Goal: Task Accomplishment & Management: Use online tool/utility

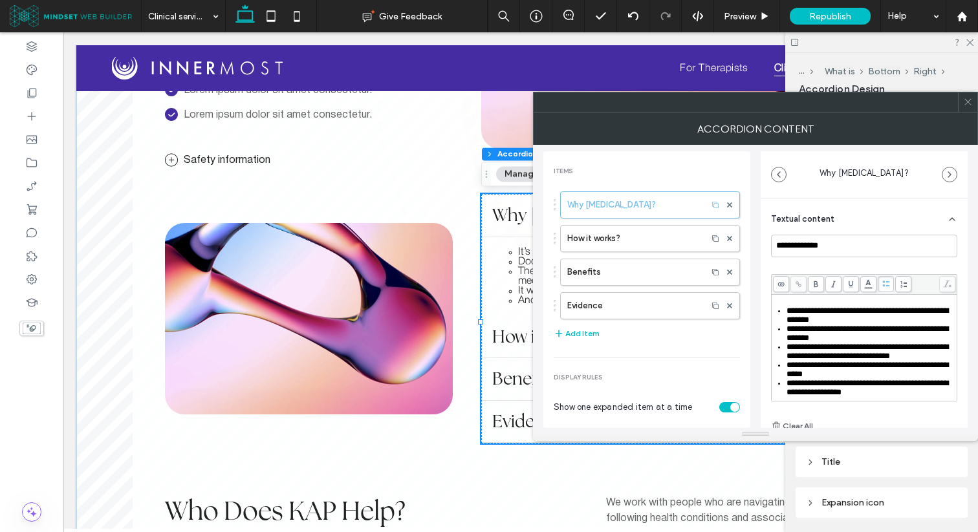
click at [970, 100] on use at bounding box center [967, 102] width 6 height 6
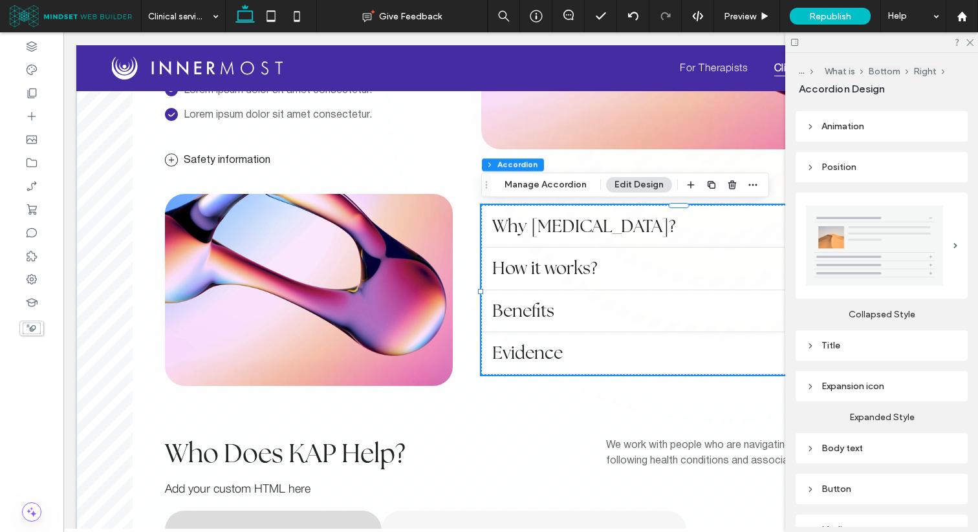
scroll to position [117, 0]
click at [832, 342] on div "Title" at bounding box center [881, 344] width 151 height 11
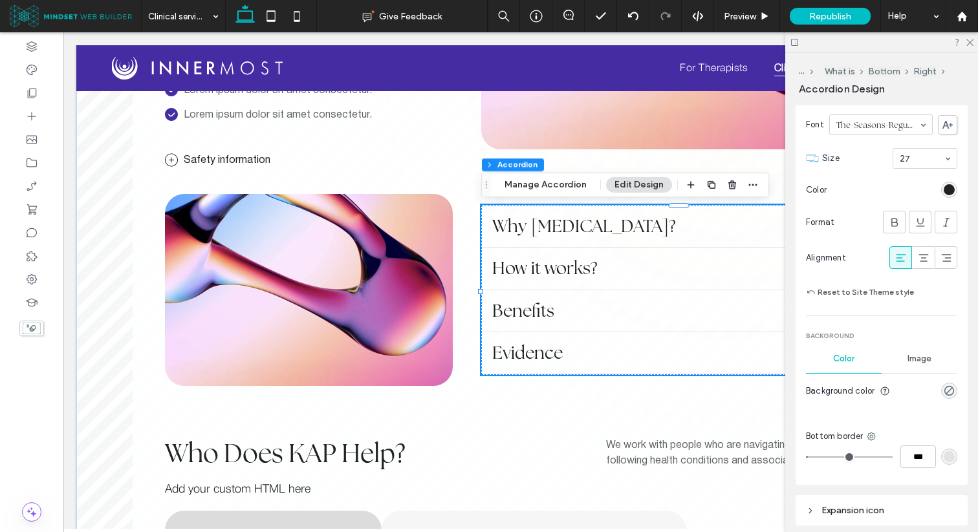
scroll to position [460, 0]
click at [950, 392] on div "rgba(0, 0, 0, 0)" at bounding box center [948, 390] width 11 height 11
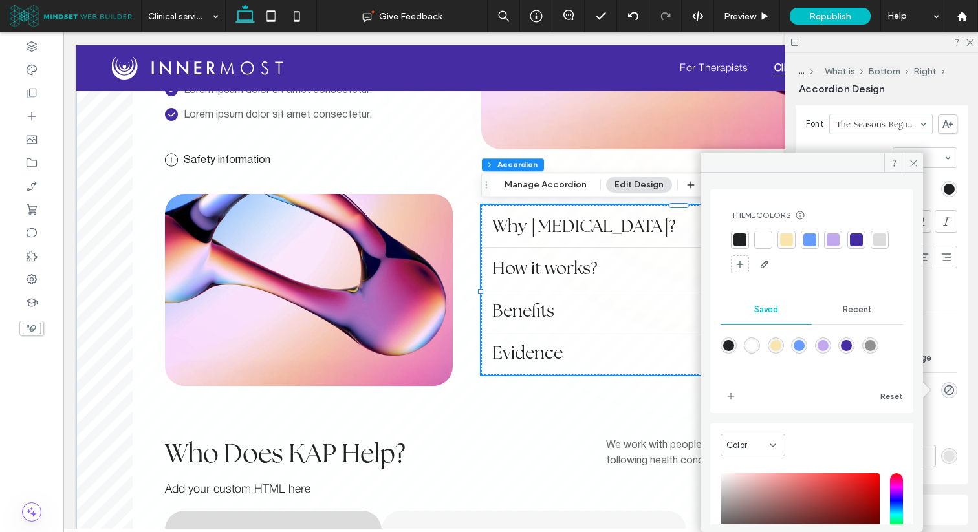
click at [756, 343] on div "rgba(255,255,255,1)" at bounding box center [751, 345] width 11 height 11
type input "*******"
type input "***"
type input "****"
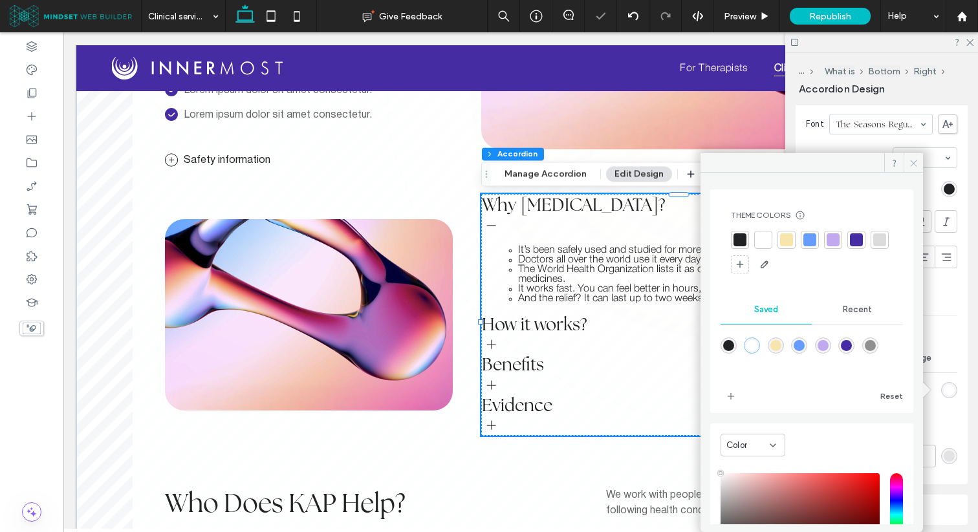
click at [908, 160] on span at bounding box center [912, 162] width 19 height 19
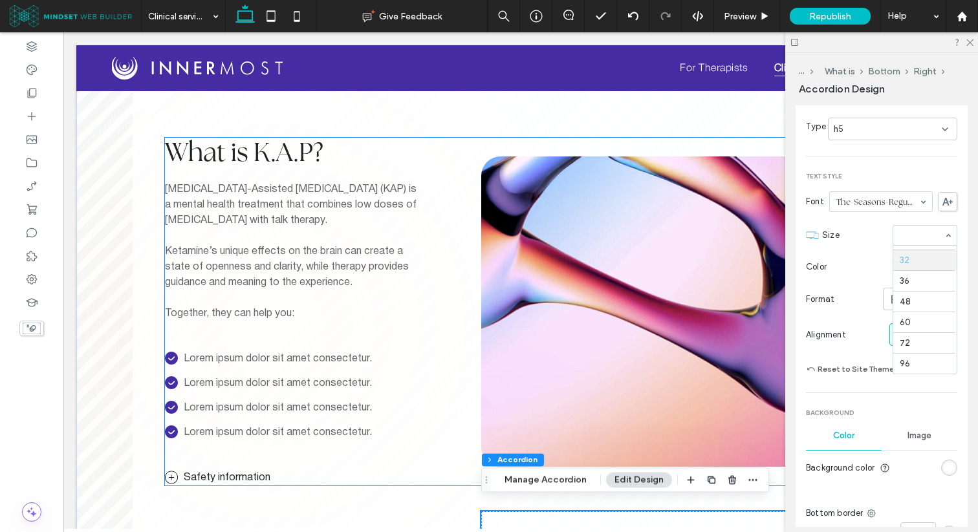
scroll to position [552, 0]
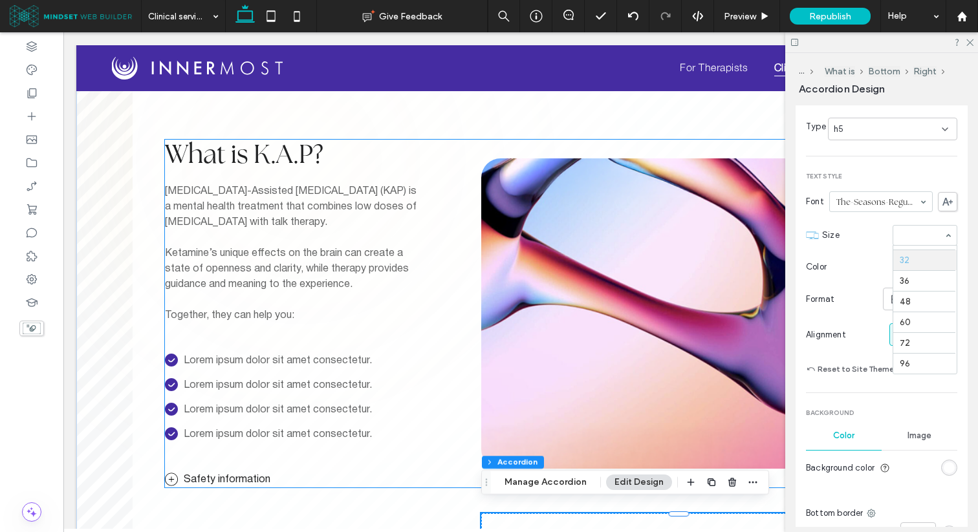
click at [299, 152] on span "What is K.A.P?" at bounding box center [244, 153] width 158 height 33
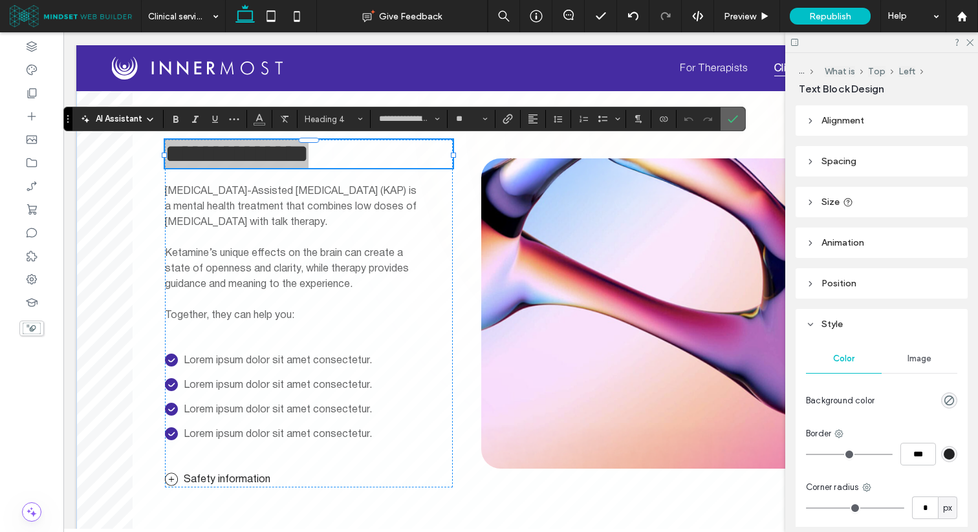
click at [736, 122] on icon "Confirm" at bounding box center [732, 119] width 10 height 10
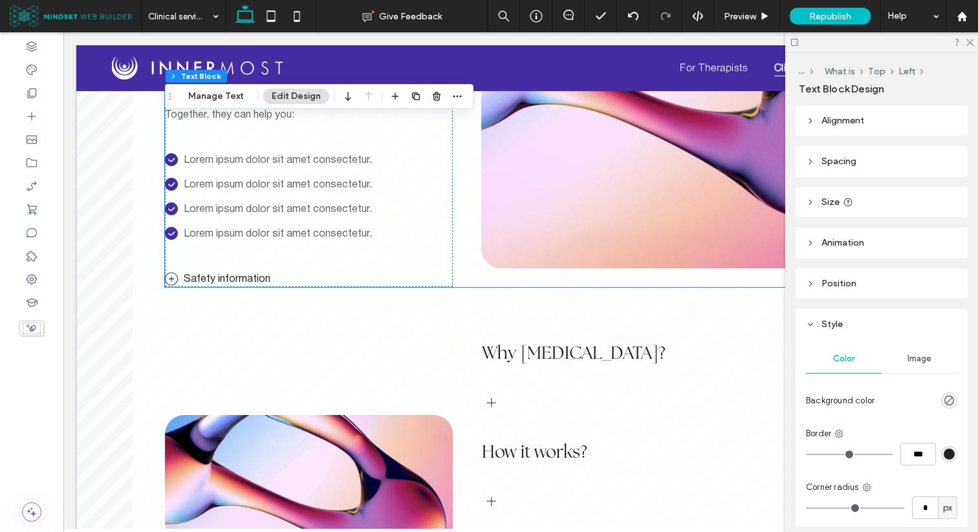
scroll to position [764, 0]
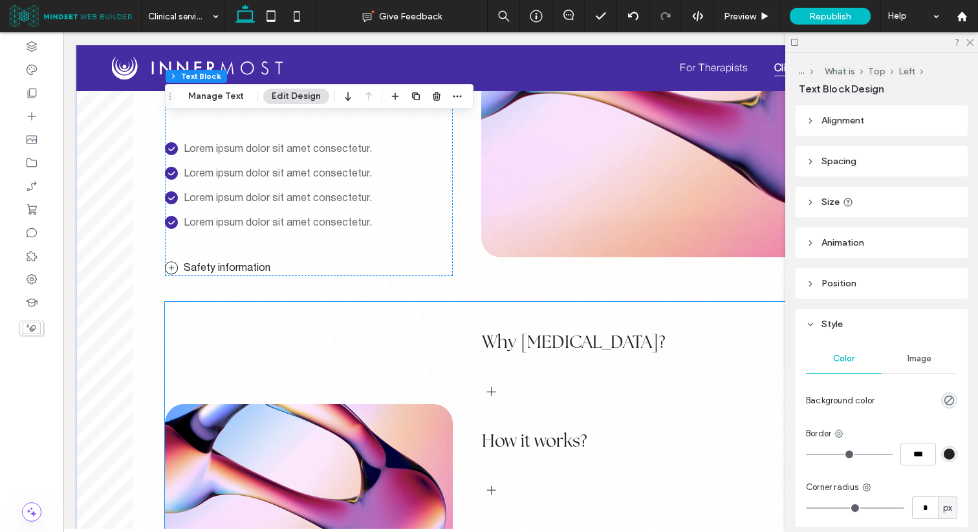
click at [576, 336] on span "Why [MEDICAL_DATA]?" at bounding box center [574, 341] width 184 height 23
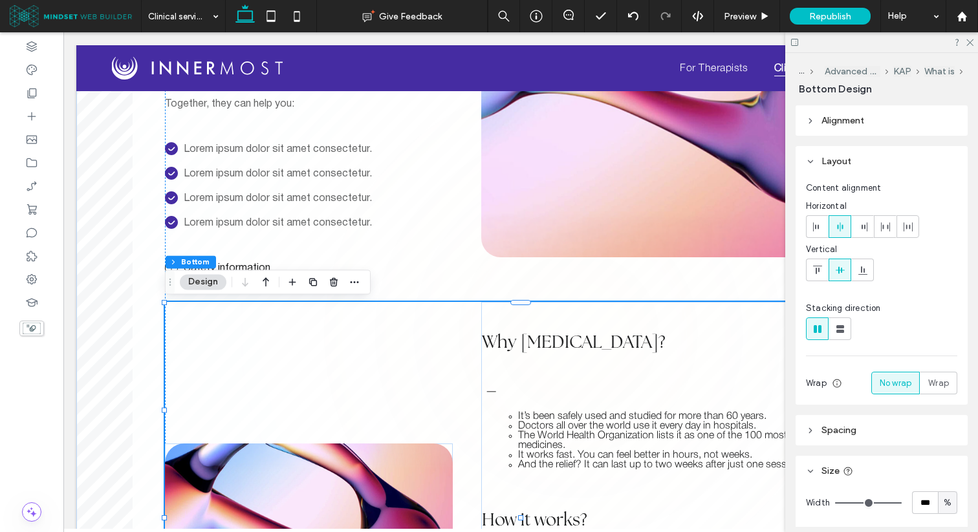
click at [576, 336] on span "Why [MEDICAL_DATA]?" at bounding box center [574, 341] width 184 height 23
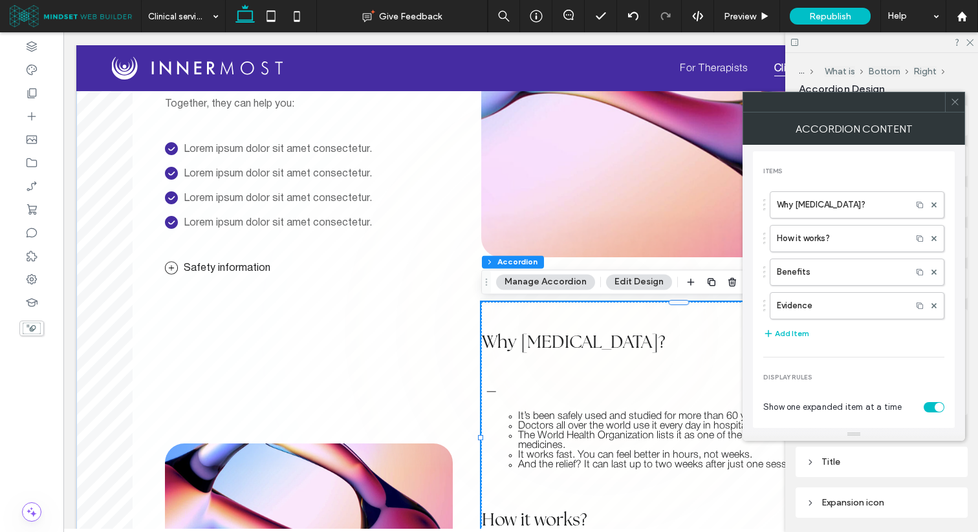
click at [959, 102] on div at bounding box center [954, 101] width 19 height 19
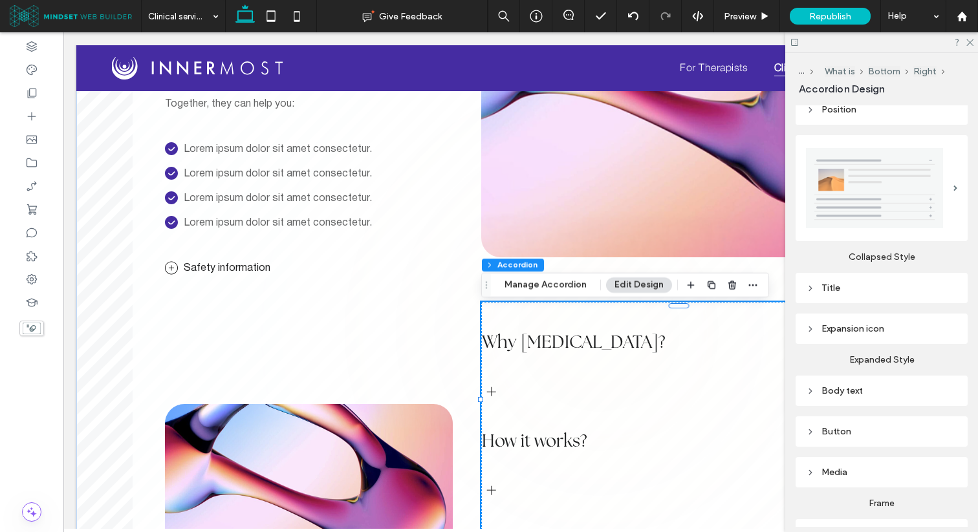
scroll to position [172, 0]
click at [852, 294] on div "Title" at bounding box center [881, 289] width 151 height 11
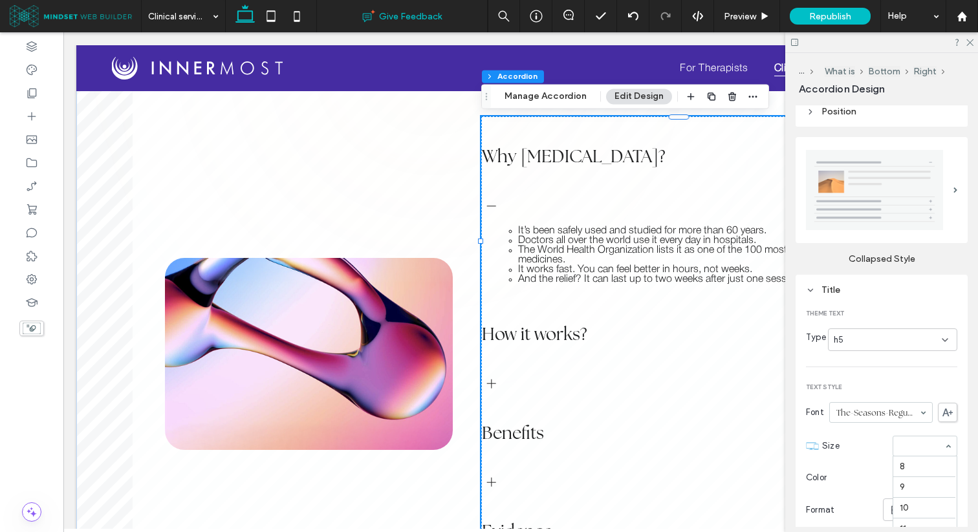
scroll to position [171, 0]
click at [905, 443] on input at bounding box center [921, 446] width 44 height 9
type input "**"
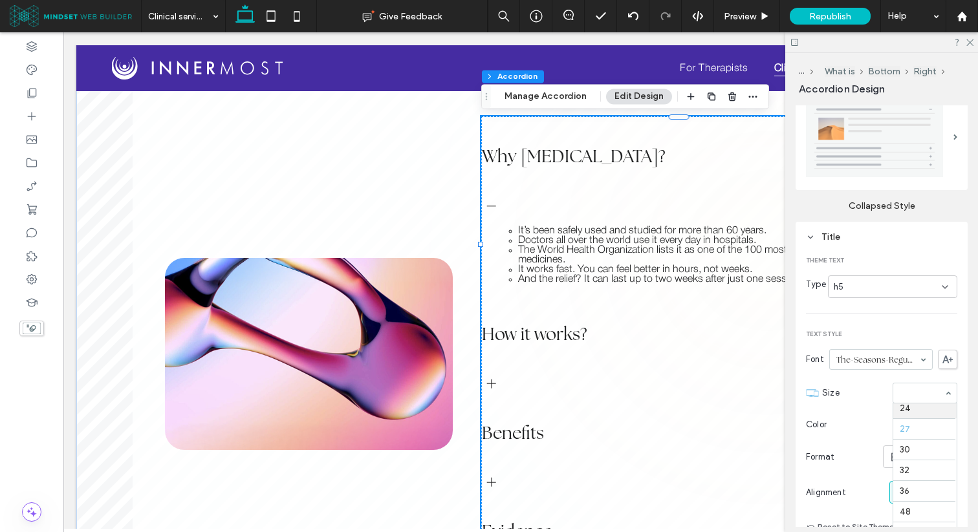
scroll to position [270, 0]
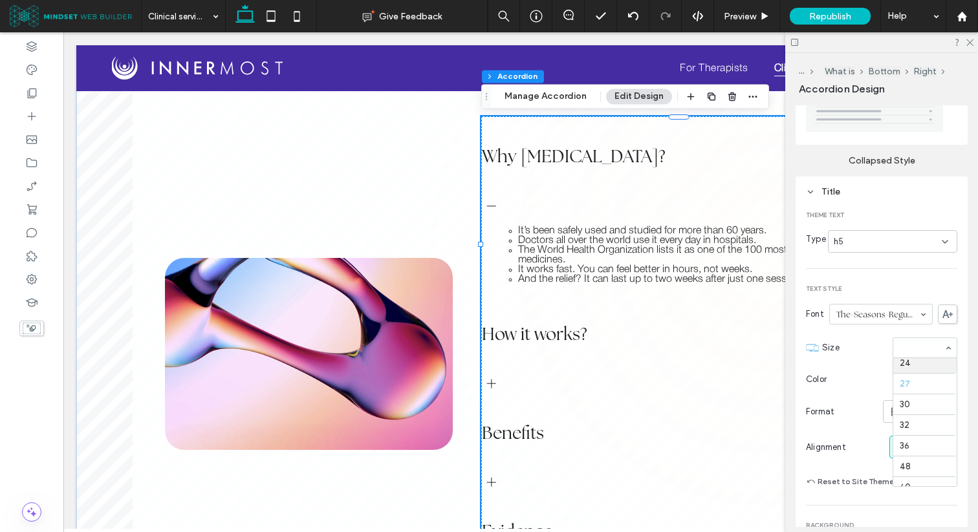
click at [827, 338] on section "Size 8 9 10 11 12 14 16 18 24 27 30 32 36 48 60 72 96" at bounding box center [889, 348] width 135 height 34
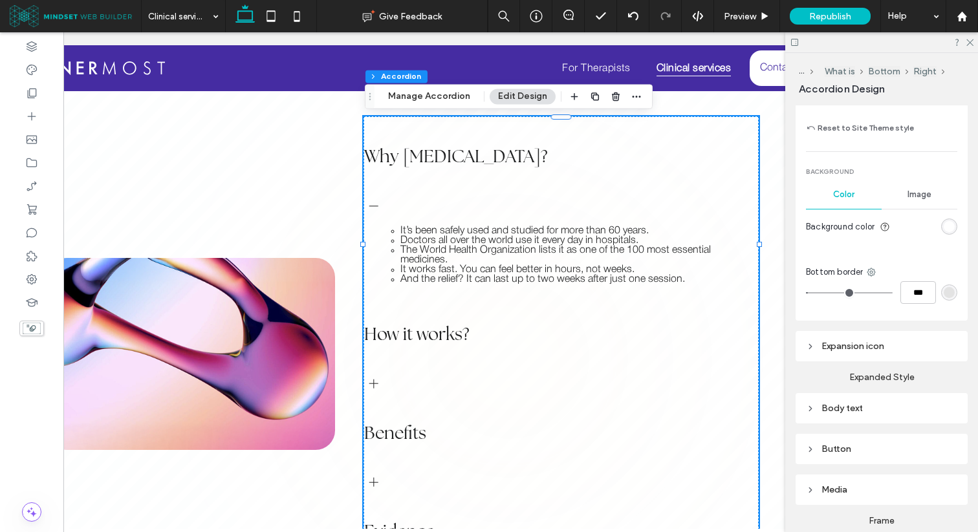
scroll to position [0, 120]
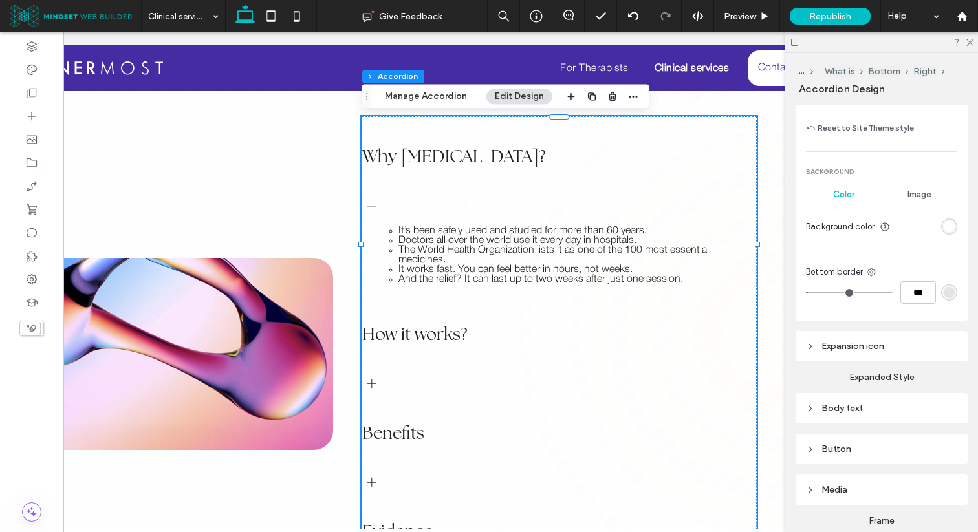
click at [850, 407] on div "Body text" at bounding box center [881, 408] width 151 height 11
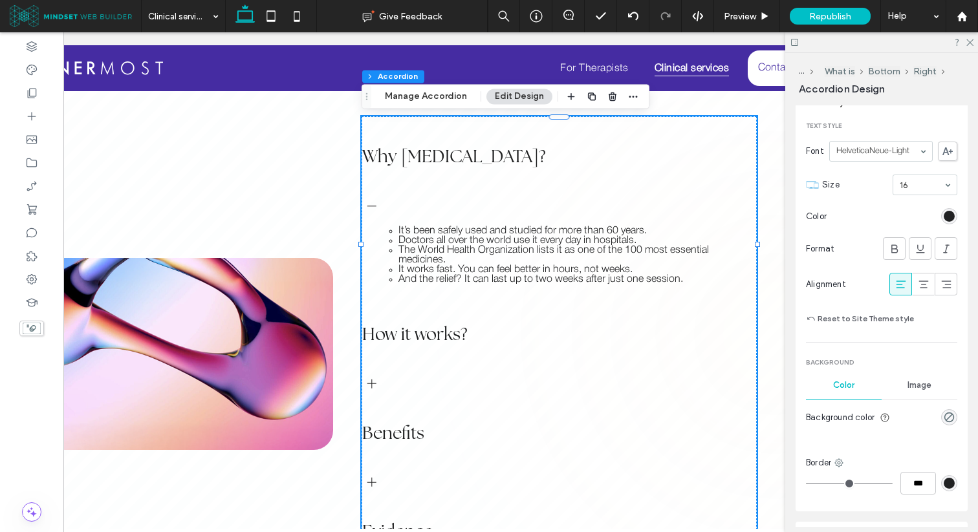
scroll to position [934, 0]
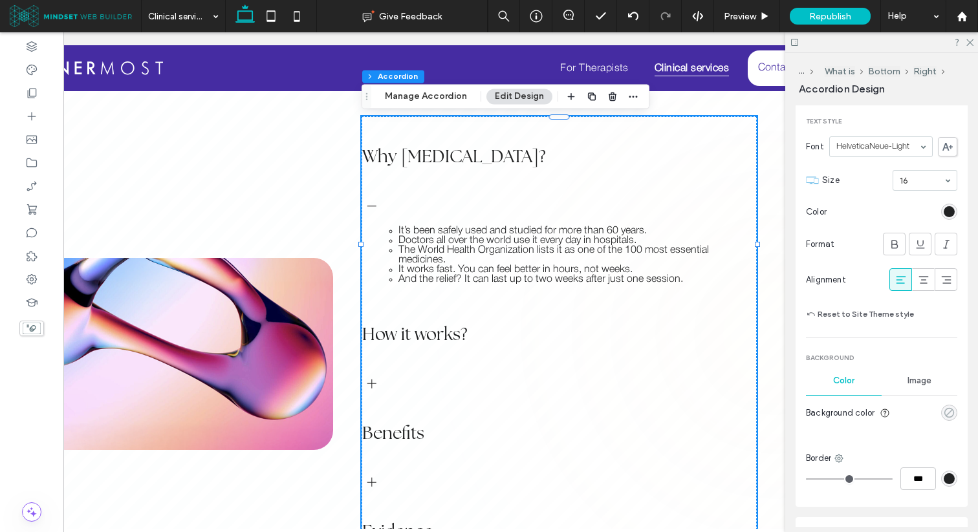
click at [945, 409] on div "rgba(0, 0, 0, 0)" at bounding box center [948, 412] width 11 height 11
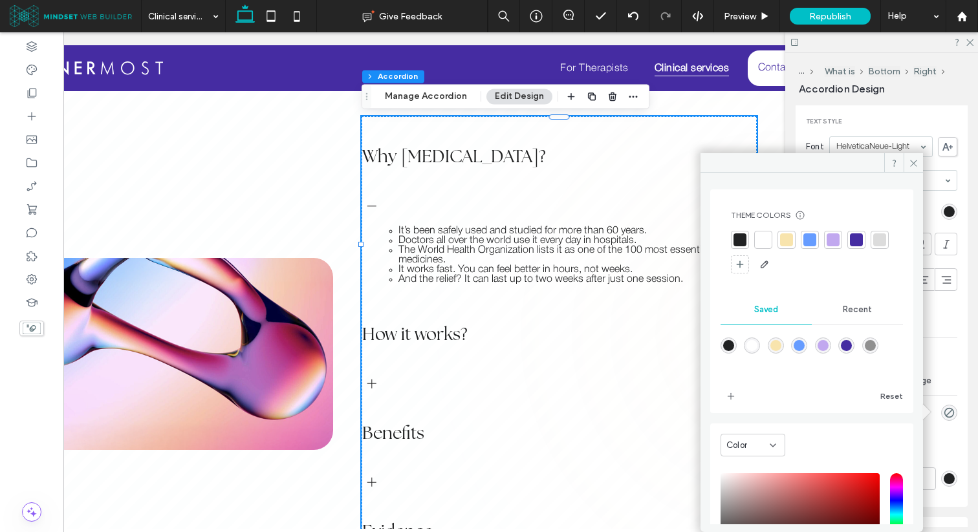
click at [757, 342] on div "rgba(255,255,255,1)" at bounding box center [751, 345] width 11 height 11
type input "*******"
type input "***"
type input "****"
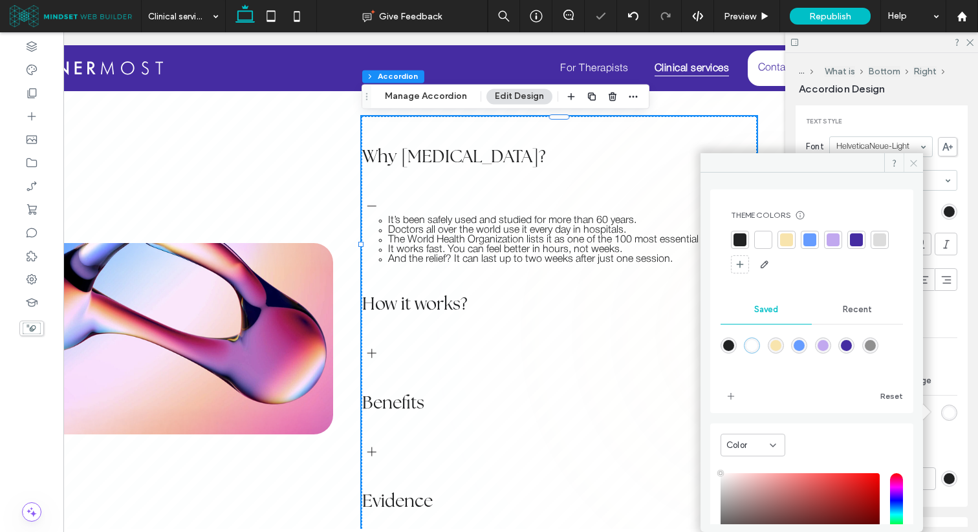
click at [913, 164] on icon at bounding box center [913, 163] width 10 height 10
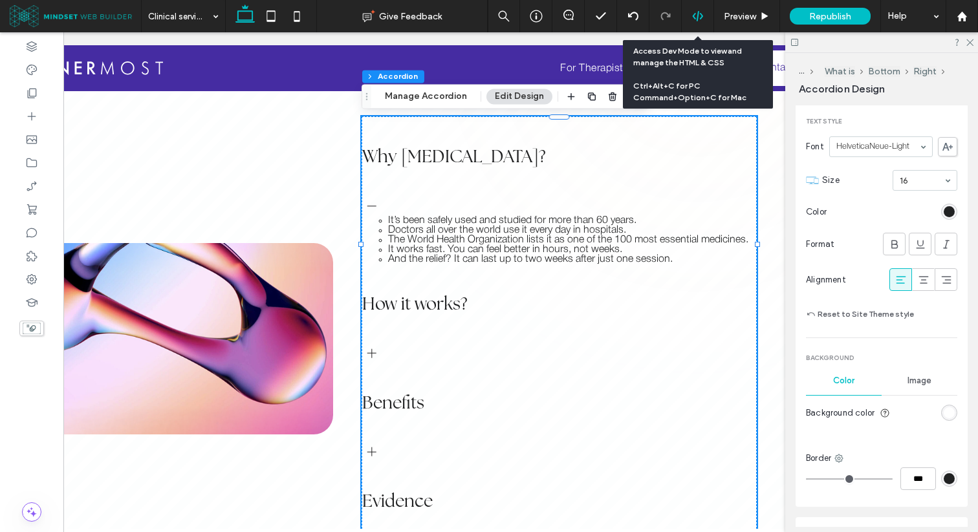
click at [700, 19] on icon at bounding box center [698, 16] width 12 height 12
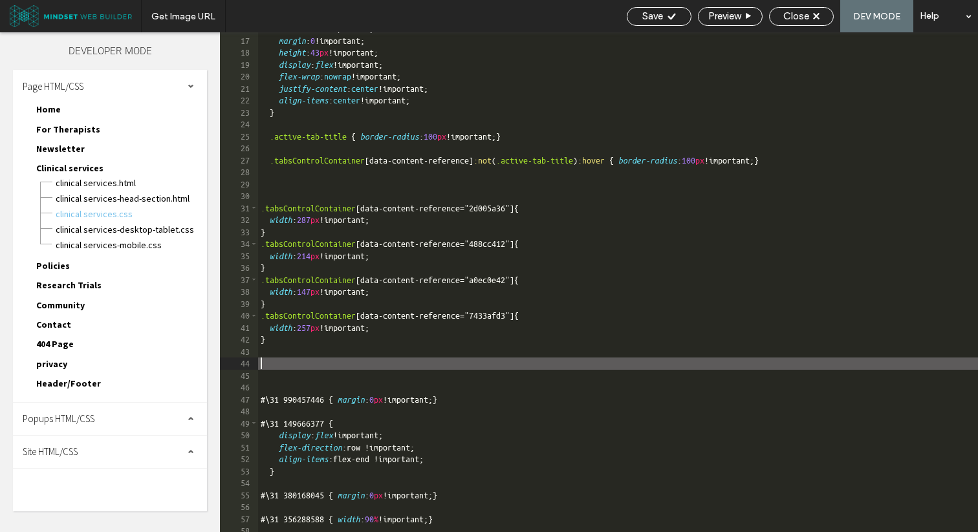
scroll to position [1, 0]
click at [279, 359] on div "width : auto !important; margin : 0 !important; height : 43 px !important; disp…" at bounding box center [727, 285] width 939 height 524
paste textarea
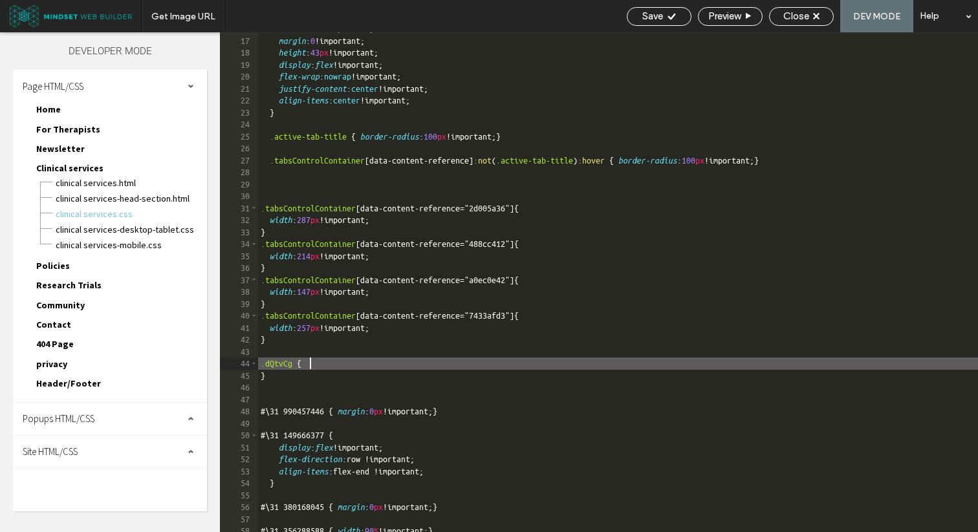
click at [321, 361] on div "width : auto !important; margin : 0 !important; height : 43 px !important; disp…" at bounding box center [727, 285] width 939 height 524
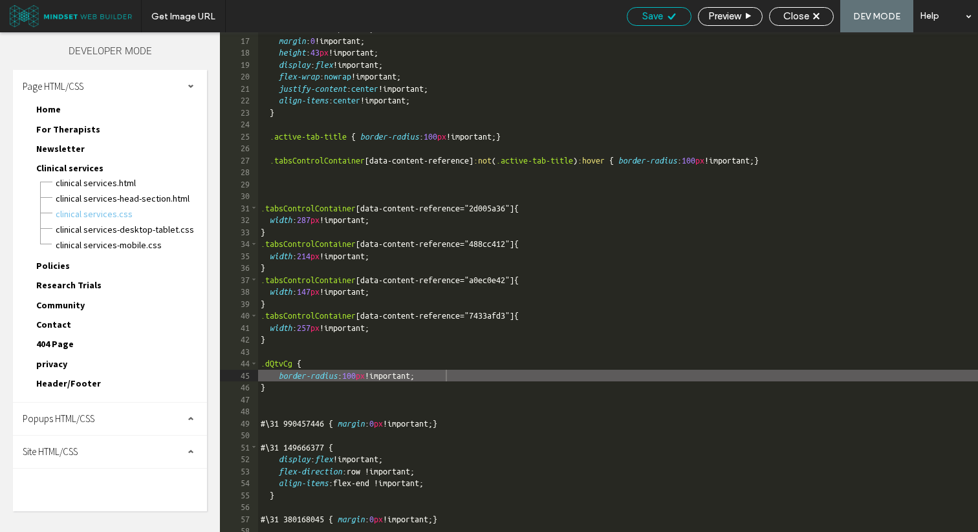
click at [667, 17] on icon at bounding box center [672, 17] width 10 height 10
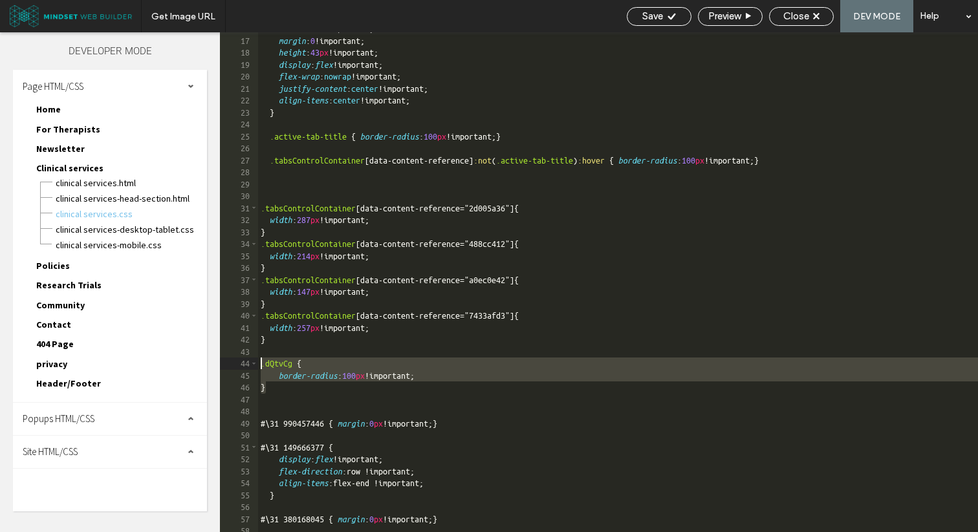
drag, startPoint x: 271, startPoint y: 388, endPoint x: 258, endPoint y: 365, distance: 26.6
click at [258, 365] on div "width : auto !important; margin : 0 !important; height : 43 px !important; disp…" at bounding box center [618, 285] width 720 height 524
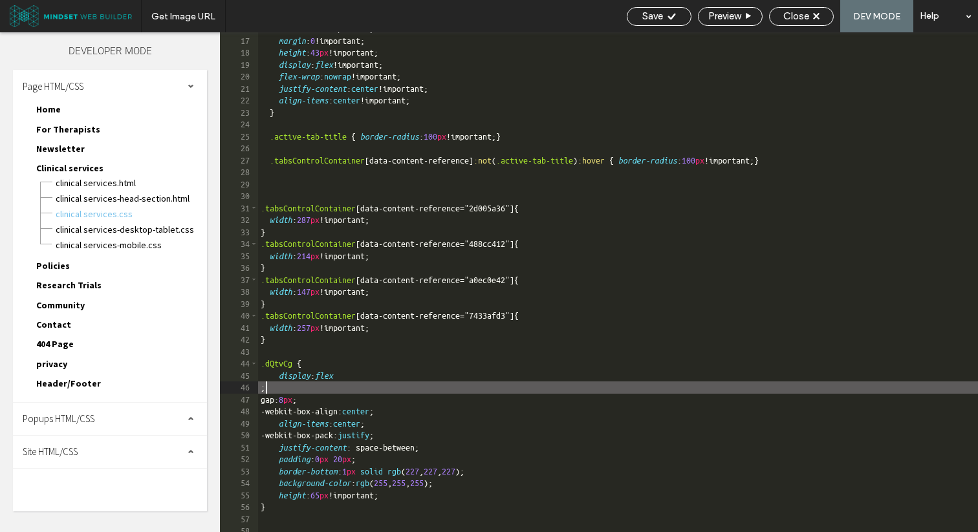
click at [312, 386] on div "width : auto !important; margin : 0 !important; height : 43 px !important; disp…" at bounding box center [618, 285] width 720 height 524
click at [316, 363] on div "width : auto !important; margin : 0 !important; height : 43 px !important; disp…" at bounding box center [618, 285] width 720 height 524
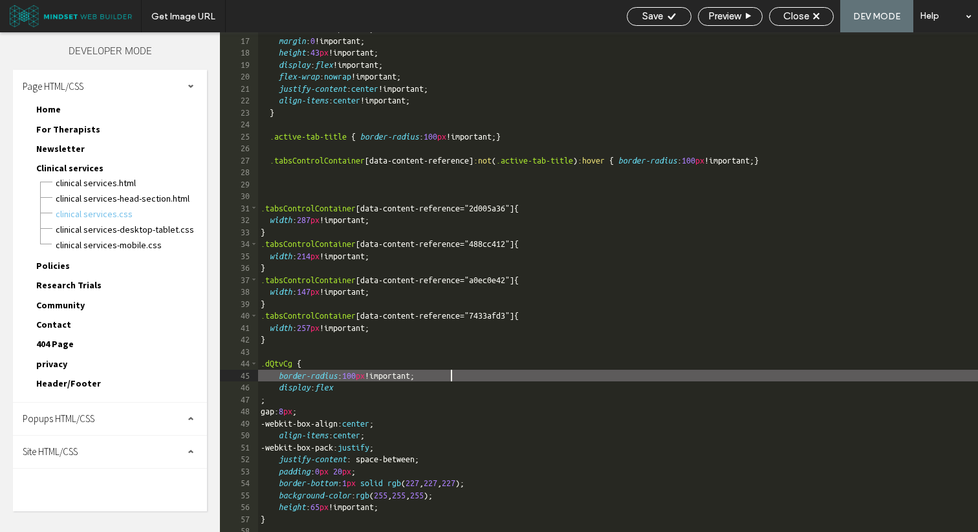
click at [478, 375] on div "width : auto !important; margin : 0 !important; height : 43 px !important; disp…" at bounding box center [618, 285] width 720 height 524
click at [484, 462] on div "width : auto !important; margin : 0 !important; height : 43 px !important; disp…" at bounding box center [618, 285] width 720 height 524
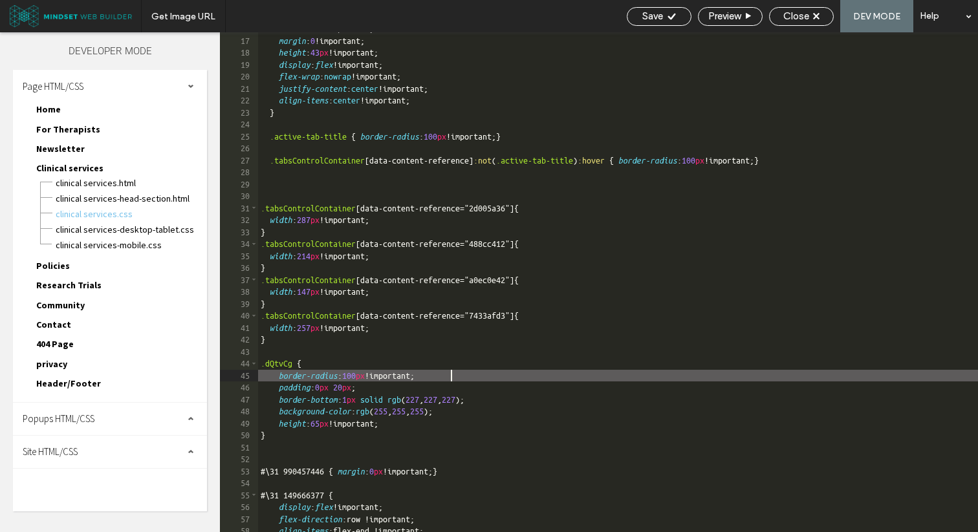
click at [453, 392] on div "width : auto !important; margin : 0 !important; height : 43 px !important; disp…" at bounding box center [618, 285] width 720 height 524
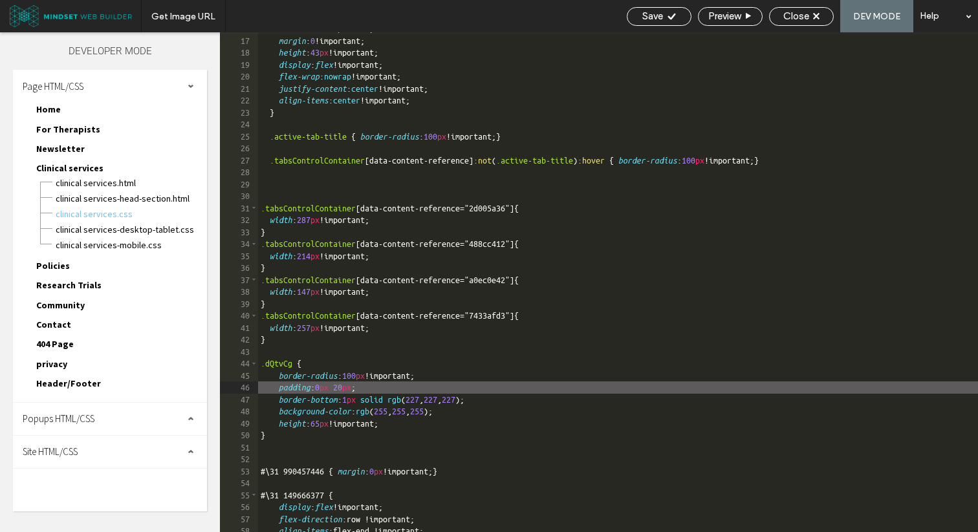
click at [506, 409] on div "width : auto !important; margin : 0 !important; height : 43 px !important; disp…" at bounding box center [618, 285] width 720 height 524
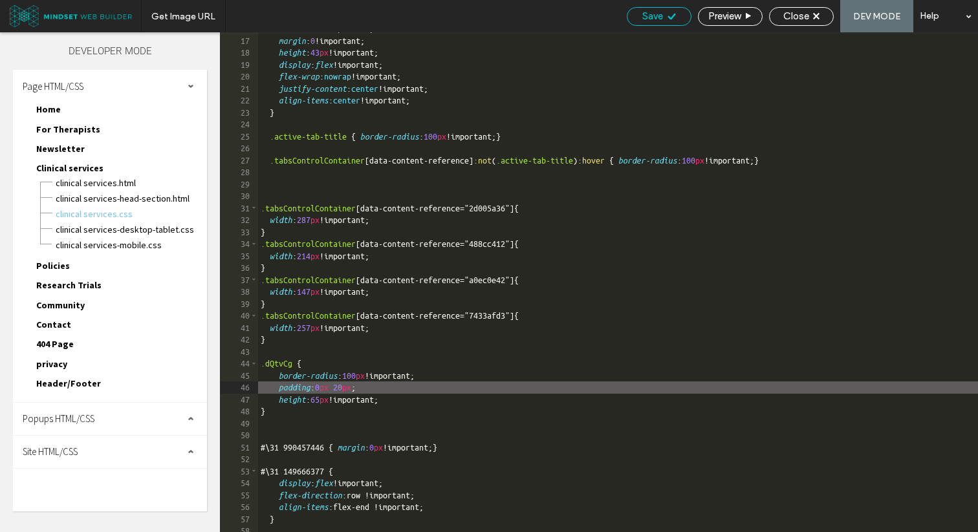
click at [669, 14] on icon at bounding box center [672, 17] width 10 height 10
type textarea "**"
click at [647, 19] on span "Save" at bounding box center [652, 16] width 21 height 12
click at [802, 16] on span "Close" at bounding box center [796, 16] width 26 height 12
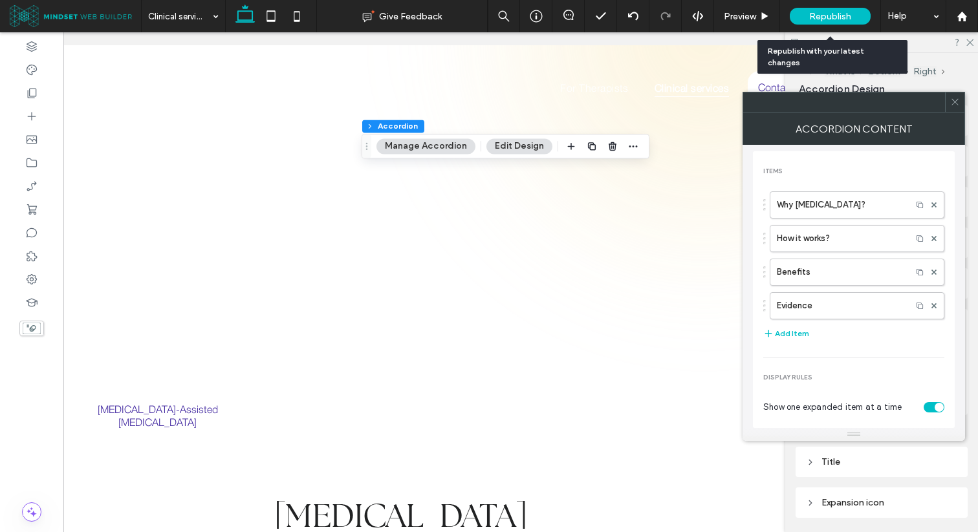
click at [957, 103] on icon at bounding box center [955, 102] width 10 height 10
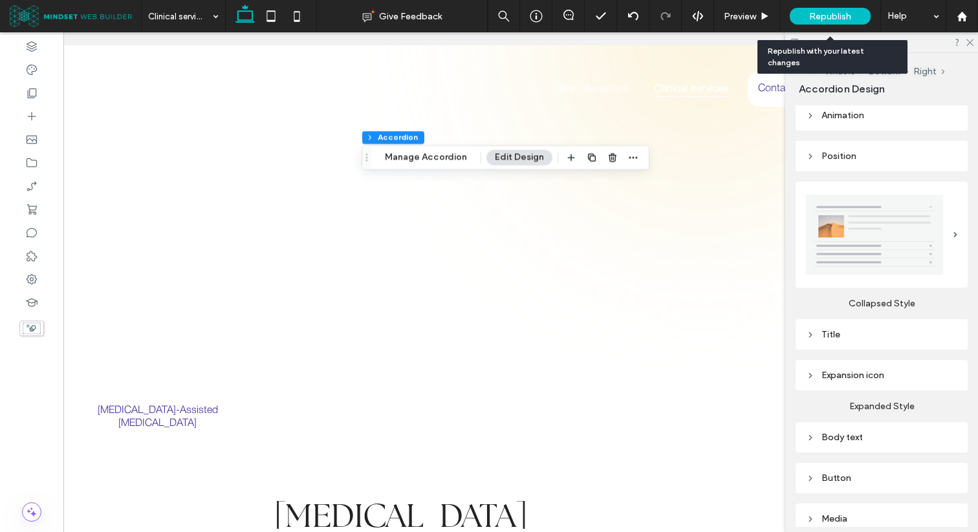
click at [881, 372] on div "Expansion icon" at bounding box center [881, 375] width 151 height 11
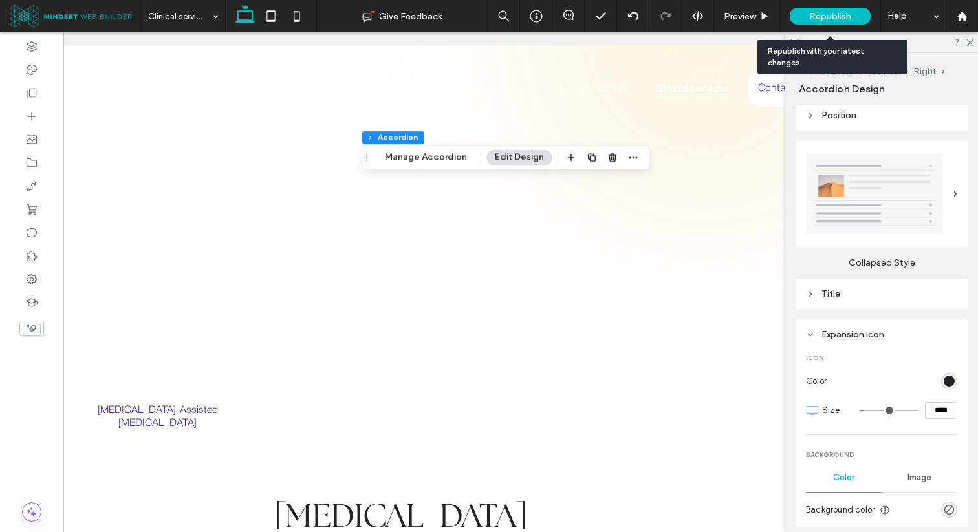
scroll to position [205, 0]
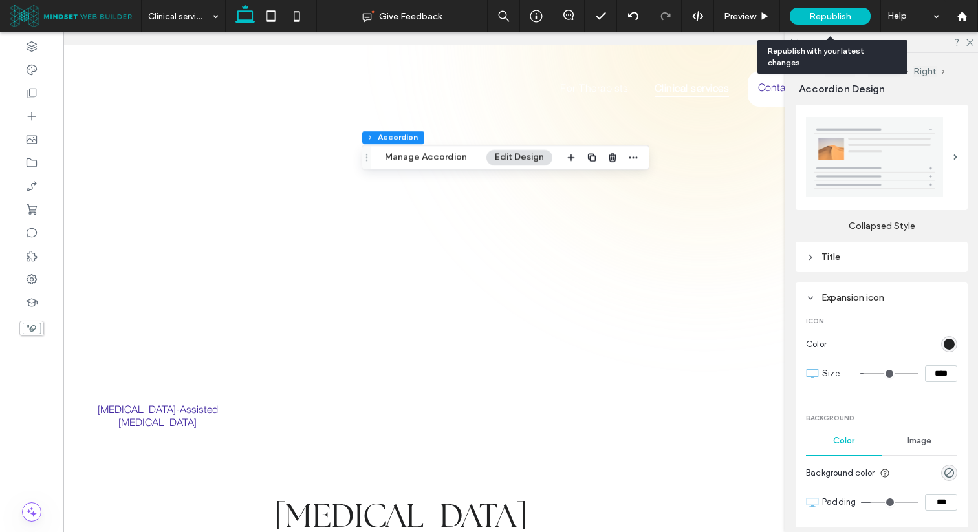
click at [930, 374] on input "****" at bounding box center [941, 373] width 32 height 17
type input "**"
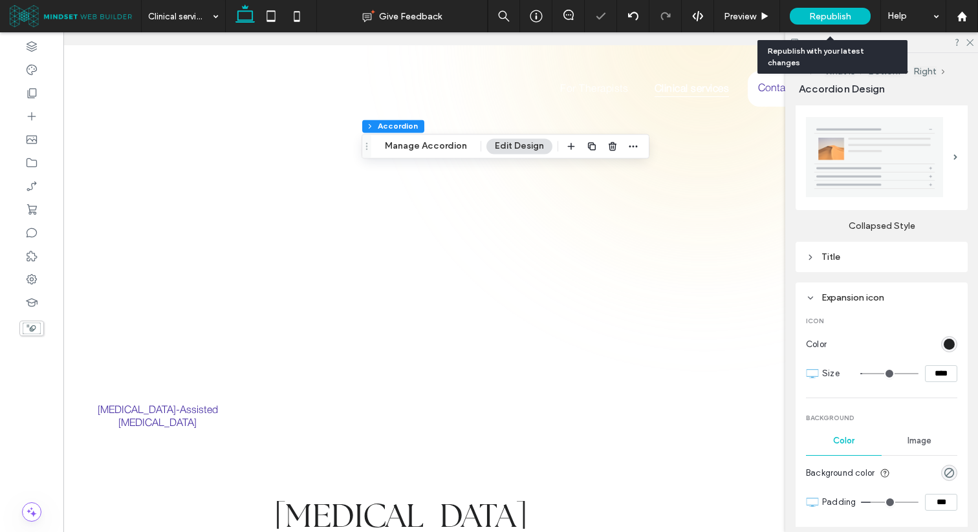
click at [930, 374] on input "****" at bounding box center [941, 373] width 32 height 17
type input "**"
click at [936, 376] on input "****" at bounding box center [941, 373] width 32 height 17
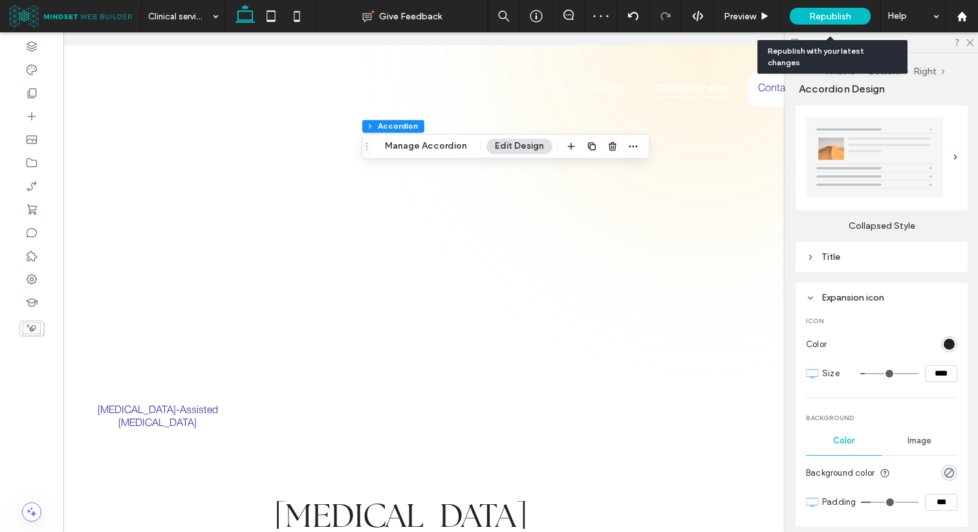
click at [936, 376] on input "****" at bounding box center [941, 373] width 32 height 17
type input "**"
type input "****"
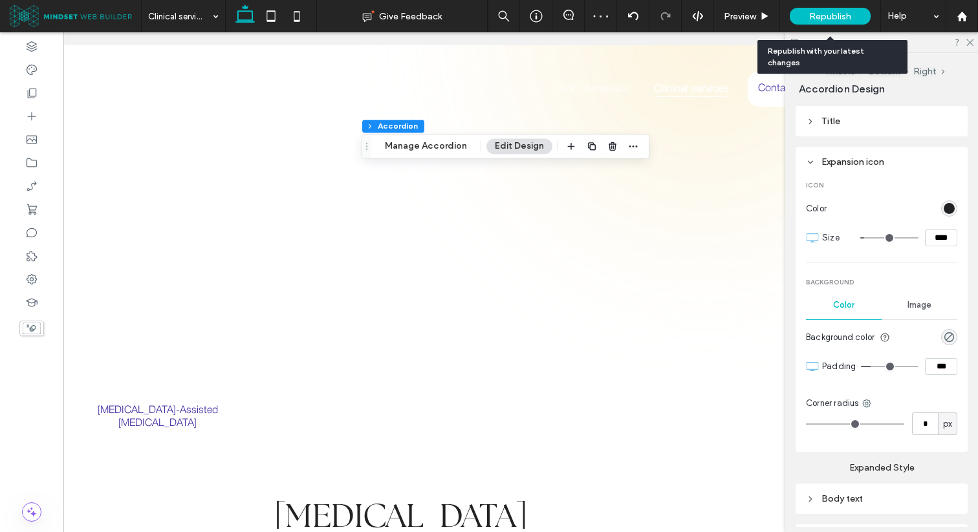
scroll to position [344, 0]
click at [924, 425] on input "*" at bounding box center [925, 420] width 26 height 23
type input "**"
type input "*"
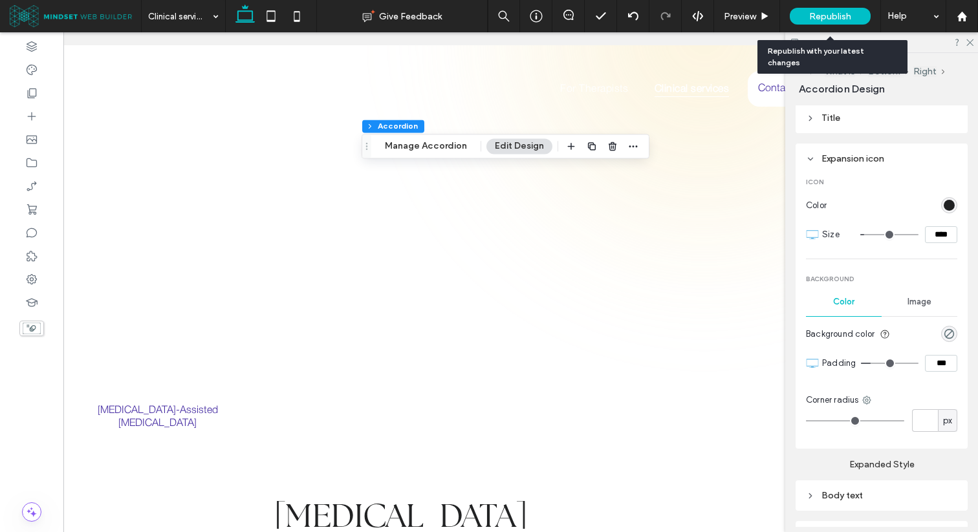
type input "*"
click at [791, 296] on div "... What is Bottom Right Accordion Design Alignment Spacing Set margins and pad…" at bounding box center [881, 292] width 193 height 479
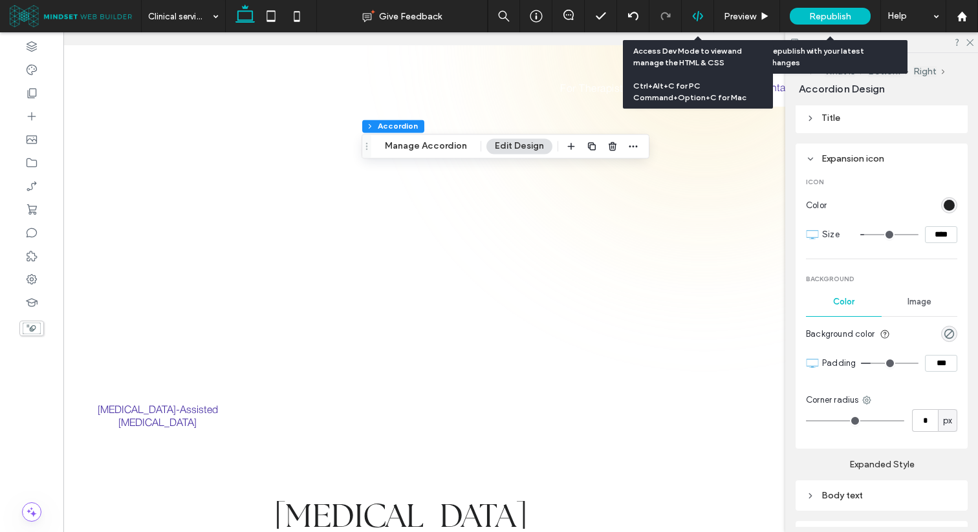
click at [696, 9] on div at bounding box center [697, 16] width 32 height 32
click at [700, 14] on use at bounding box center [697, 16] width 10 height 10
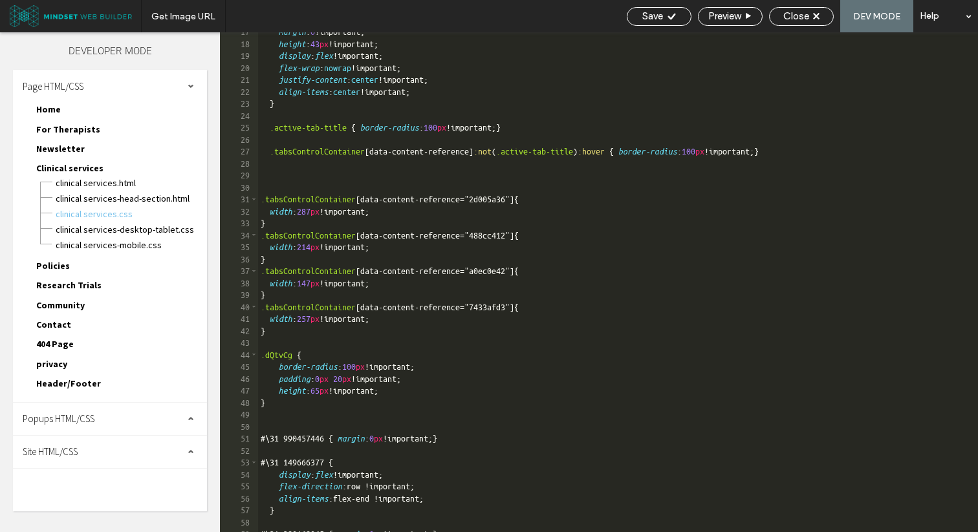
scroll to position [202, 0]
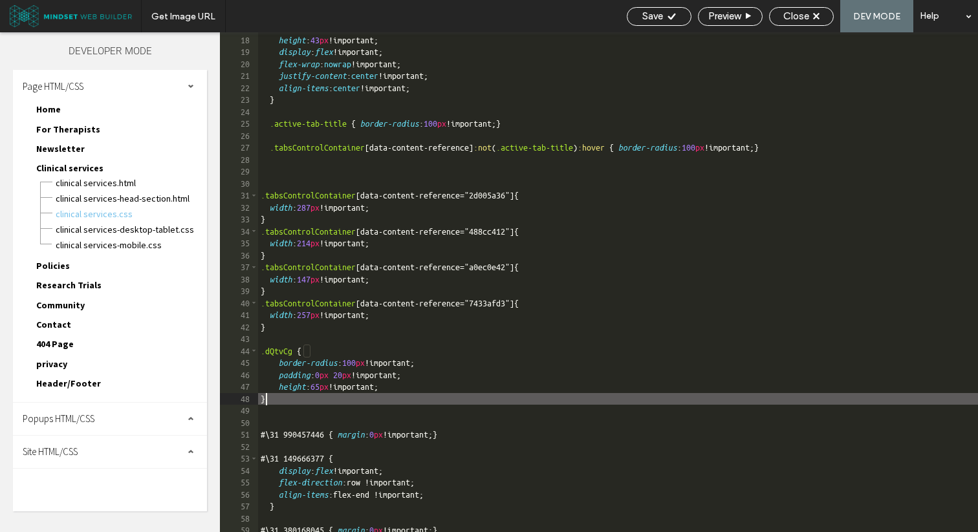
click at [323, 402] on div "margin : 0 !important; height : 43 px !important; display : flex !important; fl…" at bounding box center [727, 284] width 939 height 524
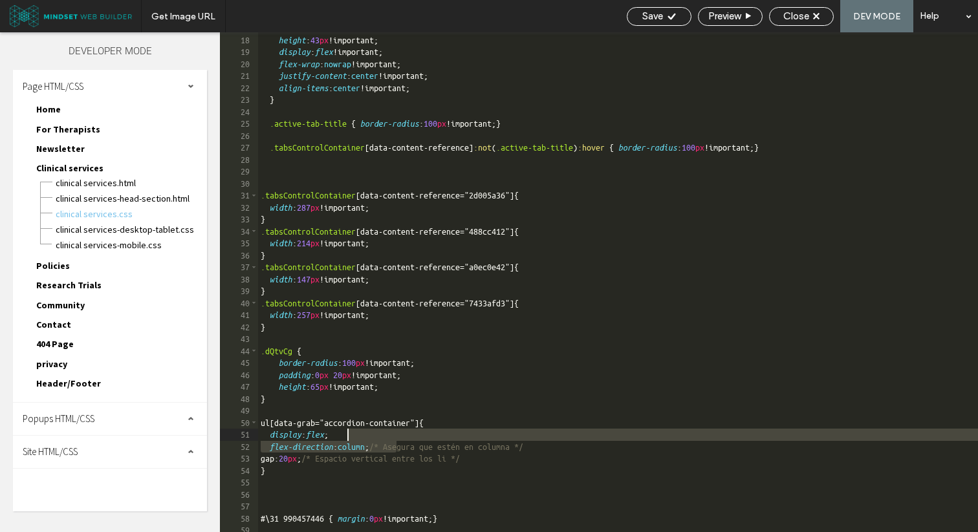
drag, startPoint x: 398, startPoint y: 446, endPoint x: 699, endPoint y: 440, distance: 300.7
click at [699, 440] on div "margin : 0 !important; height : 43 px !important; display : flex !important; fl…" at bounding box center [727, 284] width 939 height 524
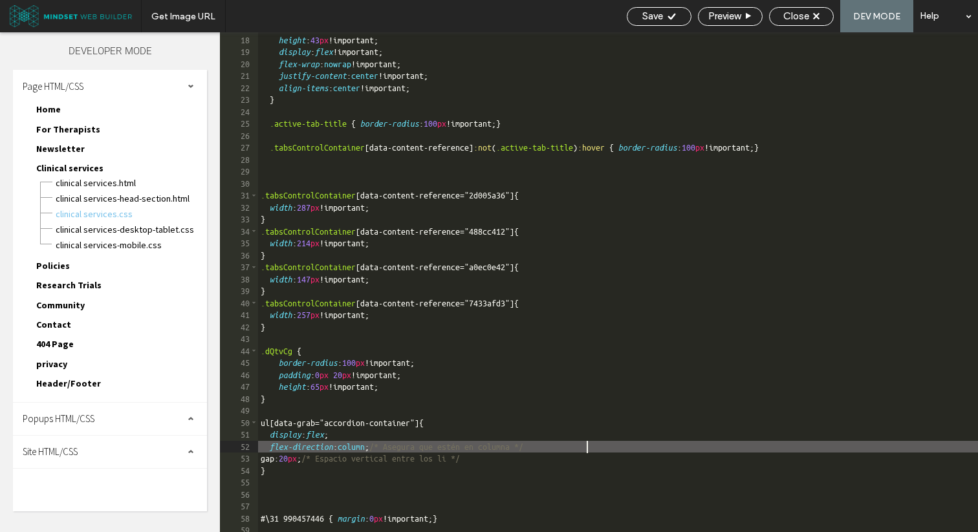
click at [655, 451] on div "margin : 0 !important; height : 43 px !important; display : flex !important; fl…" at bounding box center [727, 284] width 939 height 524
click at [398, 445] on div "margin : 0 !important; height : 43 px !important; display : flex !important; fl…" at bounding box center [727, 284] width 939 height 524
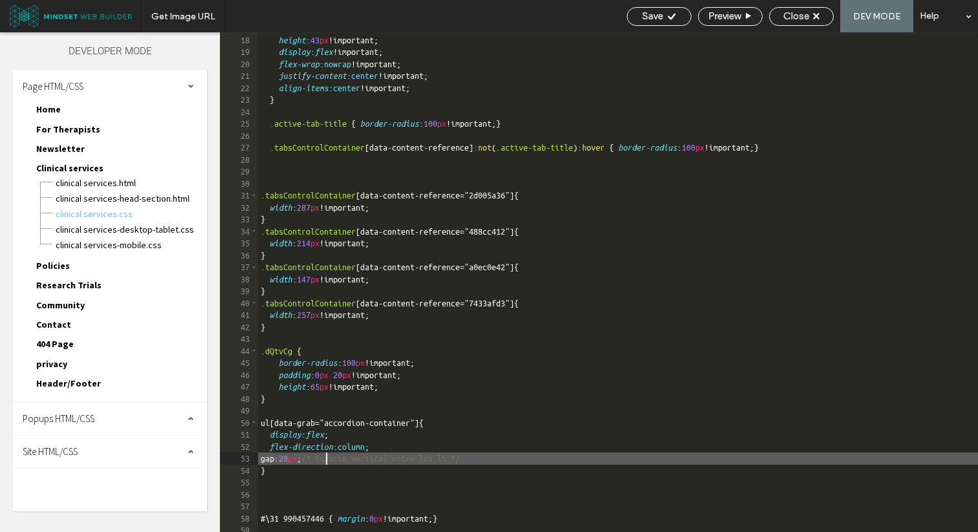
click at [325, 456] on div "margin : 0 !important; height : 43 px !important; display : flex !important; fl…" at bounding box center [727, 284] width 939 height 524
click at [547, 455] on div "margin : 0 !important; height : 43 px !important; display : flex !important; fl…" at bounding box center [727, 284] width 939 height 524
click at [668, 12] on icon at bounding box center [672, 17] width 10 height 10
click at [308, 459] on div "margin : 0 !important; height : 43 px !important; display : flex !important; fl…" at bounding box center [618, 284] width 720 height 524
click at [642, 15] on span "Save" at bounding box center [652, 16] width 21 height 12
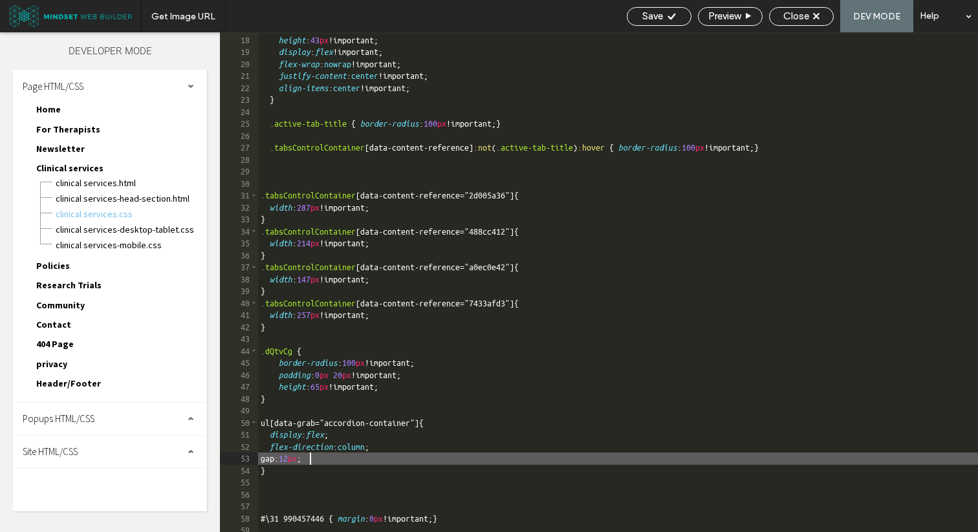
click at [282, 473] on div "margin : 0 !important; height : 43 px !important; display : flex !important; fl…" at bounding box center [618, 284] width 720 height 524
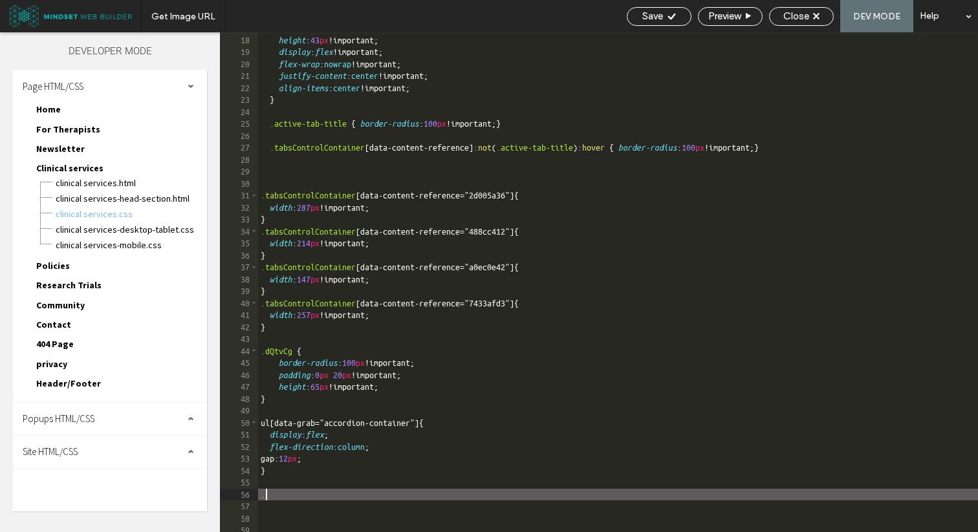
paste textarea
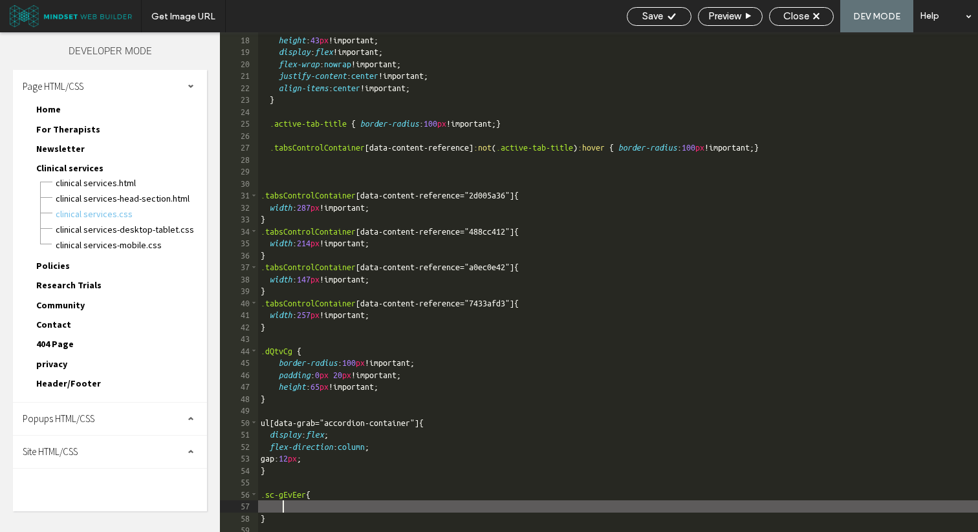
paste textarea
click at [652, 12] on span "Save" at bounding box center [652, 16] width 21 height 12
click at [290, 519] on div "margin : 0 !important; height : 43 px !important; display : flex !important; fl…" at bounding box center [618, 284] width 720 height 524
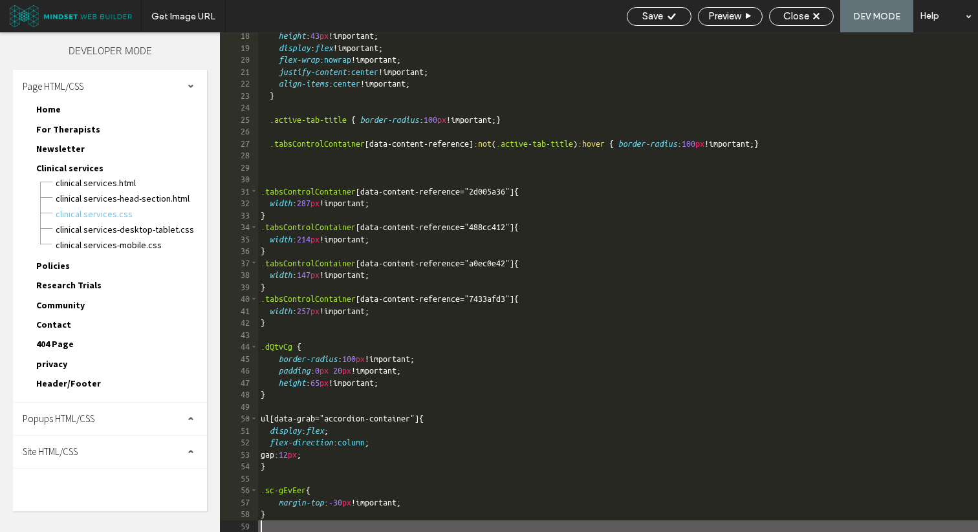
paste textarea
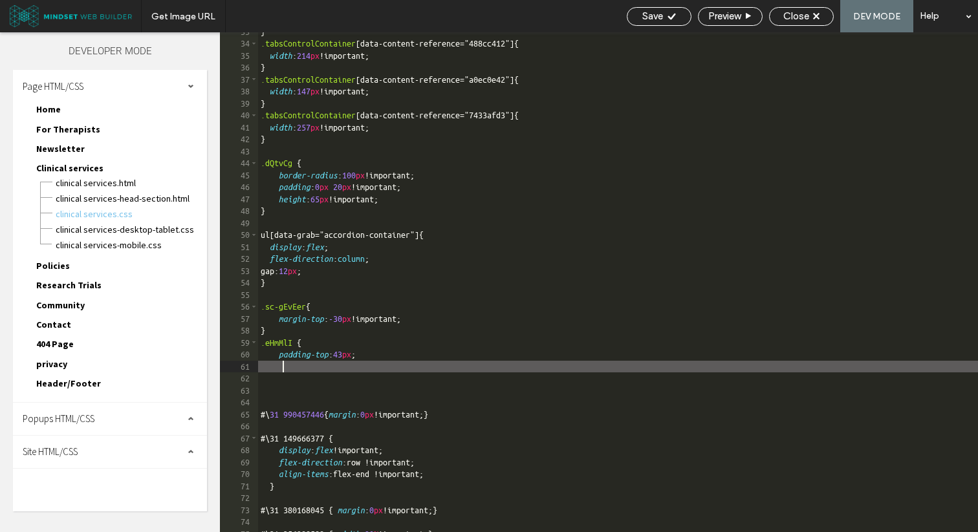
scroll to position [391, 0]
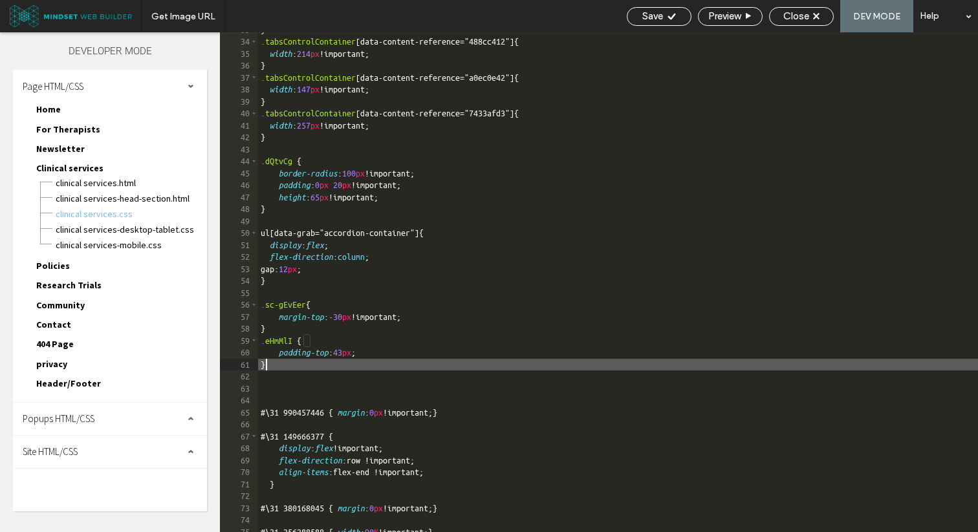
click at [389, 352] on div "} .tabsControlContainer [ data-content-reference =" 488cc412 "] { width : 214 p…" at bounding box center [618, 286] width 720 height 524
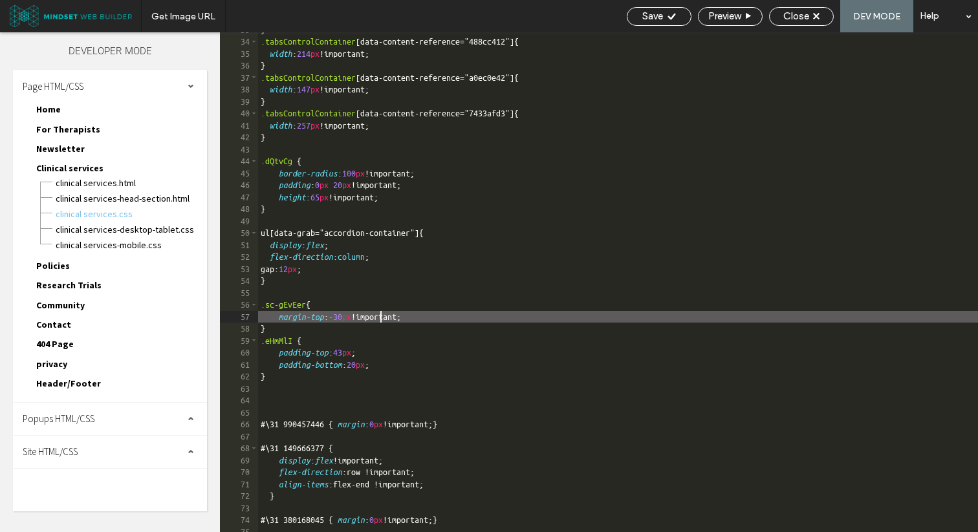
drag, startPoint x: 381, startPoint y: 314, endPoint x: 518, endPoint y: 314, distance: 137.1
click at [518, 314] on div "} .tabsControlContainer [ data-content-reference =" 488cc412 "] { width : 214 p…" at bounding box center [618, 286] width 720 height 524
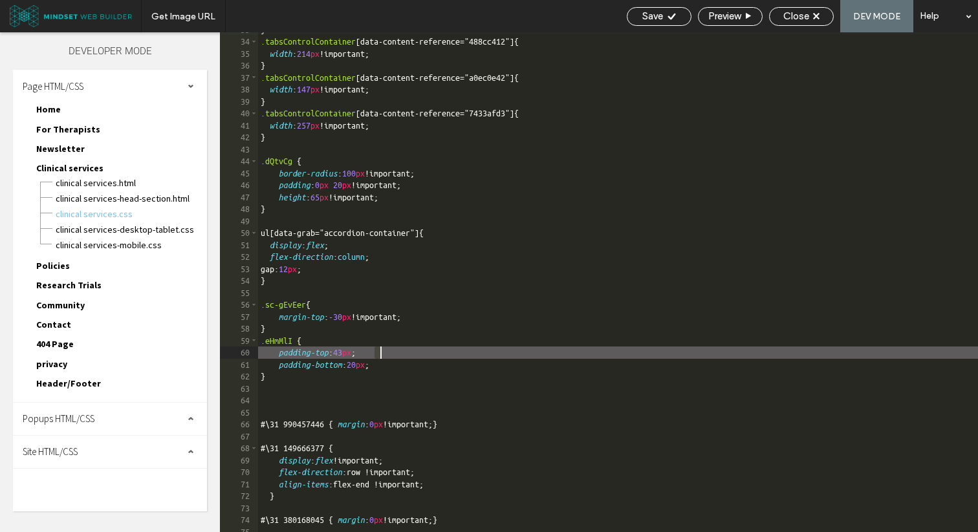
drag, startPoint x: 376, startPoint y: 354, endPoint x: 461, endPoint y: 354, distance: 85.3
click at [460, 354] on div "} .tabsControlContainer [ data-content-reference =" 488cc412 "] { width : 214 p…" at bounding box center [618, 286] width 720 height 524
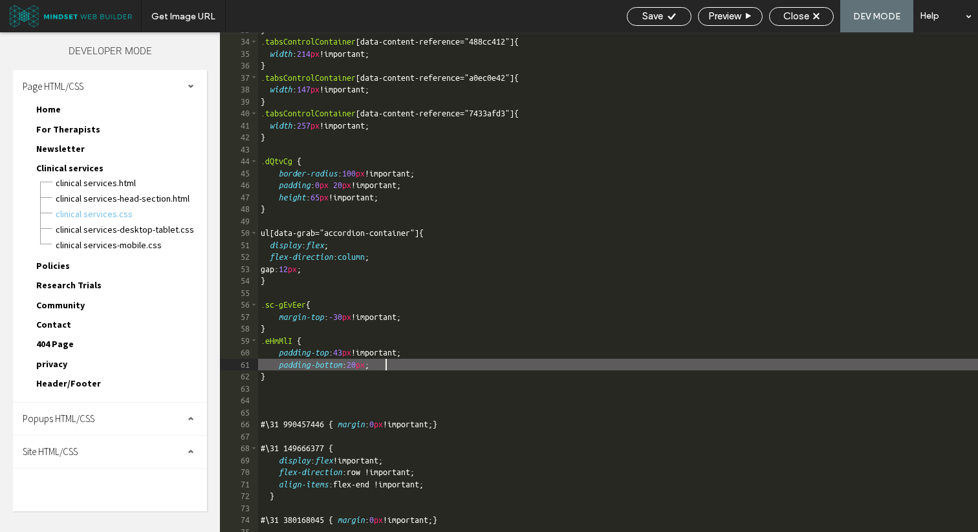
drag, startPoint x: 387, startPoint y: 367, endPoint x: 450, endPoint y: 367, distance: 63.4
click at [444, 367] on div "} .tabsControlContainer [ data-content-reference =" 488cc412 "] { width : 214 p…" at bounding box center [618, 286] width 720 height 524
click at [653, 14] on span "Save" at bounding box center [652, 16] width 21 height 12
click at [259, 308] on div "} .tabsControlContainer [ data-content-reference =" 488cc412 "] { width : 214 p…" at bounding box center [618, 286] width 720 height 524
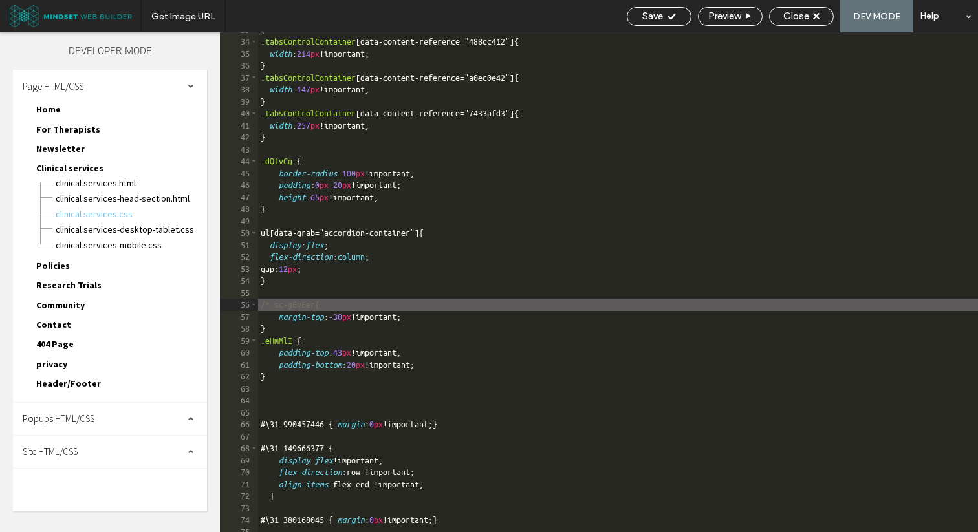
click at [306, 330] on div "} .tabsControlContainer [ data-content-reference =" 488cc412 "] { width : 214 p…" at bounding box center [618, 286] width 720 height 524
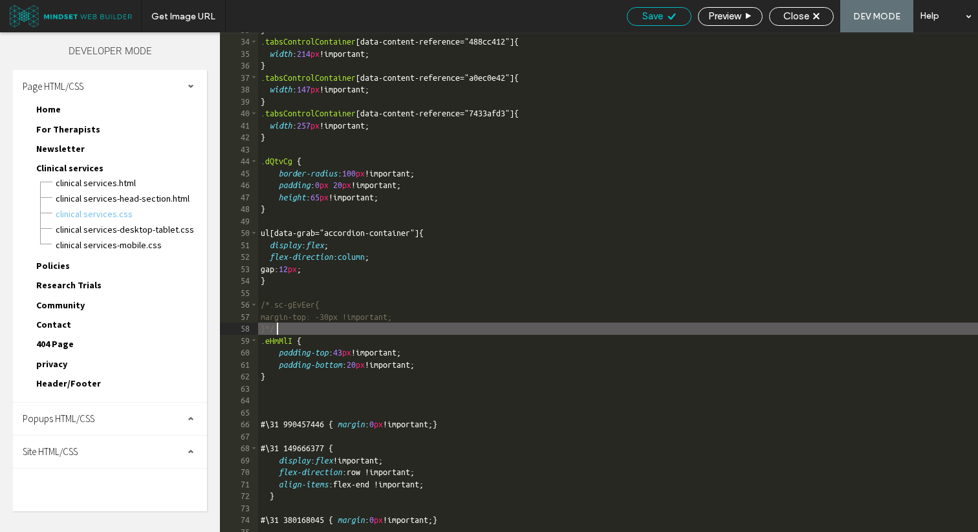
click at [661, 14] on div "Save" at bounding box center [658, 16] width 63 height 12
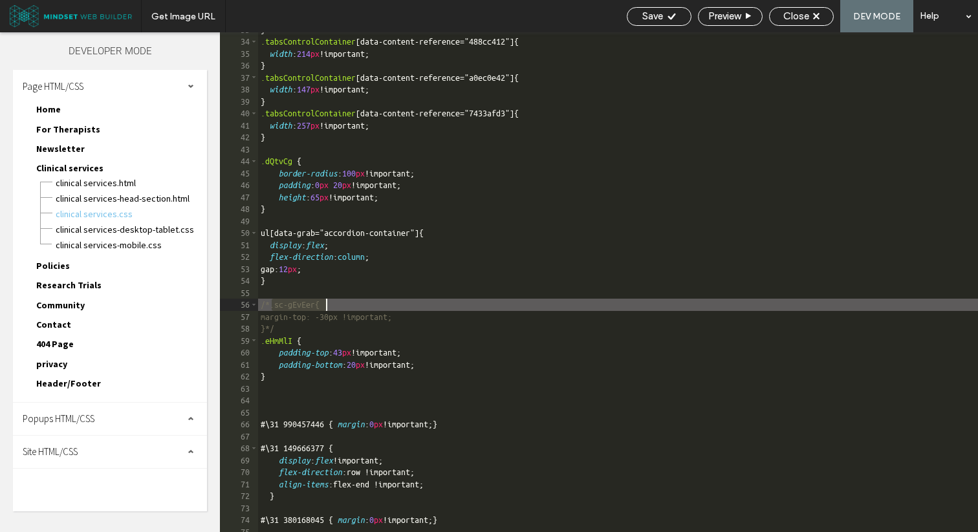
drag, startPoint x: 274, startPoint y: 308, endPoint x: 326, endPoint y: 308, distance: 52.4
click at [326, 308] on div "} .tabsControlContainer [ data-content-reference =" 488cc412 "] { width : 214 p…" at bounding box center [618, 286] width 720 height 524
drag, startPoint x: 271, startPoint y: 306, endPoint x: 222, endPoint y: 306, distance: 49.1
click at [223, 306] on div "** 33 34 35 36 37 38 39 40 41 42 43 44 45 46 47 48 49 50 51 52 53 54 55 56 57 5…" at bounding box center [599, 282] width 758 height 500
click at [330, 307] on div "} .tabsControlContainer [ data-content-reference =" 488cc412 "] { width : 214 p…" at bounding box center [618, 286] width 720 height 524
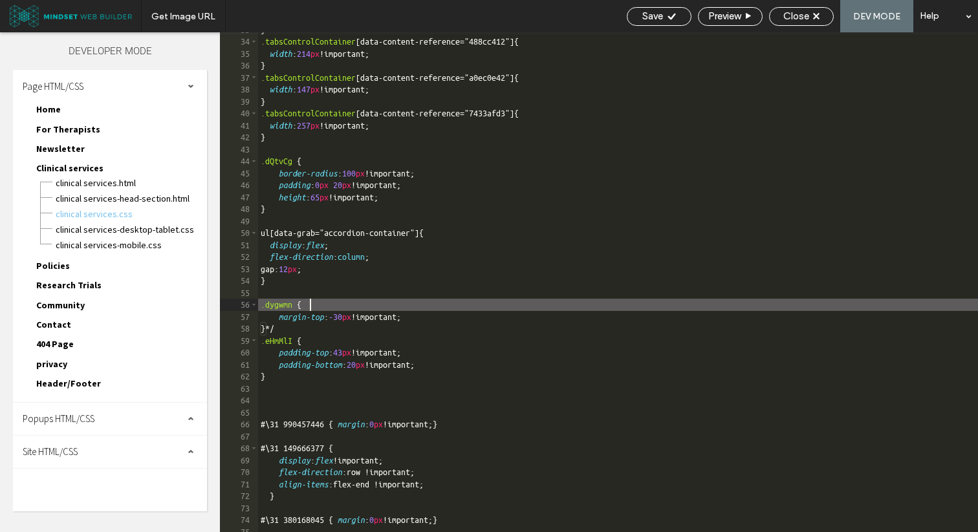
click at [299, 324] on div "} .tabsControlContainer [ data-content-reference =" 488cc412 "] { width : 214 p…" at bounding box center [618, 286] width 720 height 524
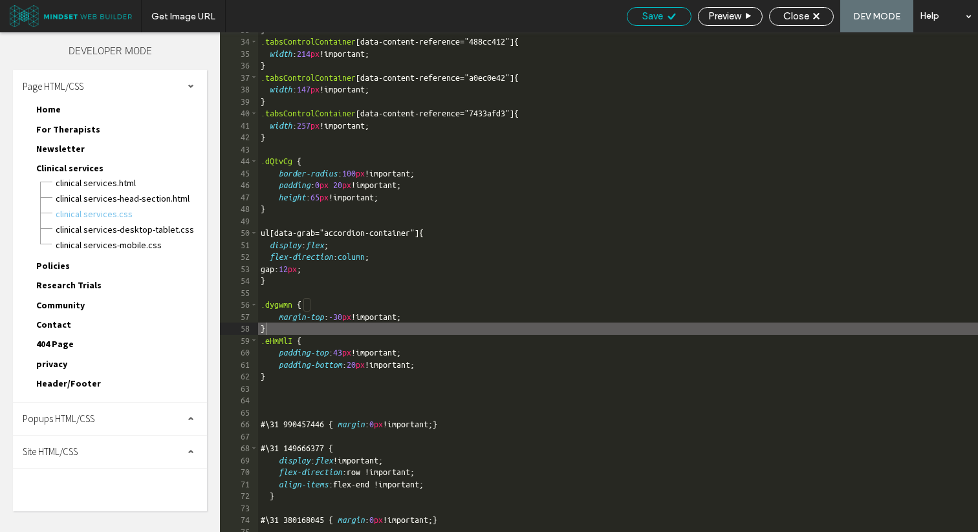
click at [645, 20] on span "Save" at bounding box center [652, 16] width 21 height 12
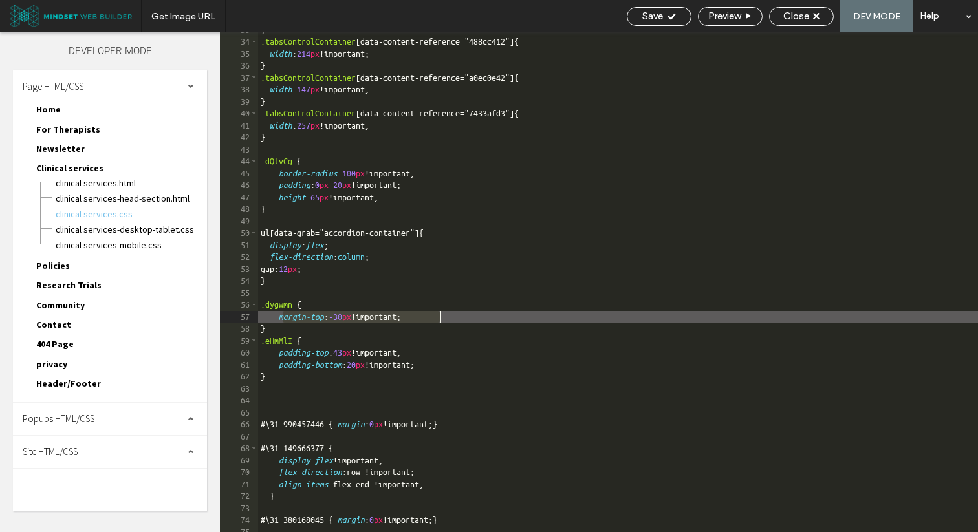
drag, startPoint x: 281, startPoint y: 319, endPoint x: 494, endPoint y: 319, distance: 212.7
click at [494, 319] on div "} .tabsControlContainer [ data-content-reference =" 488cc412 "] { width : 214 p…" at bounding box center [618, 286] width 720 height 524
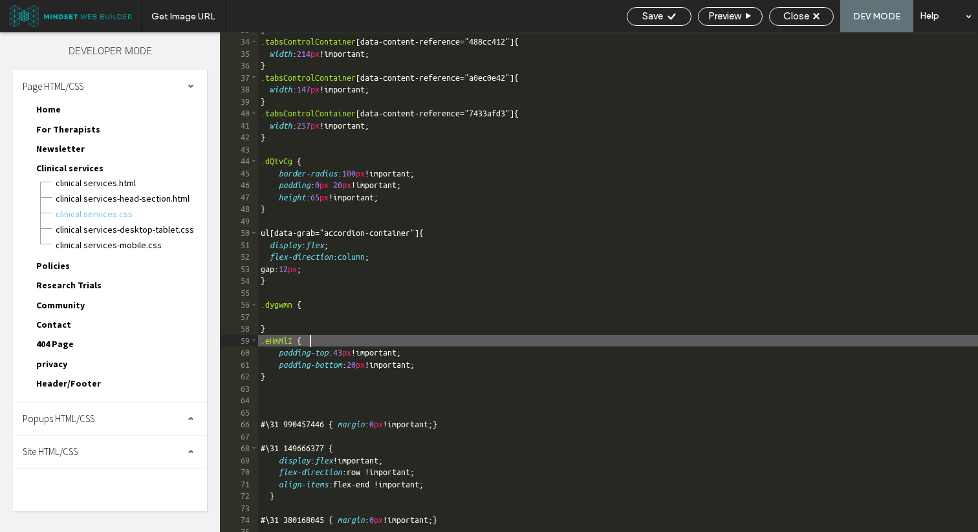
click at [416, 343] on div "} .tabsControlContainer [ data-content-reference =" 488cc412 "] { width : 214 p…" at bounding box center [618, 286] width 720 height 524
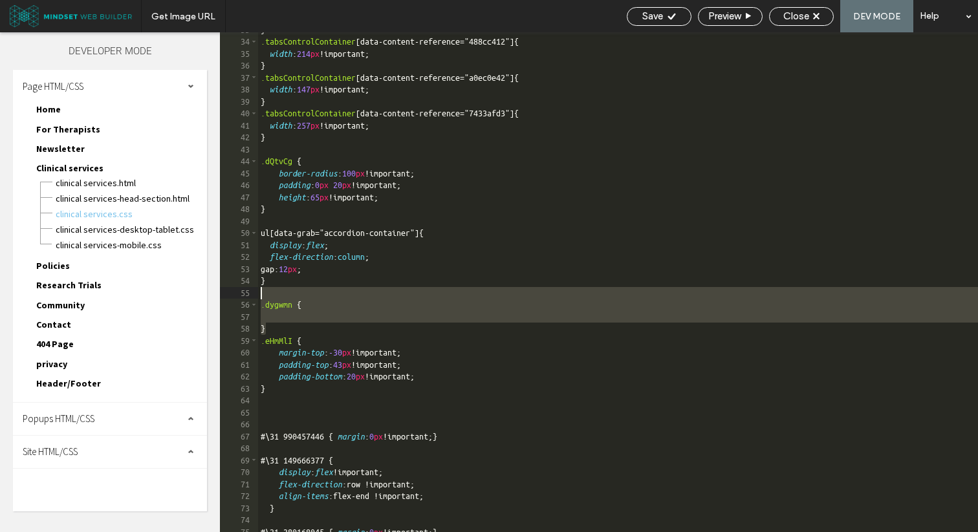
drag, startPoint x: 359, startPoint y: 327, endPoint x: 353, endPoint y: 296, distance: 31.7
click at [353, 296] on div "} .tabsControlContainer [ data-content-reference =" 488cc412 "] { width : 214 p…" at bounding box center [618, 286] width 720 height 524
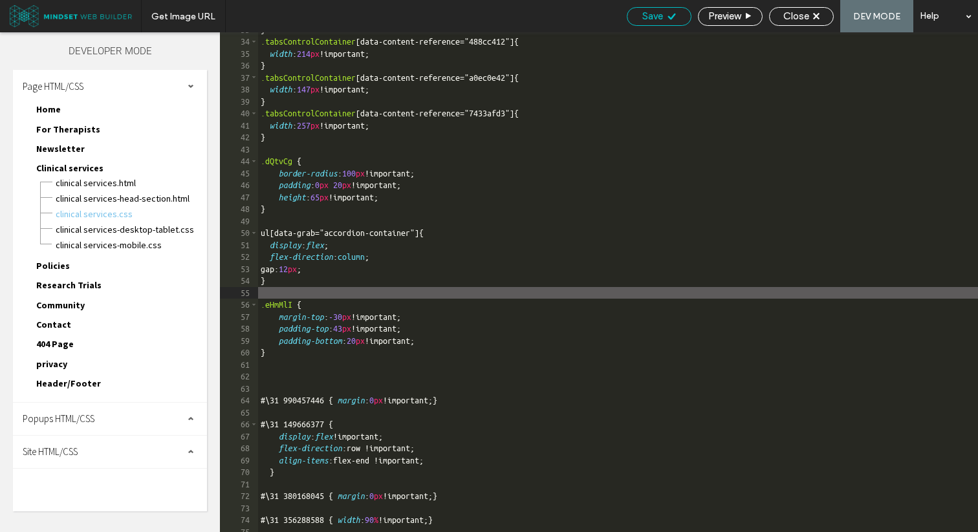
click at [642, 14] on span "Save" at bounding box center [652, 16] width 21 height 12
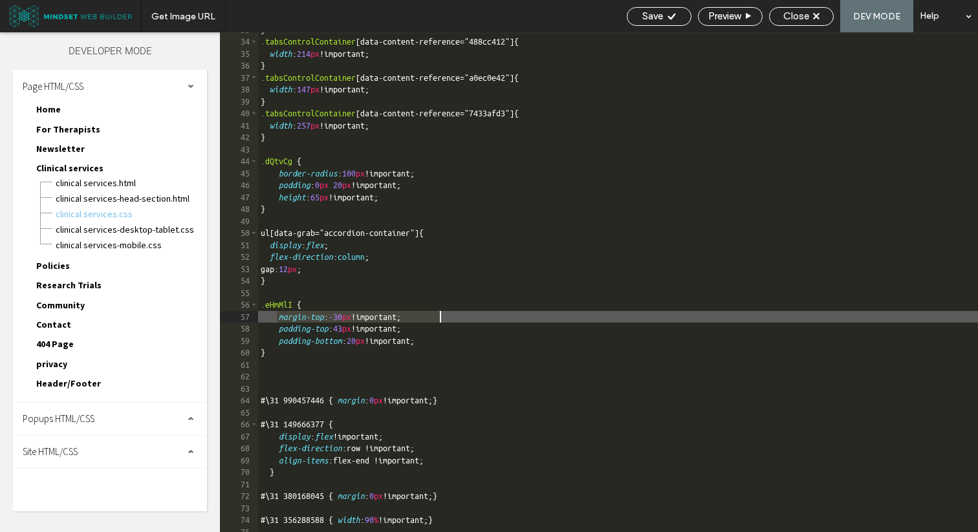
drag, startPoint x: 279, startPoint y: 321, endPoint x: 537, endPoint y: 321, distance: 258.0
click at [537, 321] on div "} .tabsControlContainer [ data-content-reference =" 488cc412 "] { width : 214 p…" at bounding box center [618, 286] width 720 height 524
click at [455, 193] on div "} .tabsControlContainer [ data-content-reference =" 488cc412 "] { width : 214 p…" at bounding box center [618, 286] width 720 height 524
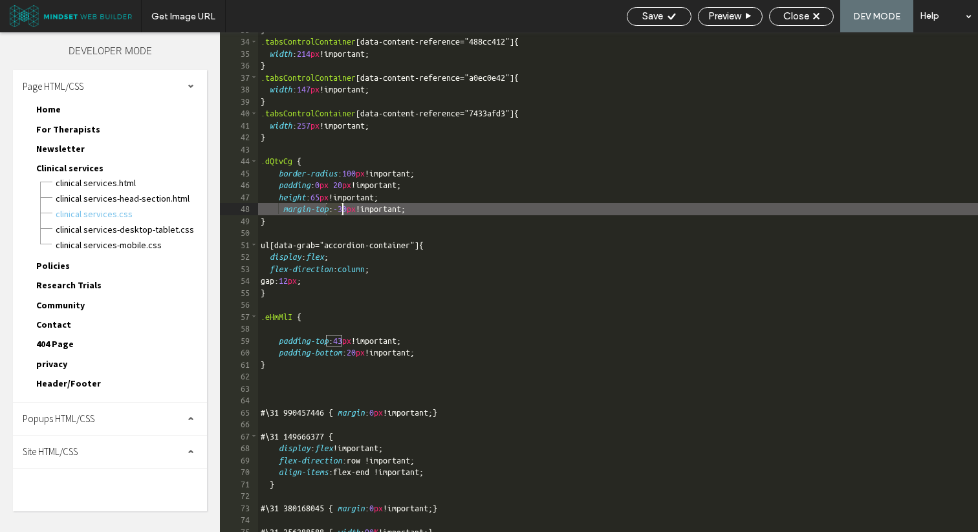
drag, startPoint x: 327, startPoint y: 210, endPoint x: 343, endPoint y: 209, distance: 15.5
click at [343, 209] on div "} .tabsControlContainer [ data-content-reference =" 488cc412 "] { width : 214 p…" at bounding box center [618, 286] width 720 height 524
click at [642, 19] on span "Save" at bounding box center [652, 16] width 21 height 12
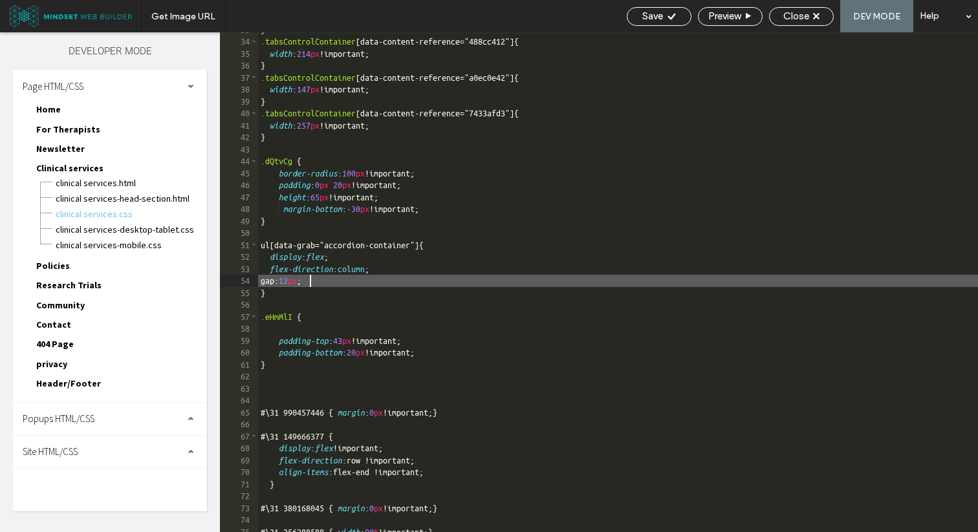
click at [308, 281] on div "} .tabsControlContainer [ data-content-reference =" 488cc412 "] { width : 214 p…" at bounding box center [618, 286] width 720 height 524
click at [648, 21] on span "Save" at bounding box center [652, 16] width 21 height 12
click at [654, 17] on span "Save" at bounding box center [652, 16] width 21 height 12
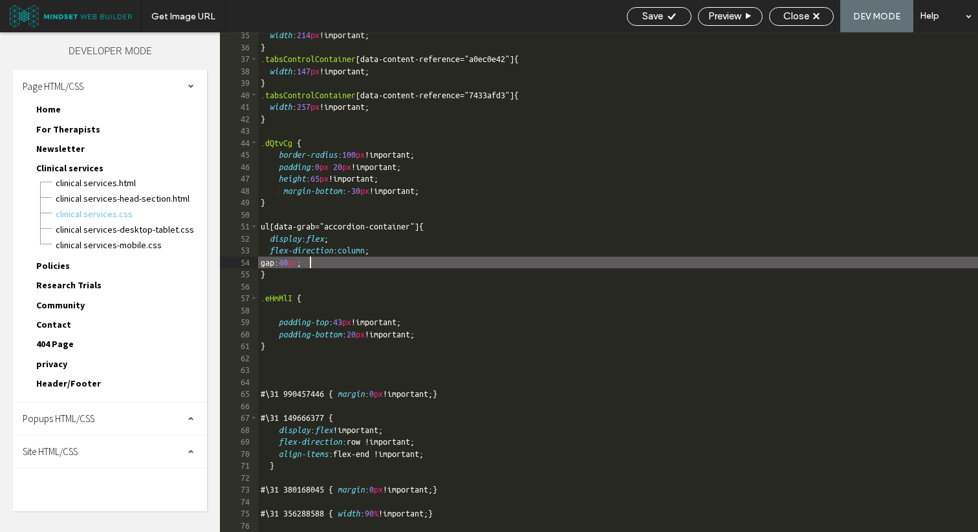
scroll to position [416, 0]
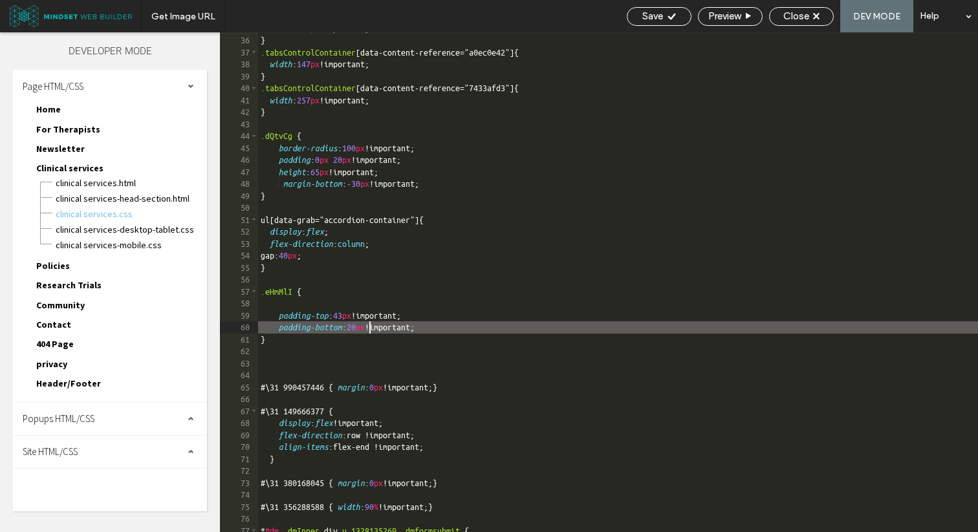
click at [369, 327] on div "width : 214 px !important; } .tabsControlContainer [ data-content-reference =" …" at bounding box center [618, 285] width 720 height 524
click at [495, 327] on div "width : 214 px !important; } .tabsControlContainer [ data-content-reference =" …" at bounding box center [618, 285] width 720 height 524
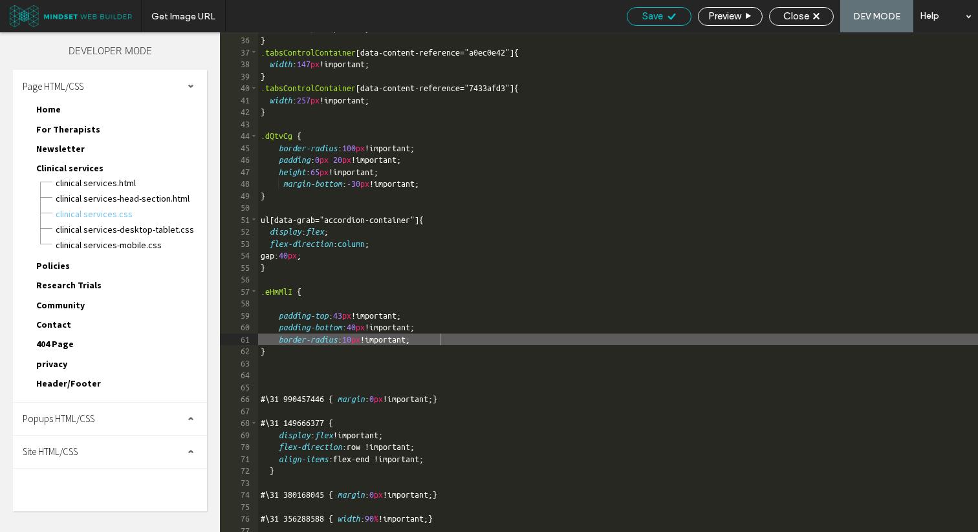
click at [645, 23] on div "Save" at bounding box center [659, 16] width 65 height 19
drag, startPoint x: 453, startPoint y: 341, endPoint x: 284, endPoint y: 341, distance: 168.8
click at [284, 341] on div "width : 214 px !important; } .tabsControlContainer [ data-content-reference =" …" at bounding box center [618, 285] width 720 height 524
paste textarea
click at [644, 19] on span "Save" at bounding box center [652, 16] width 21 height 12
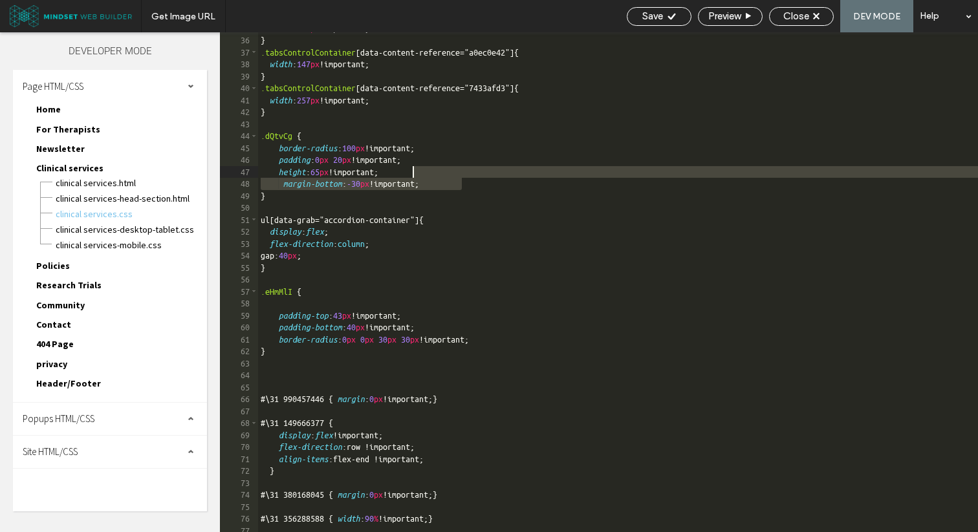
drag, startPoint x: 469, startPoint y: 185, endPoint x: 469, endPoint y: 171, distance: 14.2
click at [469, 171] on div "width : 214 px !important; } .tabsControlContainer [ data-content-reference =" …" at bounding box center [618, 285] width 720 height 524
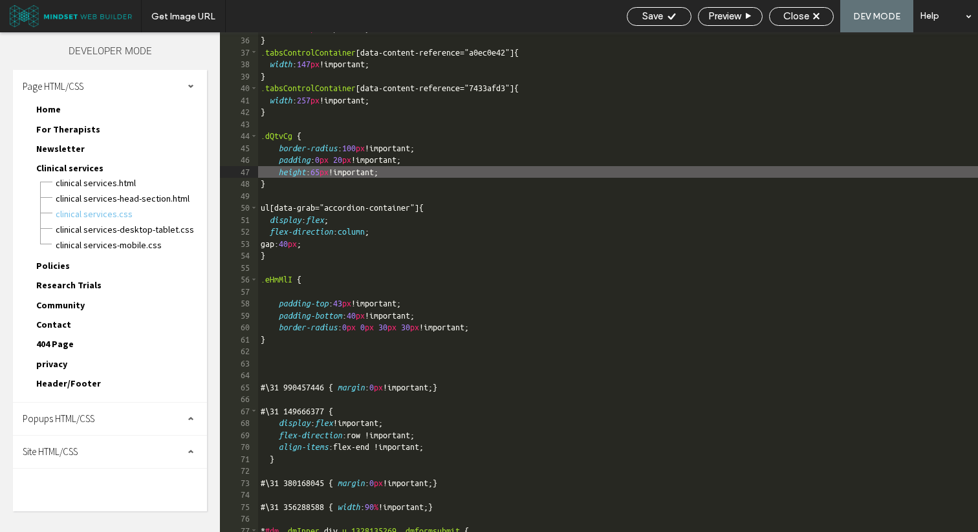
click at [308, 242] on div "width : 214 px !important; } .tabsControlContainer [ data-content-reference =" …" at bounding box center [618, 285] width 720 height 524
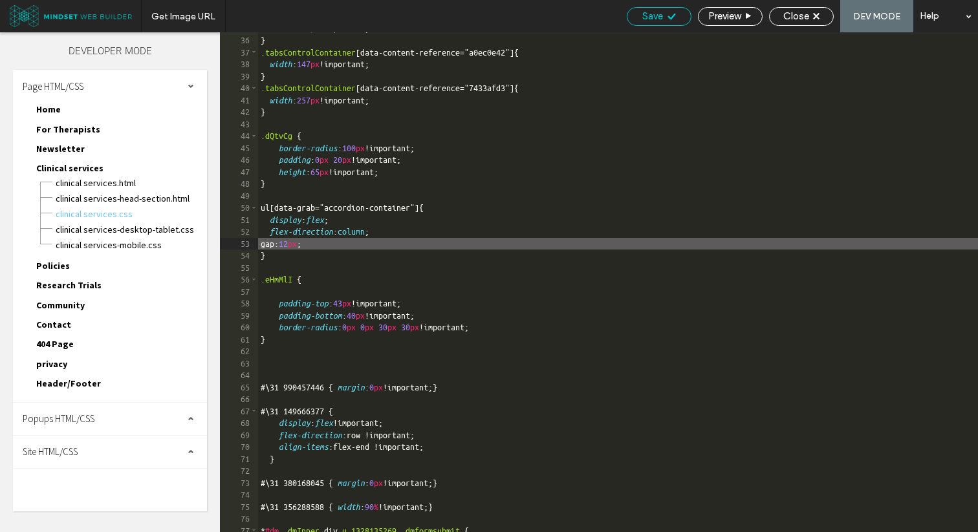
click at [650, 15] on span "Save" at bounding box center [652, 16] width 21 height 12
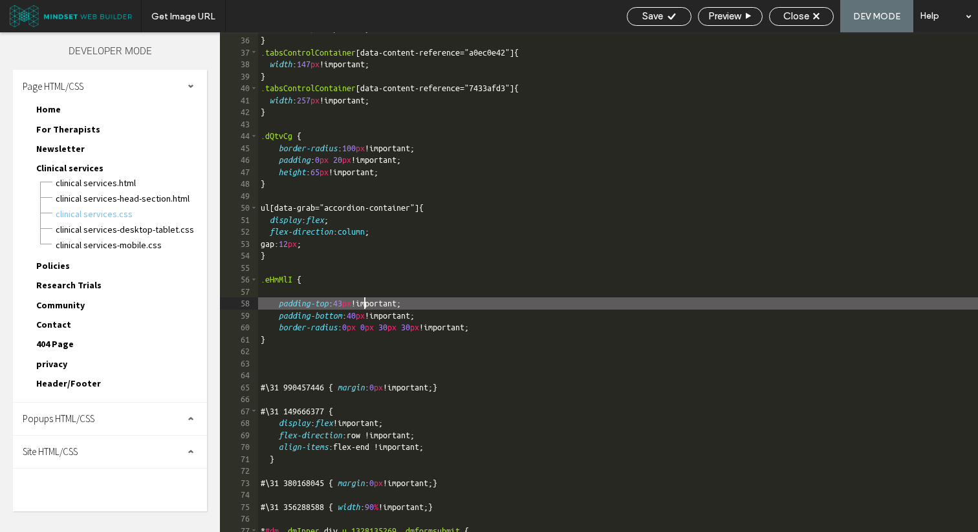
click at [361, 303] on div "width : 214 px !important; } .tabsControlContainer [ data-content-reference =" …" at bounding box center [618, 285] width 720 height 524
click at [658, 20] on span "Save" at bounding box center [652, 16] width 21 height 12
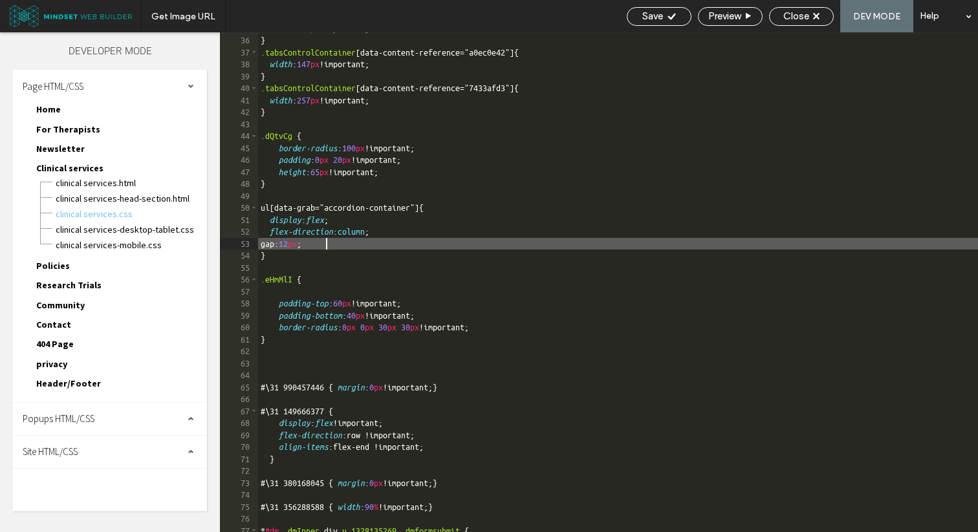
click at [363, 241] on div "width : 214 px !important; } .tabsControlContainer [ data-content-reference =" …" at bounding box center [618, 285] width 720 height 524
click at [286, 257] on div "width : 214 px !important; } .tabsControlContainer [ data-content-reference =" …" at bounding box center [618, 285] width 720 height 524
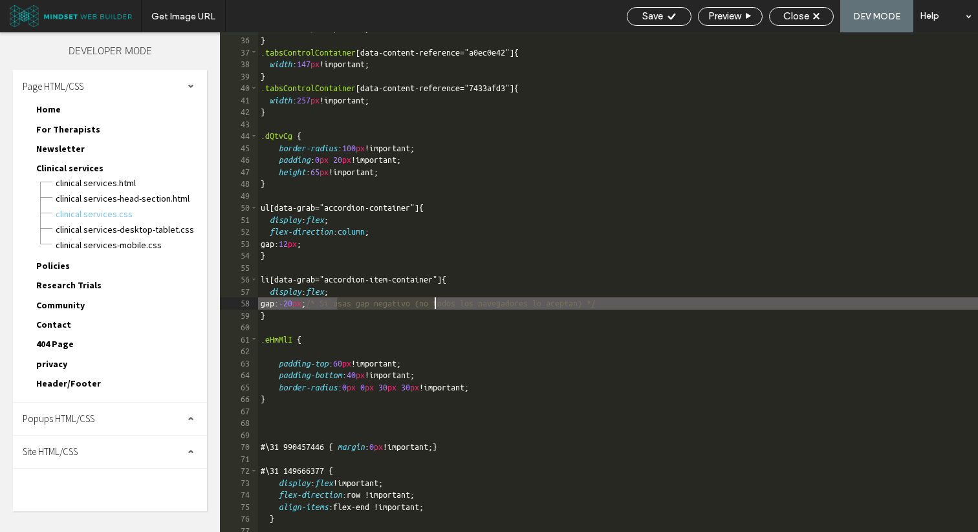
drag, startPoint x: 335, startPoint y: 306, endPoint x: 920, endPoint y: 306, distance: 585.2
click at [920, 306] on div "width : 214 px !important; } .tabsControlContainer [ data-content-reference =" …" at bounding box center [618, 285] width 720 height 524
click at [668, 13] on icon at bounding box center [672, 17] width 10 height 10
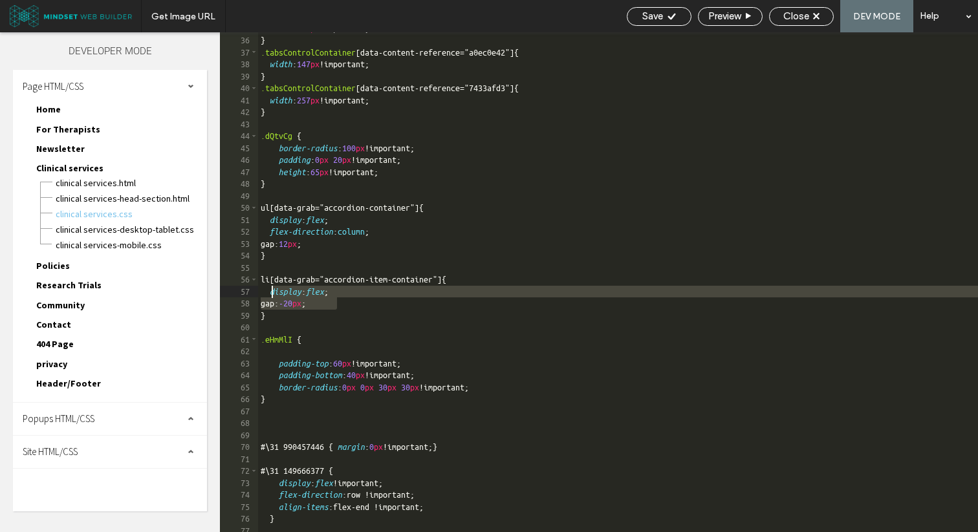
drag, startPoint x: 338, startPoint y: 305, endPoint x: 270, endPoint y: 295, distance: 68.7
click at [270, 295] on div "width : 214 px !important; } .tabsControlContainer [ data-content-reference =" …" at bounding box center [618, 285] width 720 height 524
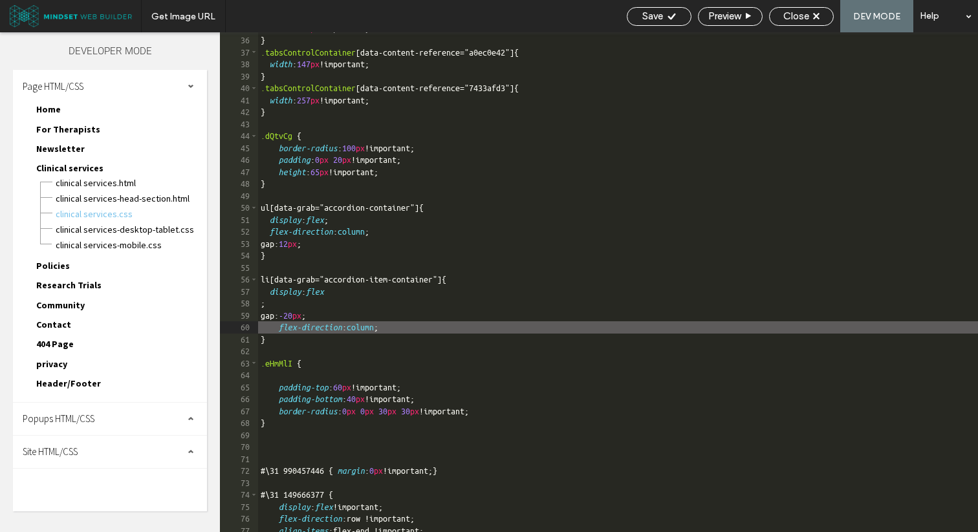
click at [321, 306] on div "width : 214 px !important; } .tabsControlContainer [ data-content-reference =" …" at bounding box center [618, 285] width 720 height 524
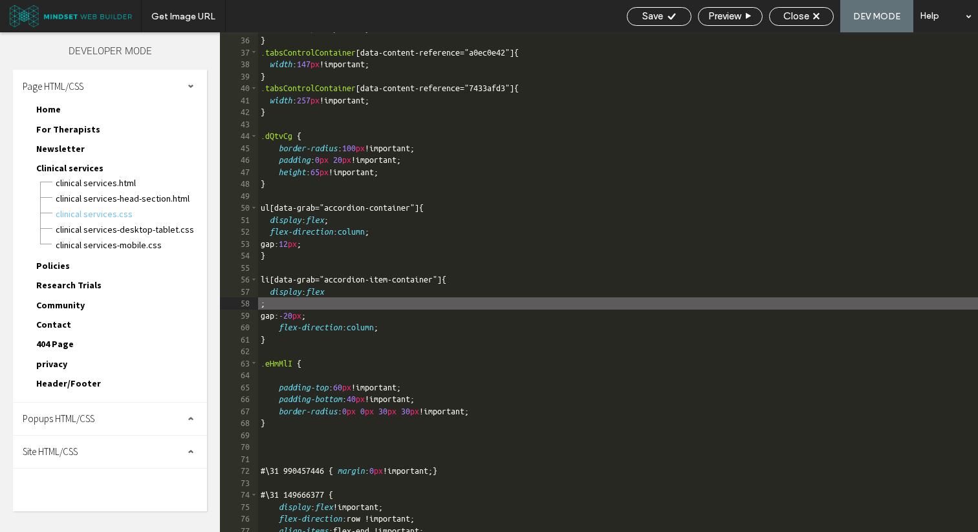
click at [339, 317] on div "width : 214 px !important; } .tabsControlContainer [ data-content-reference =" …" at bounding box center [618, 285] width 720 height 524
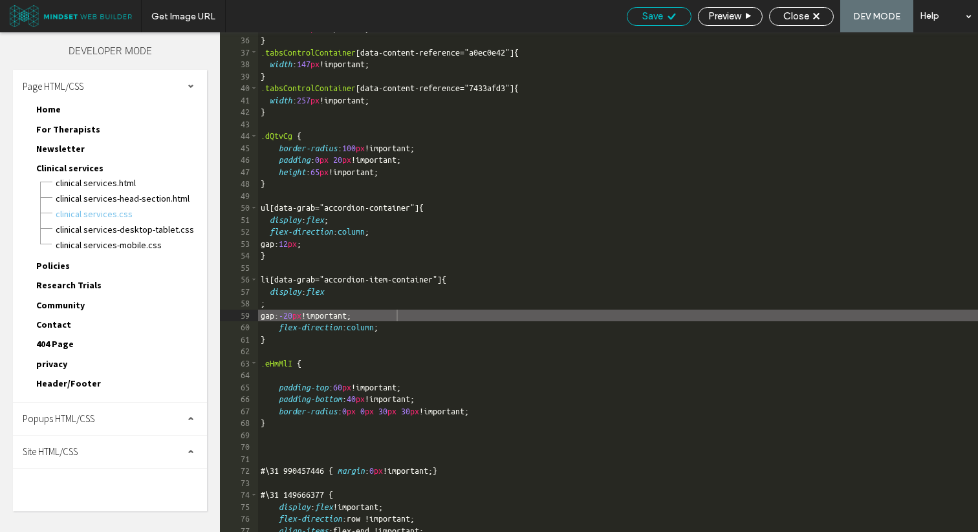
click at [649, 17] on span "Save" at bounding box center [652, 16] width 21 height 12
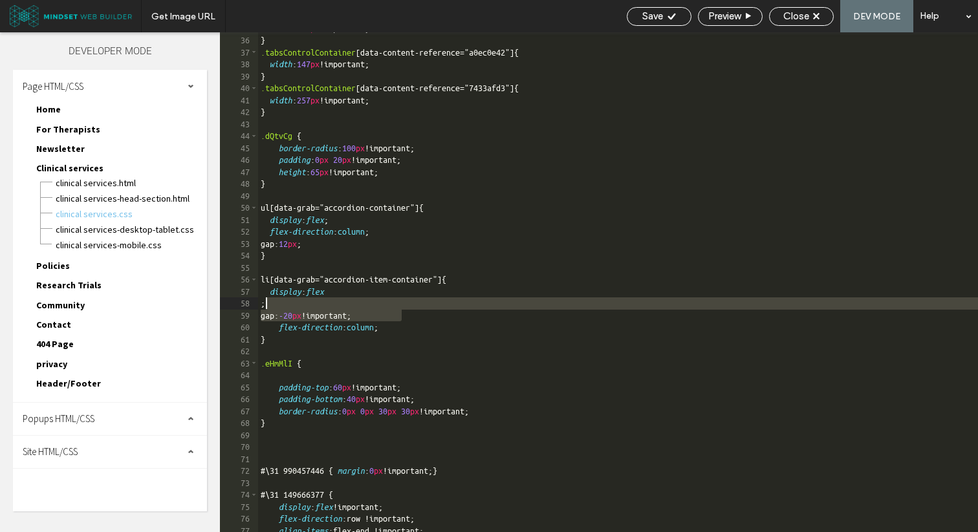
drag, startPoint x: 429, startPoint y: 316, endPoint x: 429, endPoint y: 303, distance: 13.6
click at [429, 303] on div "width : 214 px !important; } .tabsControlContainer [ data-content-reference =" …" at bounding box center [618, 285] width 720 height 524
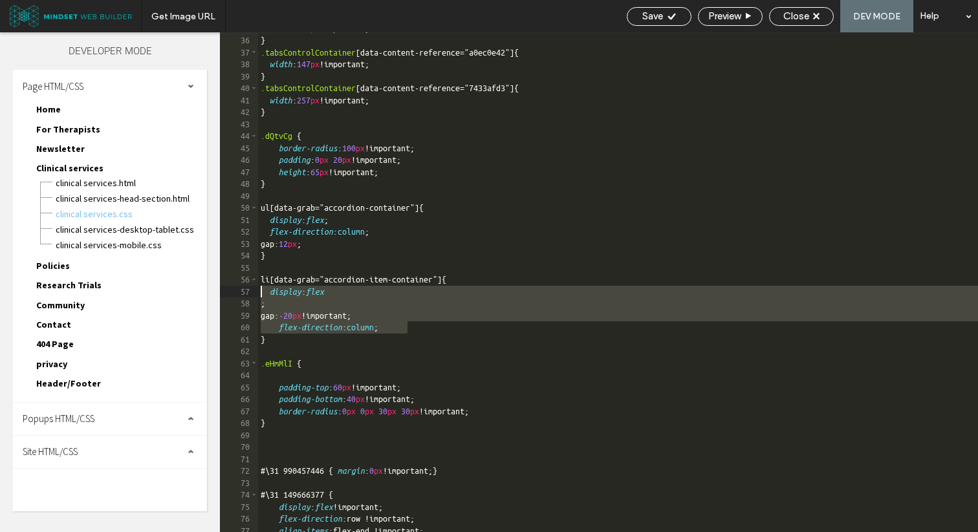
drag, startPoint x: 420, startPoint y: 328, endPoint x: 259, endPoint y: 294, distance: 164.0
click at [259, 294] on div "width : 214 px !important; } .tabsControlContainer [ data-content-reference =" …" at bounding box center [618, 285] width 720 height 524
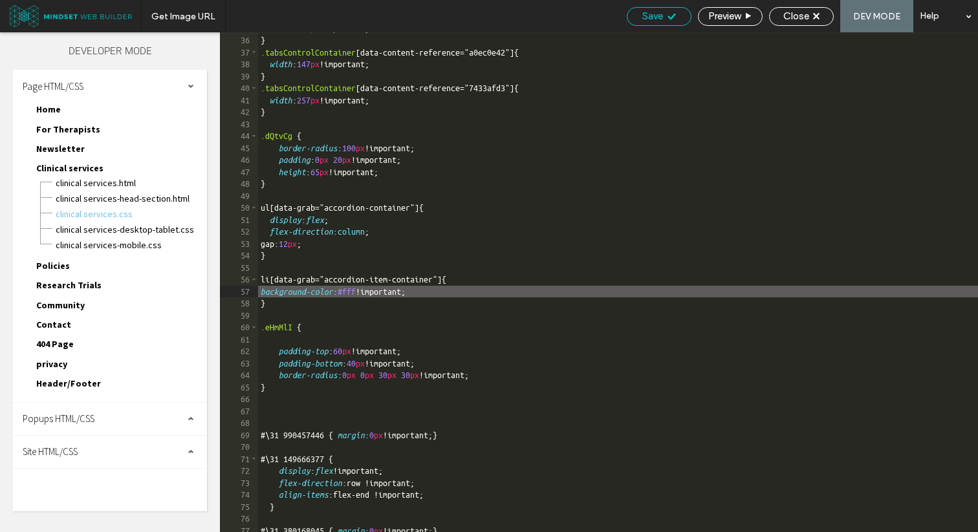
click at [660, 11] on span "Save" at bounding box center [652, 16] width 21 height 12
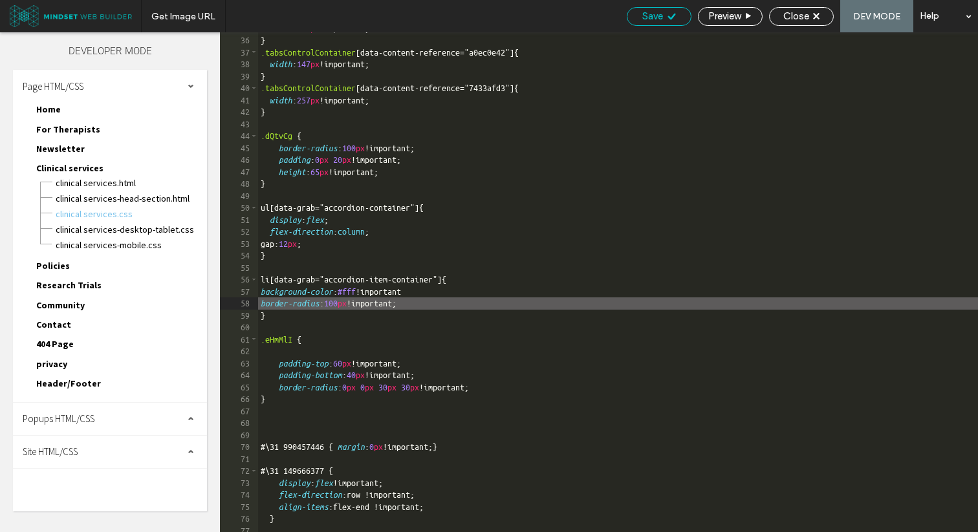
click at [648, 18] on span "Save" at bounding box center [652, 16] width 21 height 12
click at [350, 303] on div "width : 214 px !important; } .tabsControlContainer [ data-content-reference =" …" at bounding box center [618, 285] width 720 height 524
click at [661, 19] on div "Save" at bounding box center [658, 16] width 63 height 12
click at [633, 27] on div "Save Preview Close DEV MODE Help" at bounding box center [799, 16] width 358 height 32
click at [636, 27] on div "Save Preview Close DEV MODE Help" at bounding box center [799, 16] width 358 height 32
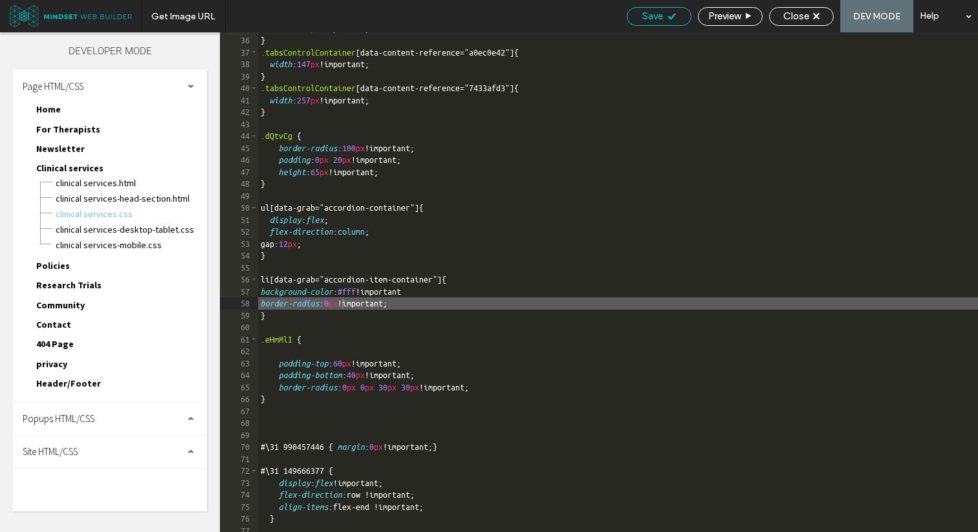
click at [642, 19] on span "Save" at bounding box center [652, 16] width 21 height 12
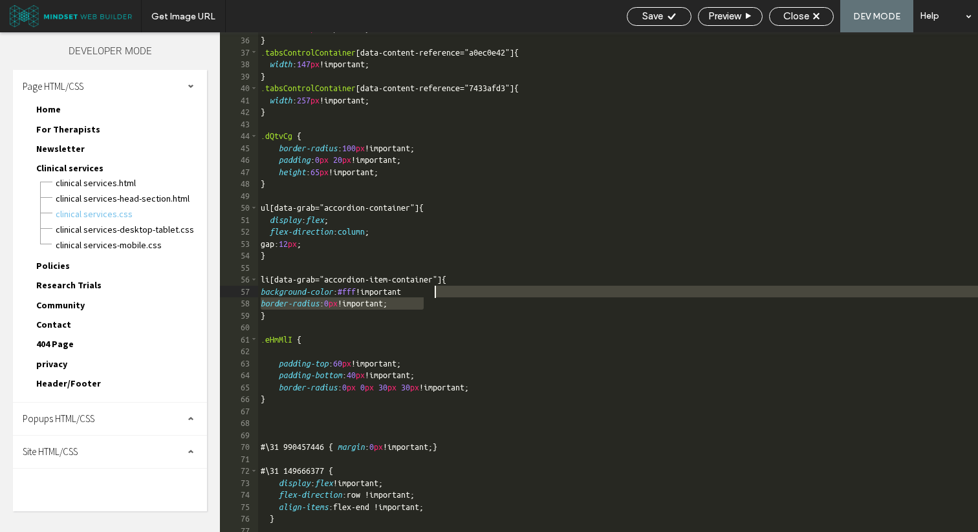
drag, startPoint x: 454, startPoint y: 307, endPoint x: 459, endPoint y: 292, distance: 15.7
click at [459, 292] on div "width : 214 px !important; } .tabsControlContainer [ data-content-reference =" …" at bounding box center [618, 285] width 720 height 524
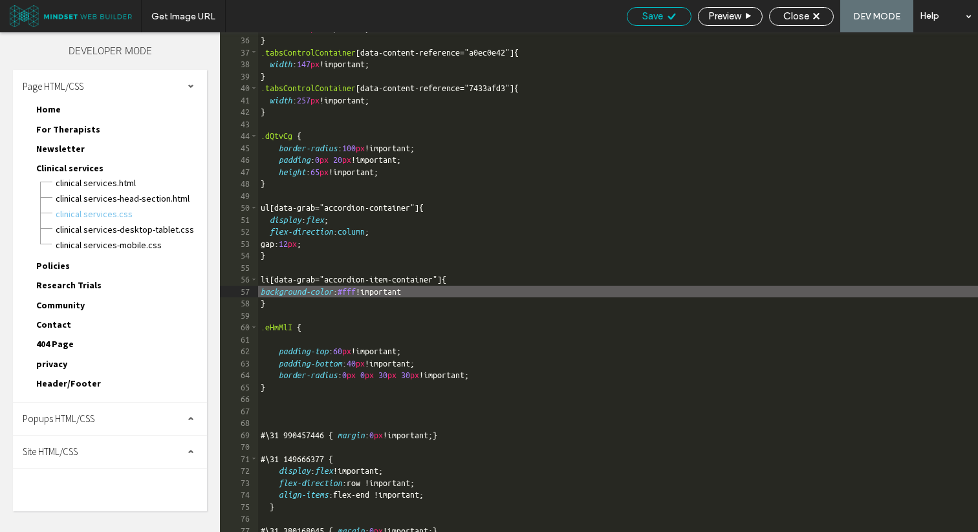
click at [658, 17] on span "Save" at bounding box center [652, 16] width 21 height 12
click at [451, 289] on div "width : 214 px !important; } .tabsControlContainer [ data-content-reference =" …" at bounding box center [618, 285] width 720 height 524
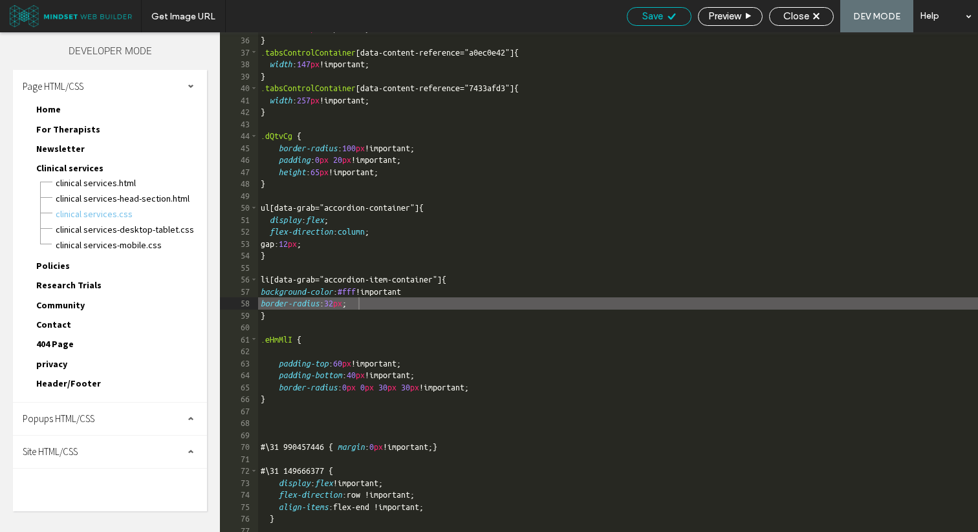
click at [649, 10] on div "Save" at bounding box center [659, 16] width 65 height 19
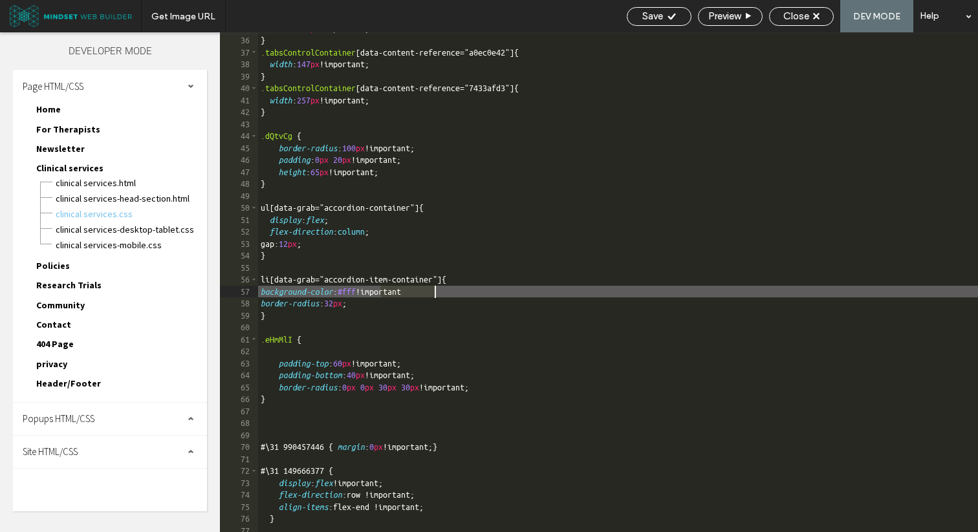
drag, startPoint x: 379, startPoint y: 294, endPoint x: 526, endPoint y: 294, distance: 146.8
click at [526, 294] on div "width : 214 px !important; } .tabsControlContainer [ data-content-reference =" …" at bounding box center [618, 285] width 720 height 524
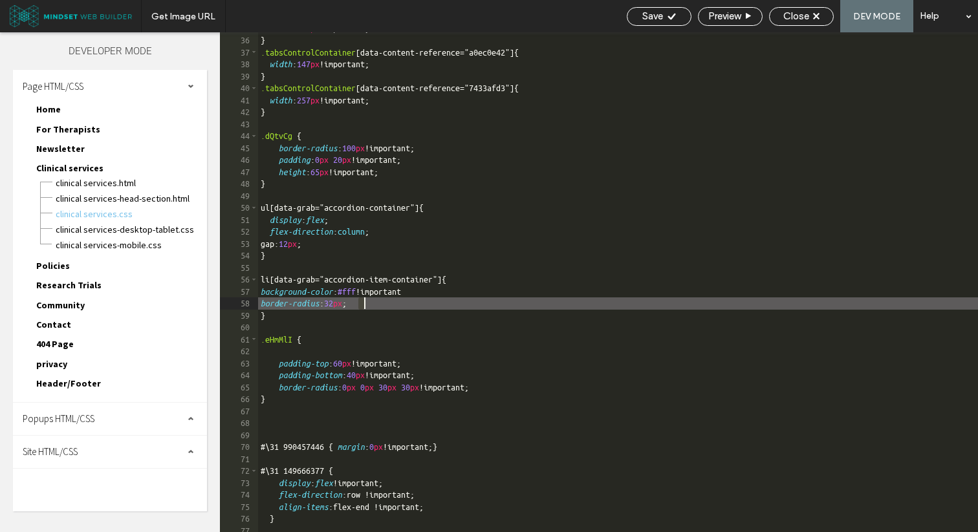
drag, startPoint x: 359, startPoint y: 306, endPoint x: 448, endPoint y: 306, distance: 89.2
click at [448, 306] on div "width : 214 px !important; } .tabsControlContainer [ data-content-reference =" …" at bounding box center [618, 285] width 720 height 524
click at [454, 291] on div "width : 214 px !important; } .tabsControlContainer [ data-content-reference =" …" at bounding box center [618, 285] width 720 height 524
drag, startPoint x: 359, startPoint y: 304, endPoint x: 413, endPoint y: 304, distance: 53.0
click at [402, 304] on div "width : 214 px !important; } .tabsControlContainer [ data-content-reference =" …" at bounding box center [618, 285] width 720 height 524
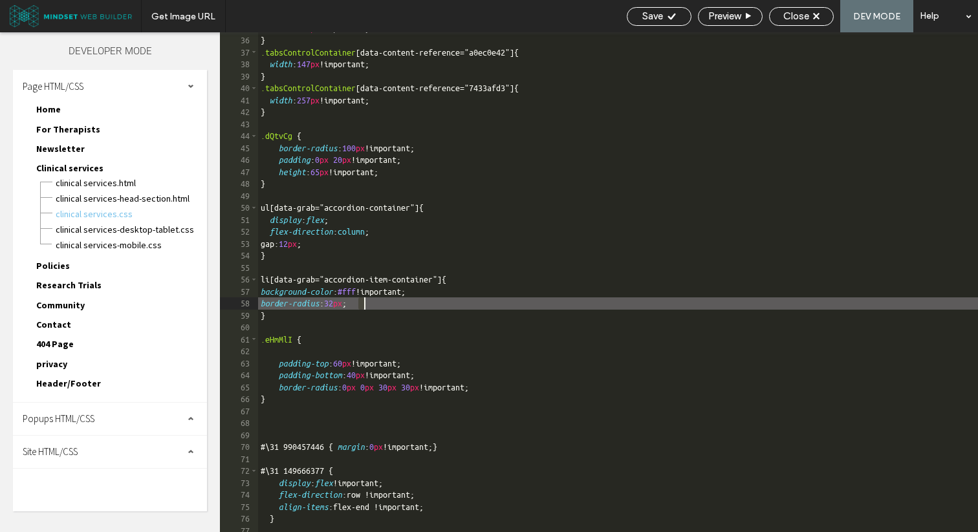
paste textarea
click at [643, 19] on span "Save" at bounding box center [652, 16] width 21 height 12
click at [358, 363] on div "width : 214 px !important; } .tabsControlContainer [ data-content-reference =" …" at bounding box center [618, 285] width 720 height 524
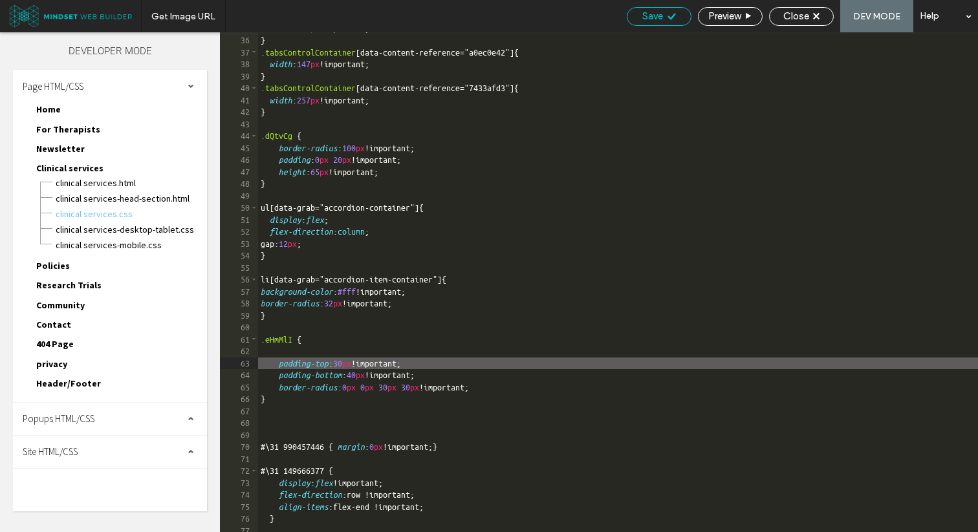
click at [643, 21] on span "Save" at bounding box center [652, 16] width 21 height 12
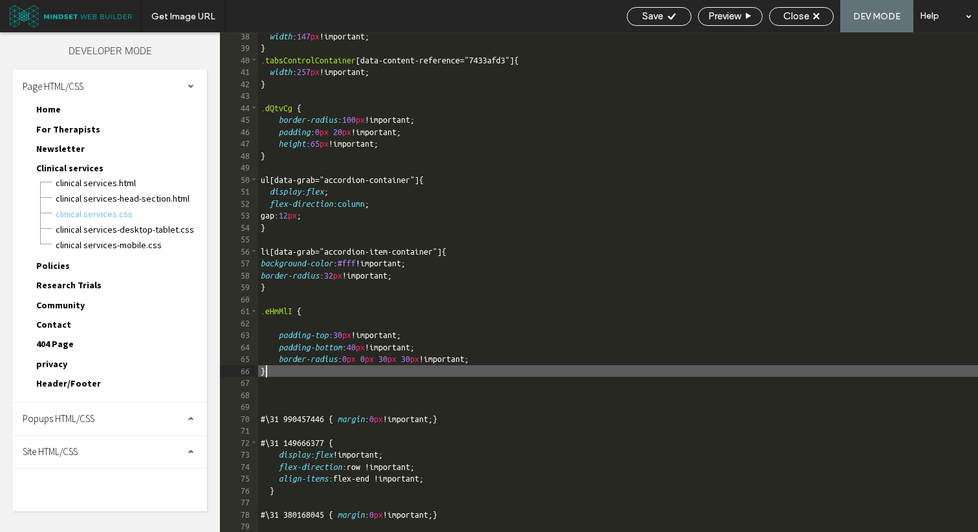
click at [285, 375] on div "width : 147 px !important; } .tabsControlContainer [ data-content-reference =" …" at bounding box center [618, 292] width 720 height 524
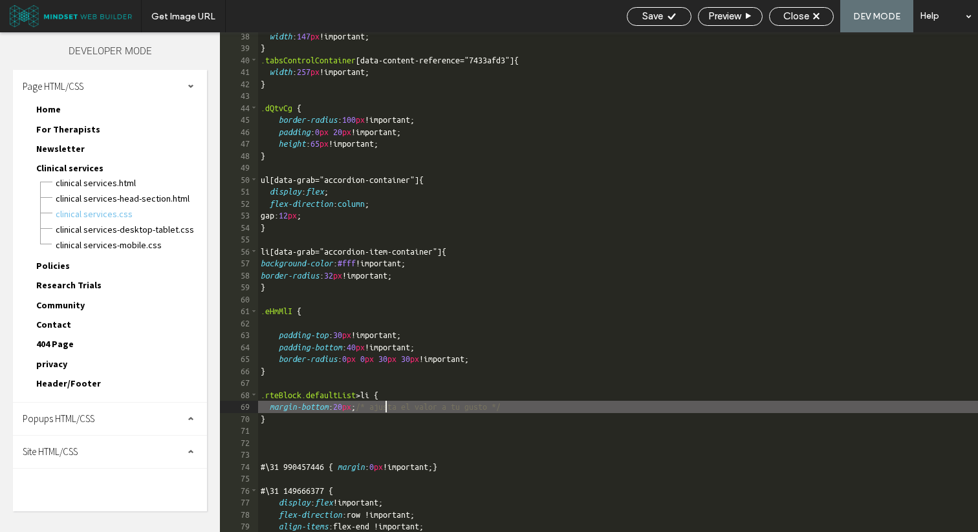
drag, startPoint x: 384, startPoint y: 408, endPoint x: 707, endPoint y: 408, distance: 323.3
click at [704, 408] on div "width : 147 px !important; } .tabsControlContainer [ data-content-reference =" …" at bounding box center [618, 292] width 720 height 524
click at [644, 18] on span "Save" at bounding box center [652, 16] width 21 height 12
drag, startPoint x: 355, startPoint y: 405, endPoint x: 421, endPoint y: 405, distance: 66.0
click at [421, 405] on div "width : 147 px !important; } .tabsControlContainer [ data-content-reference =" …" at bounding box center [618, 292] width 720 height 524
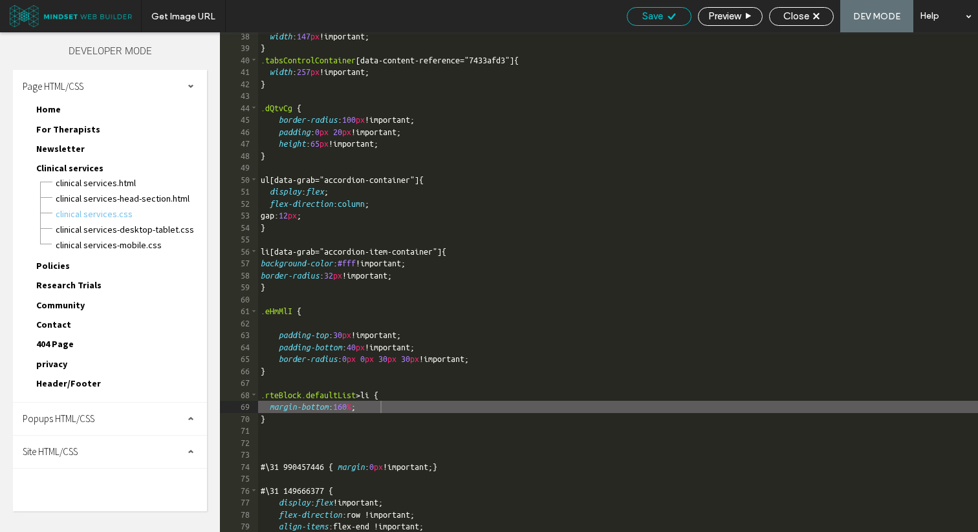
click at [652, 18] on span "Save" at bounding box center [652, 16] width 21 height 12
click at [363, 406] on div "width : 147 px !important; } .tabsControlContainer [ data-content-reference =" …" at bounding box center [618, 292] width 720 height 524
click at [654, 22] on div "Save" at bounding box center [659, 16] width 65 height 19
click at [376, 408] on div "width : 147 px !important; } .tabsControlContainer [ data-content-reference =" …" at bounding box center [618, 292] width 720 height 524
type textarea "**"
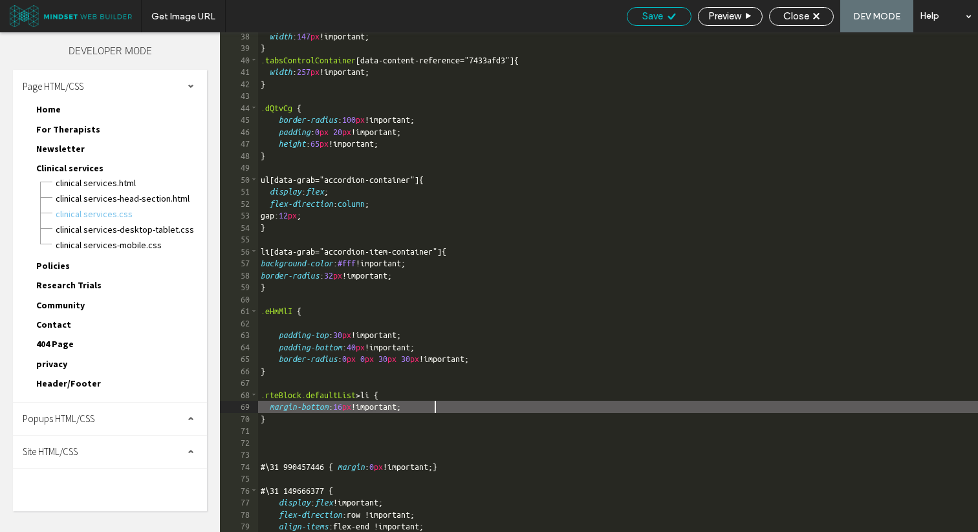
click at [653, 14] on span "Save" at bounding box center [652, 16] width 21 height 12
click at [780, 12] on div "Close" at bounding box center [800, 16] width 63 height 12
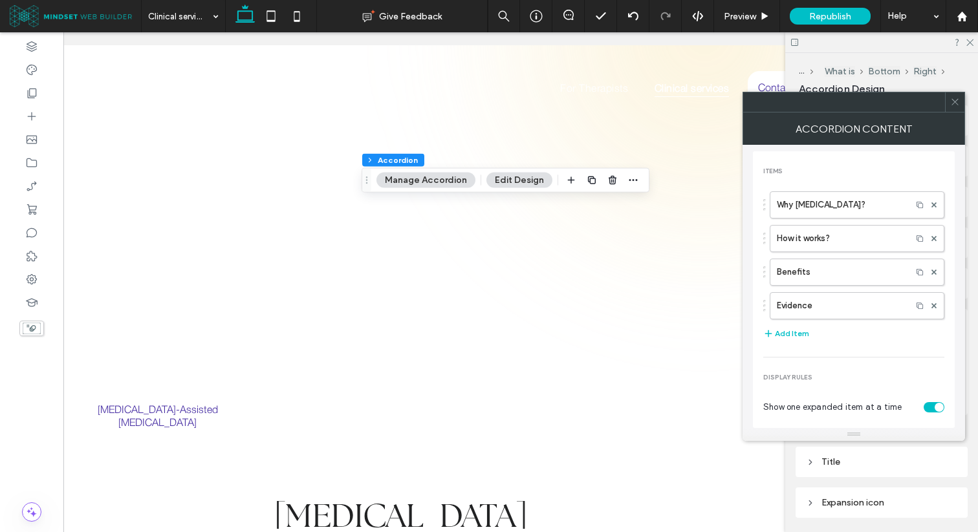
click at [954, 103] on use at bounding box center [954, 102] width 6 height 6
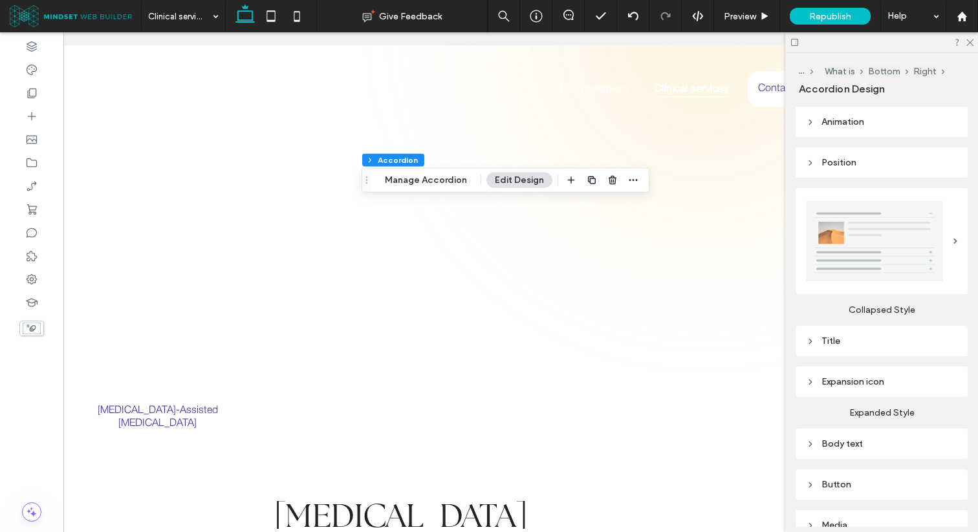
scroll to position [131, 0]
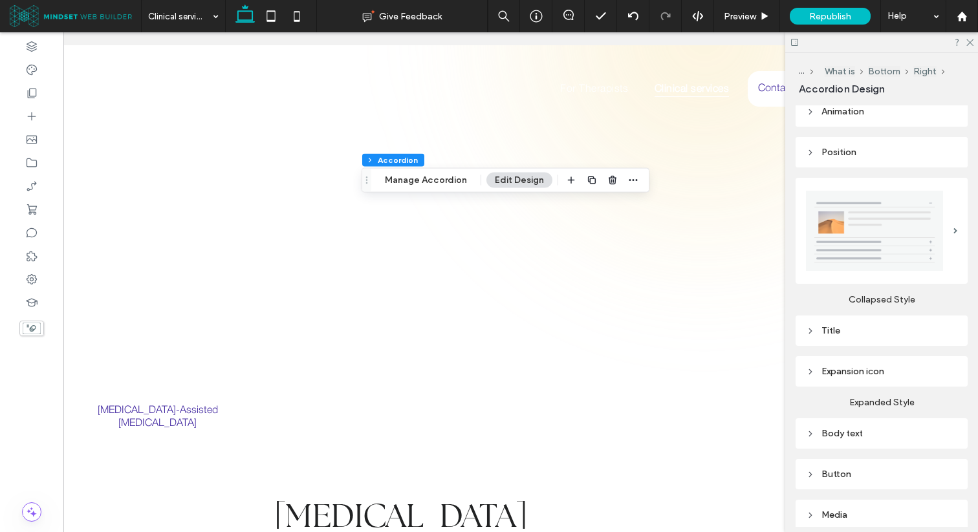
click at [841, 442] on div "Body text" at bounding box center [881, 433] width 172 height 30
click at [843, 439] on div "Body text" at bounding box center [881, 434] width 151 height 11
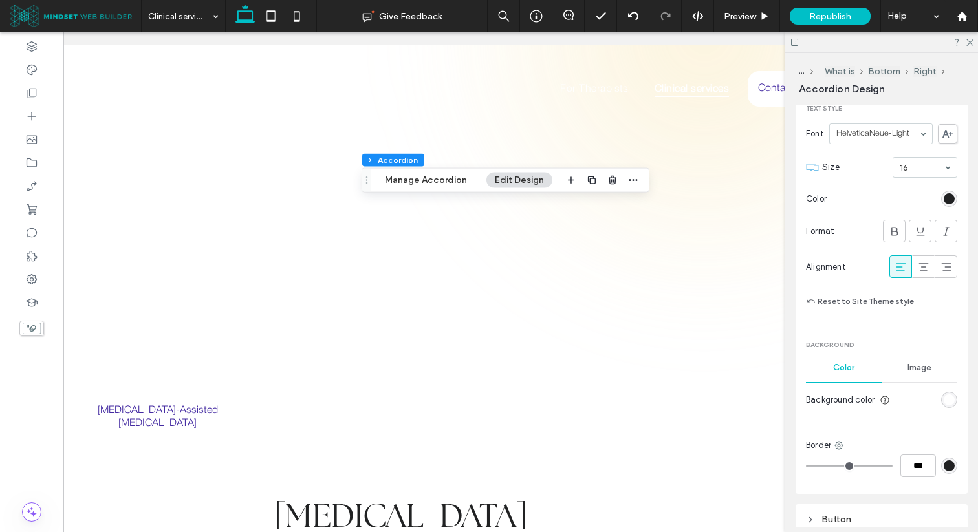
scroll to position [480, 0]
click at [946, 396] on div "rgb(255, 255, 255)" at bounding box center [948, 399] width 11 height 11
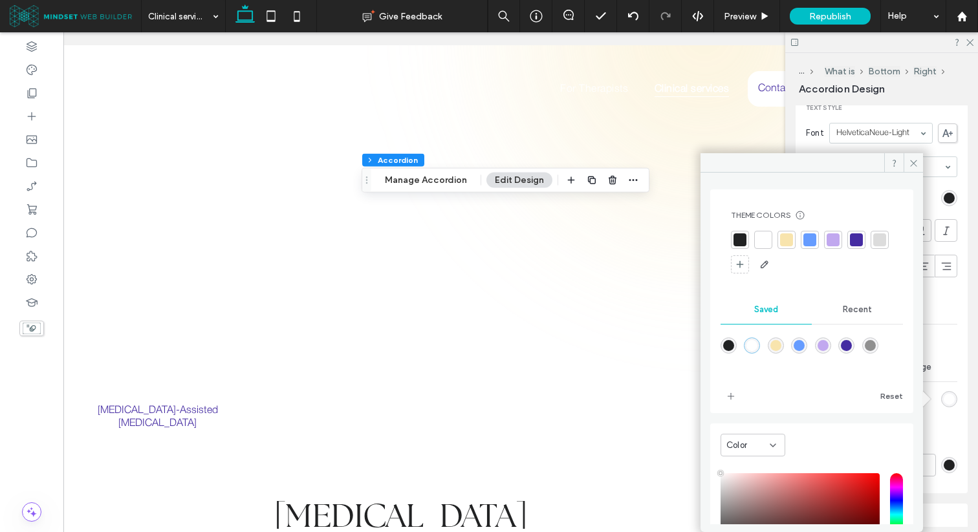
click at [727, 345] on div "rgba(33,34,35,1)" at bounding box center [728, 345] width 11 height 11
type input "*******"
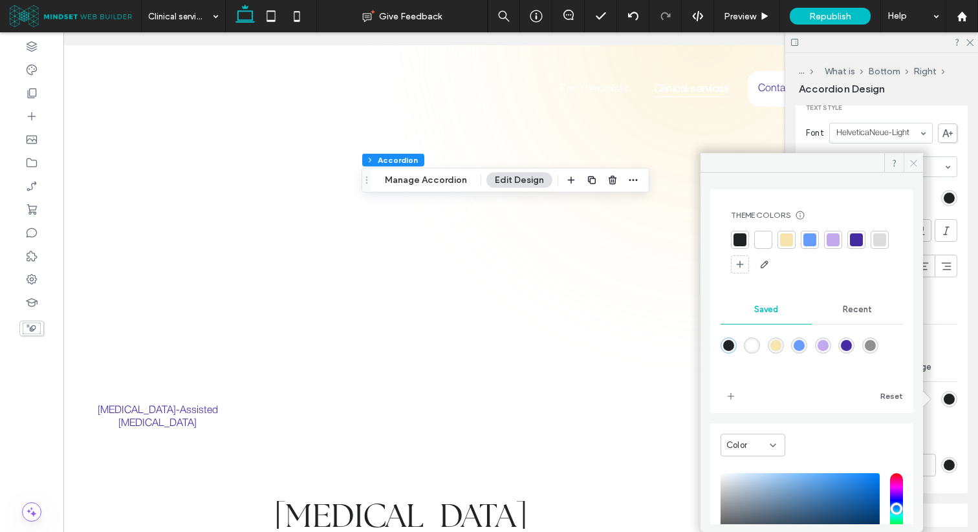
click at [910, 167] on icon at bounding box center [913, 163] width 10 height 10
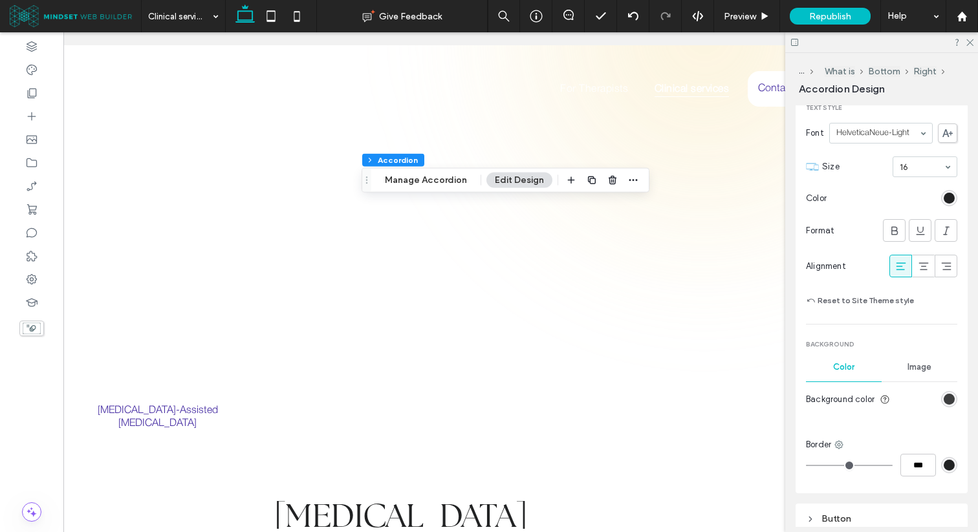
click at [946, 397] on div "rgb(33, 34, 35)" at bounding box center [948, 399] width 11 height 11
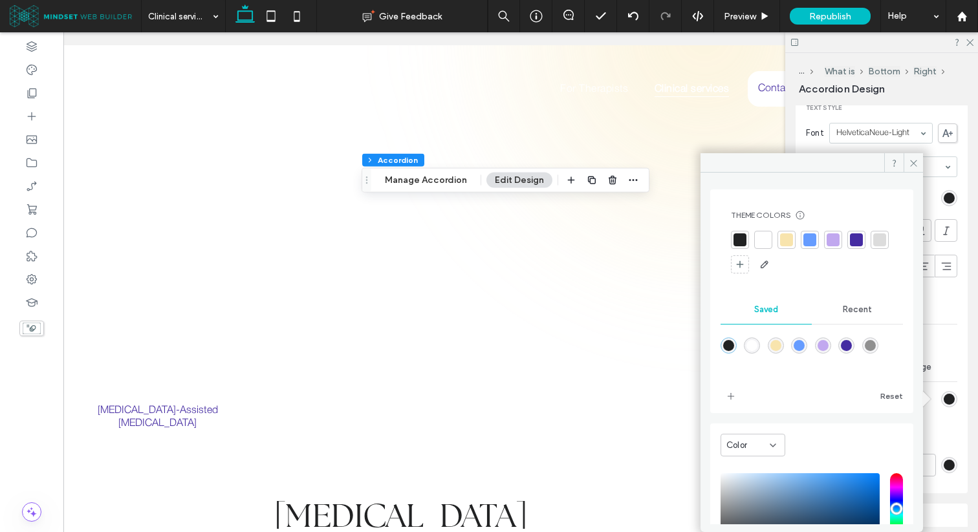
click at [766, 242] on div at bounding box center [763, 239] width 13 height 13
click at [910, 160] on icon at bounding box center [913, 163] width 10 height 10
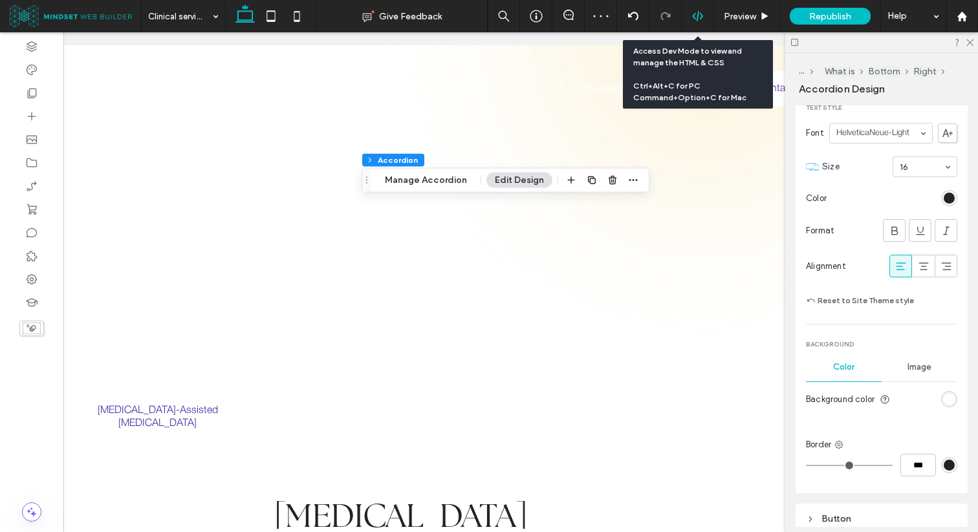
click at [699, 16] on icon at bounding box center [698, 16] width 12 height 12
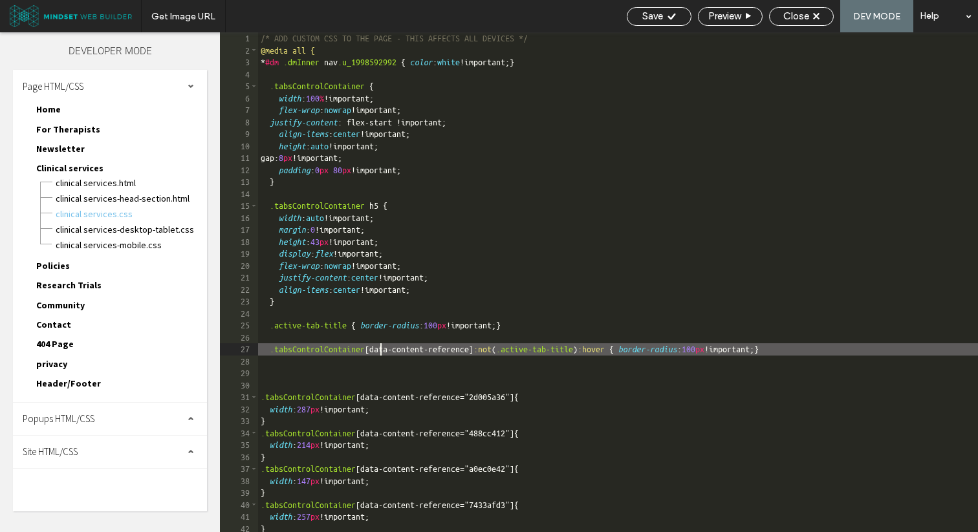
click at [378, 350] on div "/* ADD CUSTOM CSS TO THE PAGE - THIS AFFECTS ALL DEVICES */ @media all { * #dm …" at bounding box center [727, 294] width 939 height 524
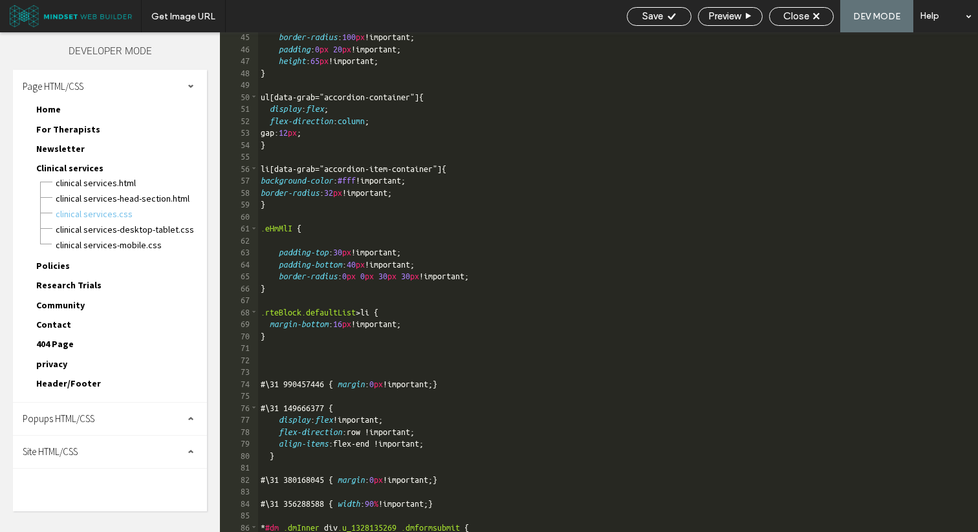
scroll to position [528, 0]
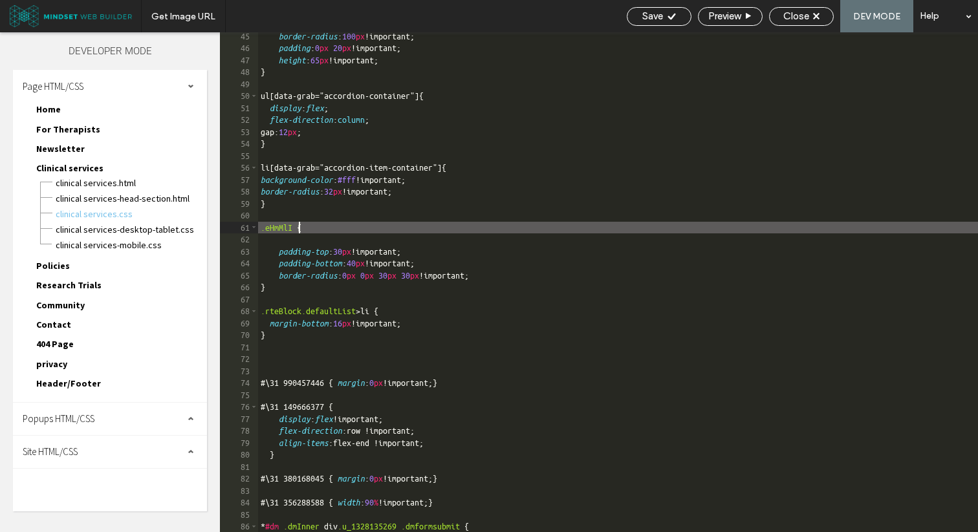
drag, startPoint x: 301, startPoint y: 228, endPoint x: 228, endPoint y: 228, distance: 73.1
click at [228, 228] on div "** 45 46 47 48 49 50 51 52 53 54 55 56 57 58 59 60 61 62 63 64 65 66 67 68 69 7…" at bounding box center [599, 282] width 758 height 500
click at [662, 14] on div "Save" at bounding box center [658, 16] width 63 height 12
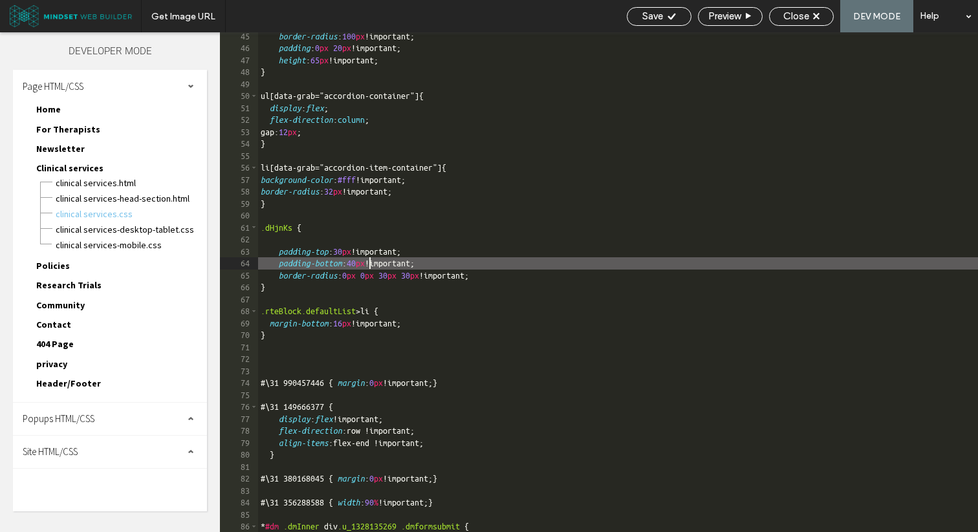
click at [368, 263] on div "border-radius : 100 px !important; padding : 0 px 20 px !important; height : 65…" at bounding box center [618, 292] width 720 height 524
type textarea "**"
click at [657, 14] on span "Save" at bounding box center [652, 16] width 21 height 12
click at [789, 20] on span "Close" at bounding box center [796, 16] width 26 height 12
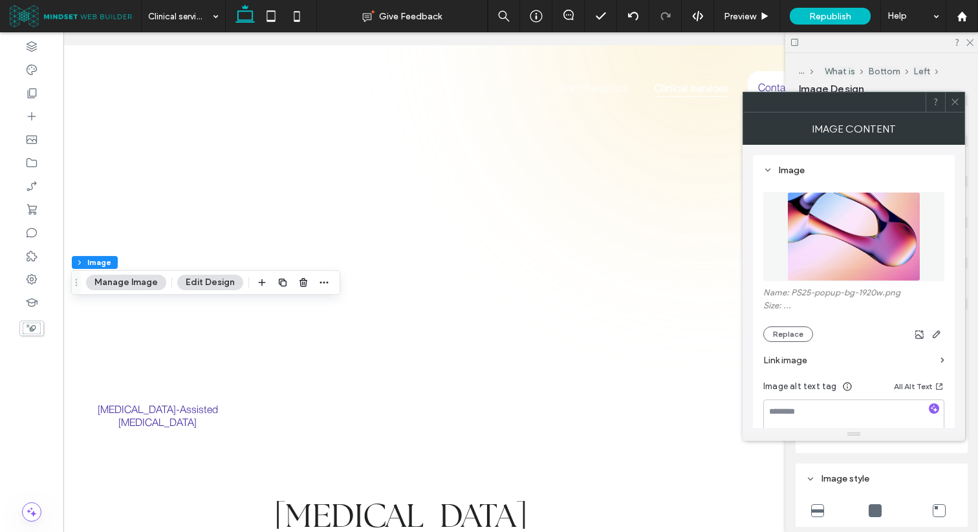
type input "**"
click at [952, 99] on icon at bounding box center [955, 102] width 10 height 10
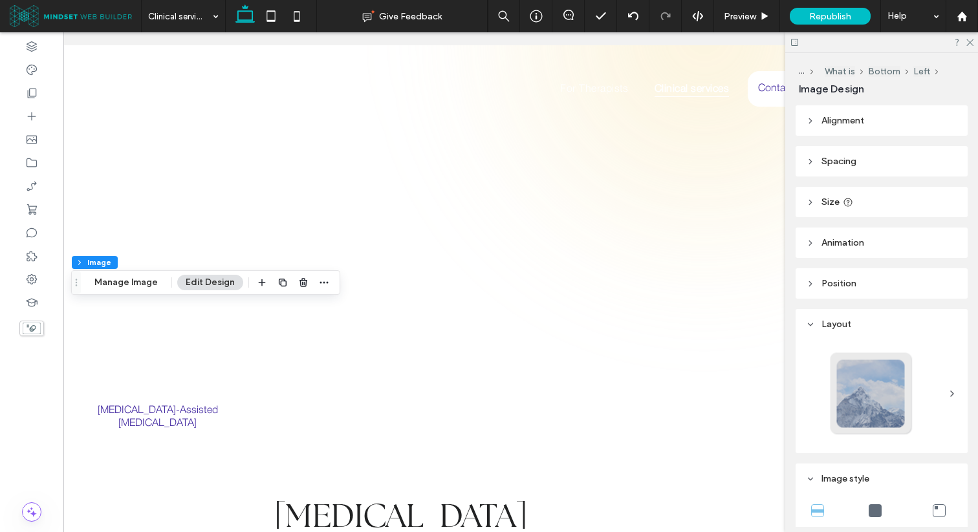
click at [864, 126] on header "Alignment" at bounding box center [881, 120] width 172 height 30
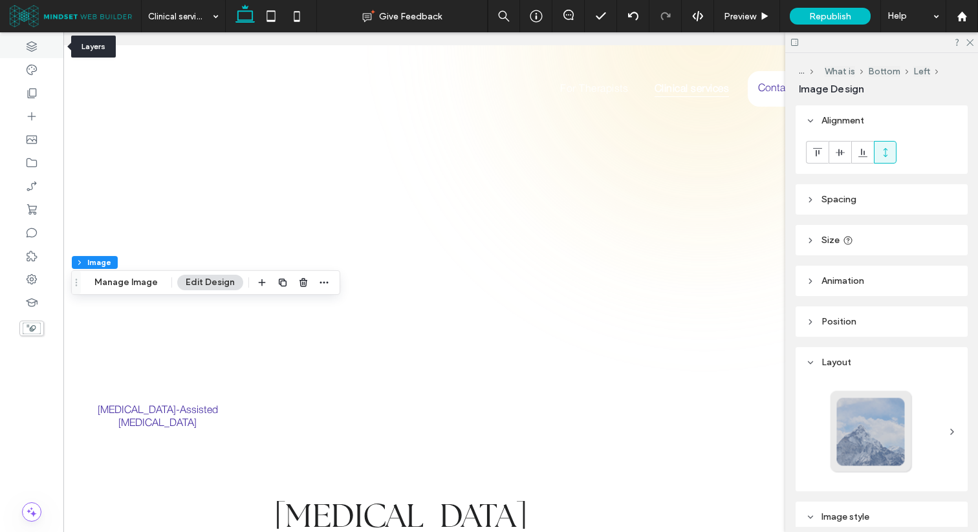
click at [43, 54] on div at bounding box center [31, 46] width 63 height 23
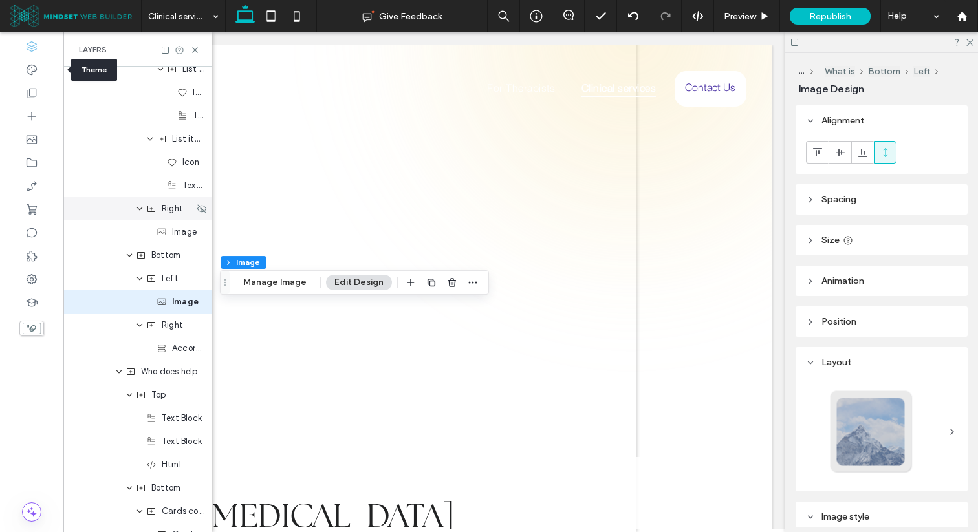
scroll to position [919, 0]
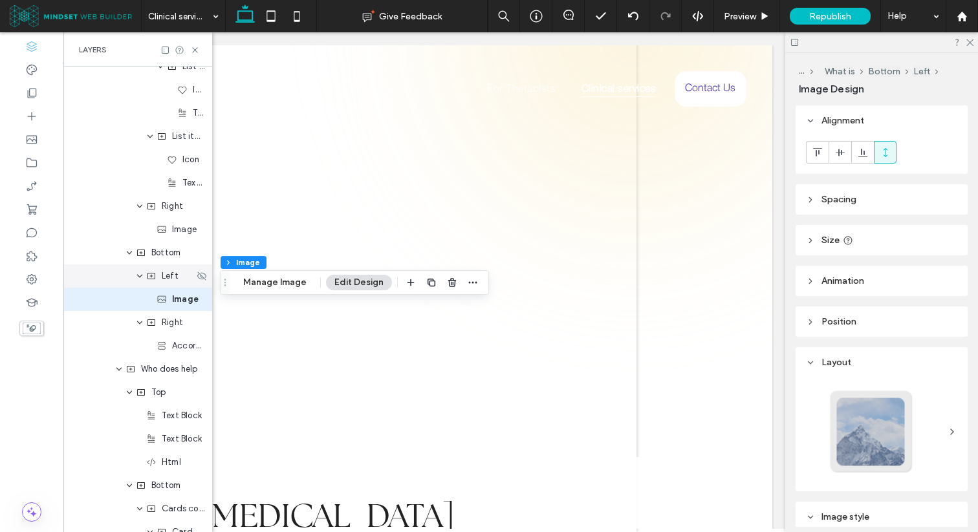
click at [154, 274] on icon at bounding box center [151, 276] width 10 height 10
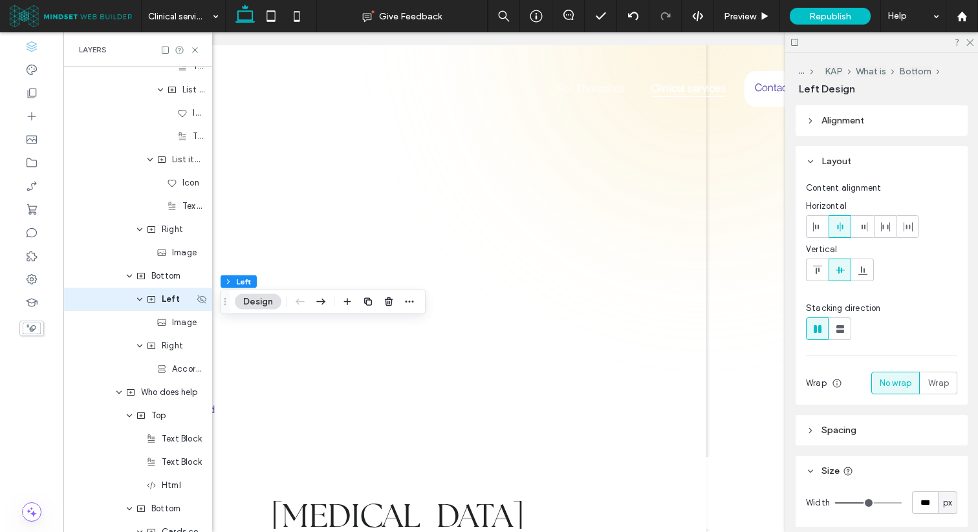
scroll to position [0, 270]
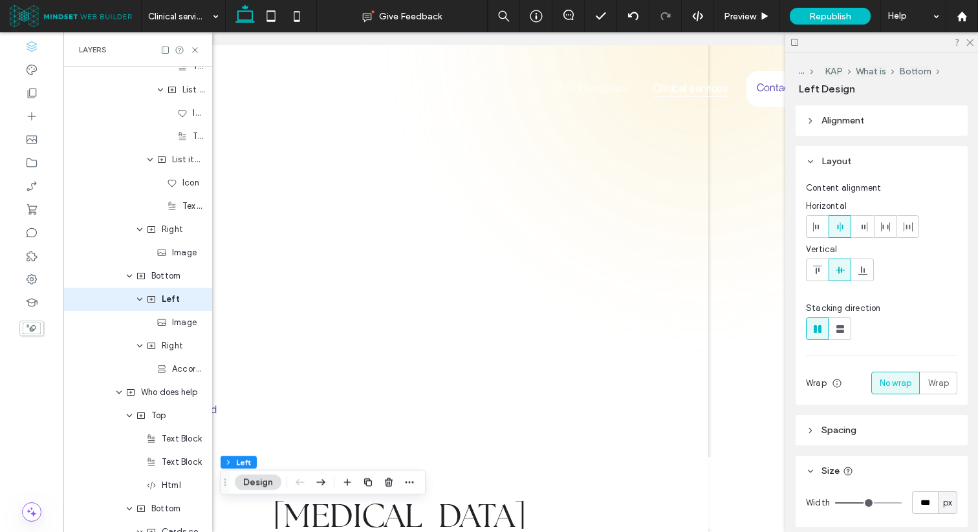
click at [881, 110] on header "Alignment" at bounding box center [881, 120] width 172 height 30
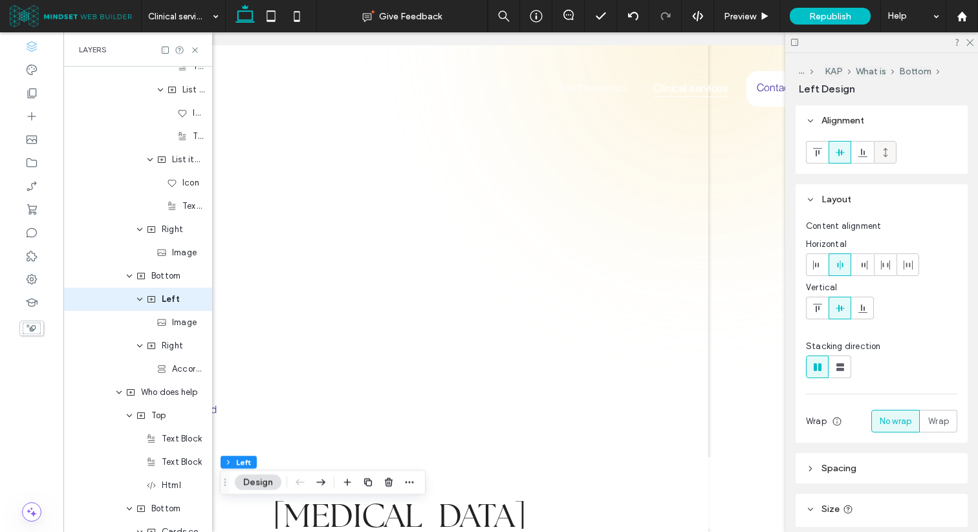
click at [885, 147] on icon at bounding box center [885, 152] width 10 height 10
type input "***"
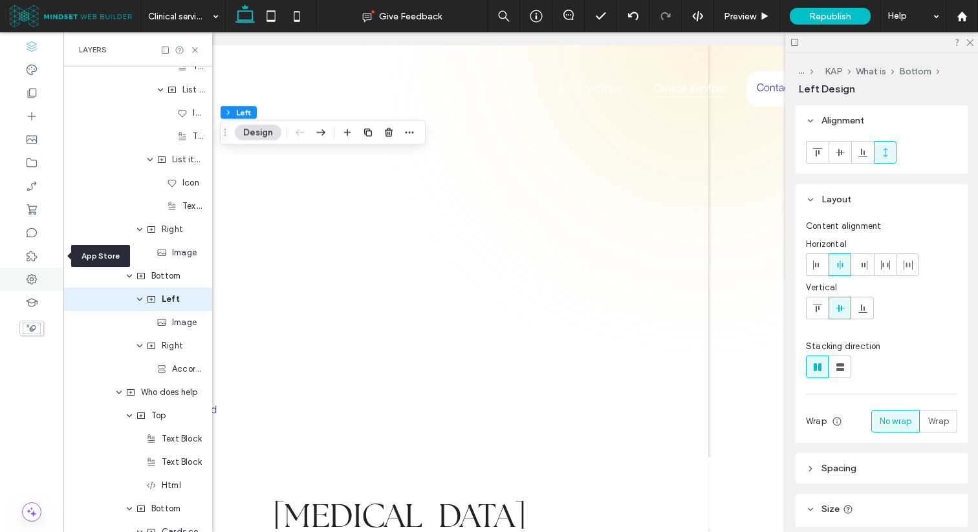
click at [25, 276] on icon at bounding box center [31, 279] width 13 height 13
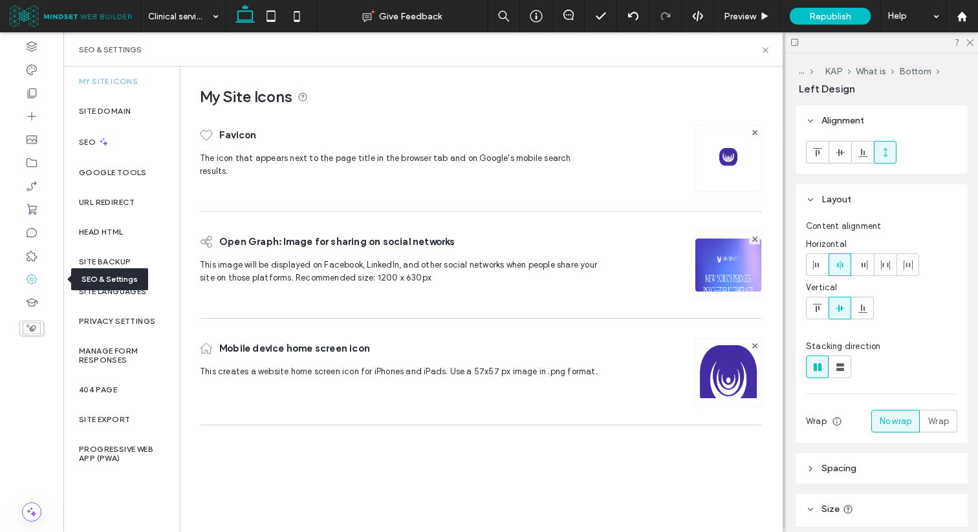
scroll to position [0, 193]
click at [115, 264] on label "Site Backup" at bounding box center [105, 261] width 52 height 9
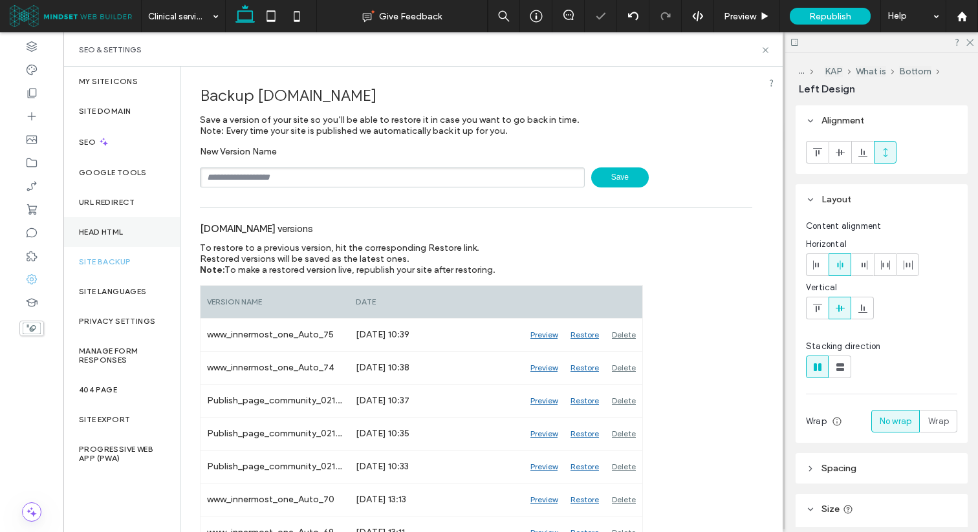
click at [123, 231] on label "Head HTML" at bounding box center [101, 232] width 45 height 9
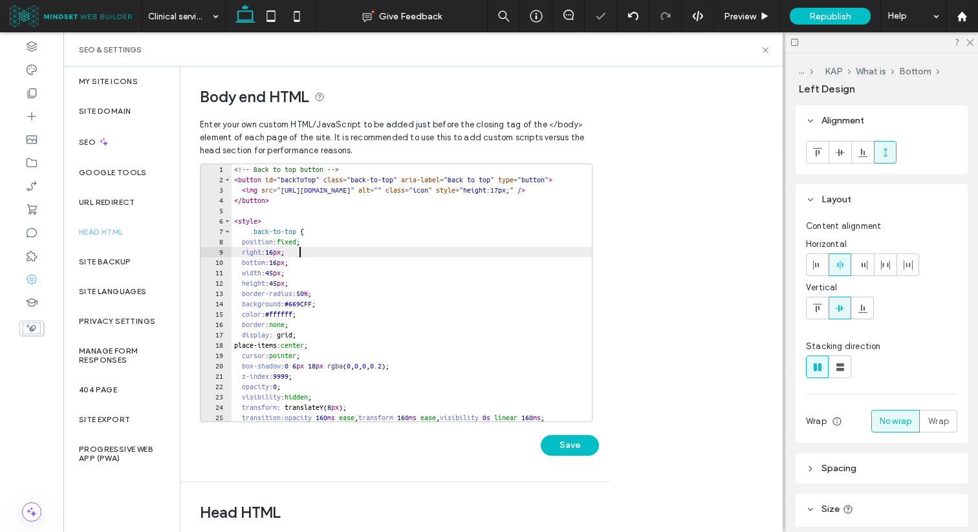
scroll to position [0, 0]
click at [364, 253] on div "<!-- Back to top button --> < button id = "backToTop" class = "back-to-top" ari…" at bounding box center [550, 303] width 638 height 278
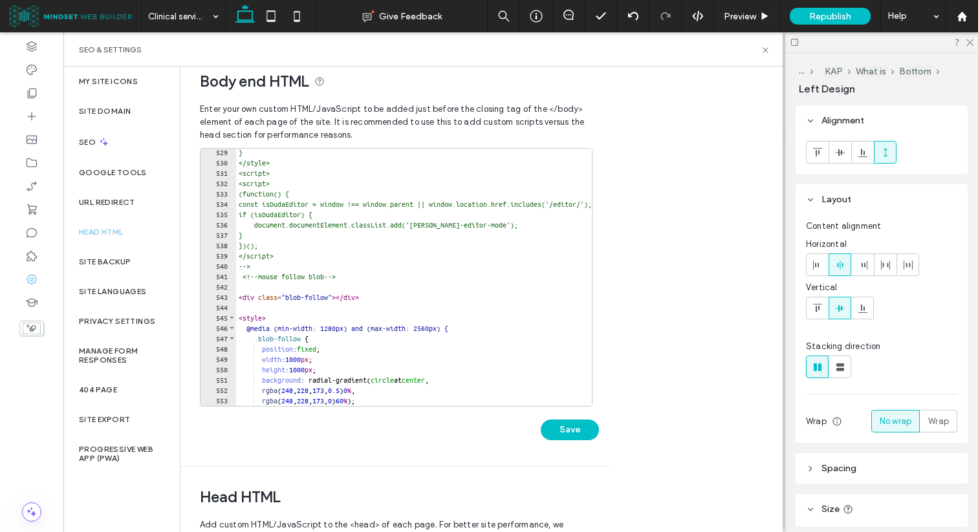
scroll to position [5451, 0]
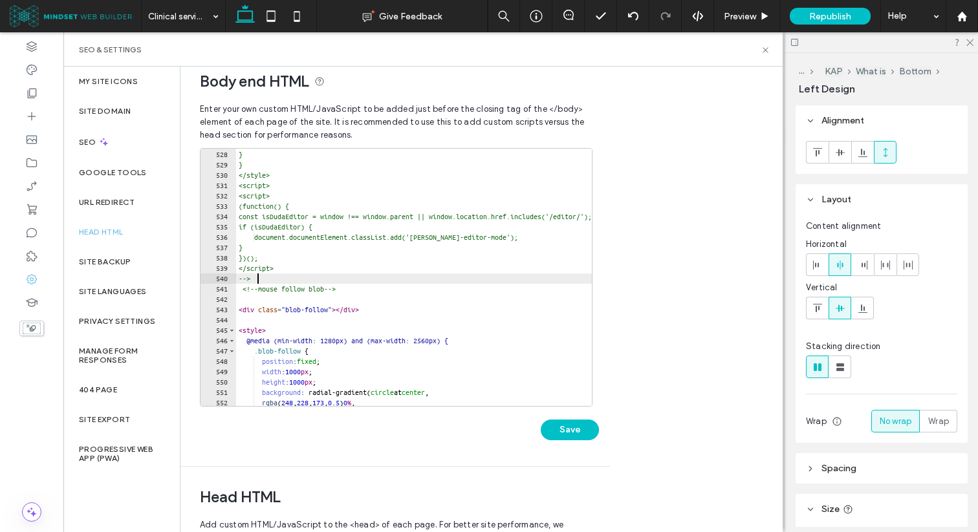
click at [273, 279] on div "display: none; /* opcional: quitar blob interactivo en mobile */ } } </style> <…" at bounding box center [555, 278] width 638 height 278
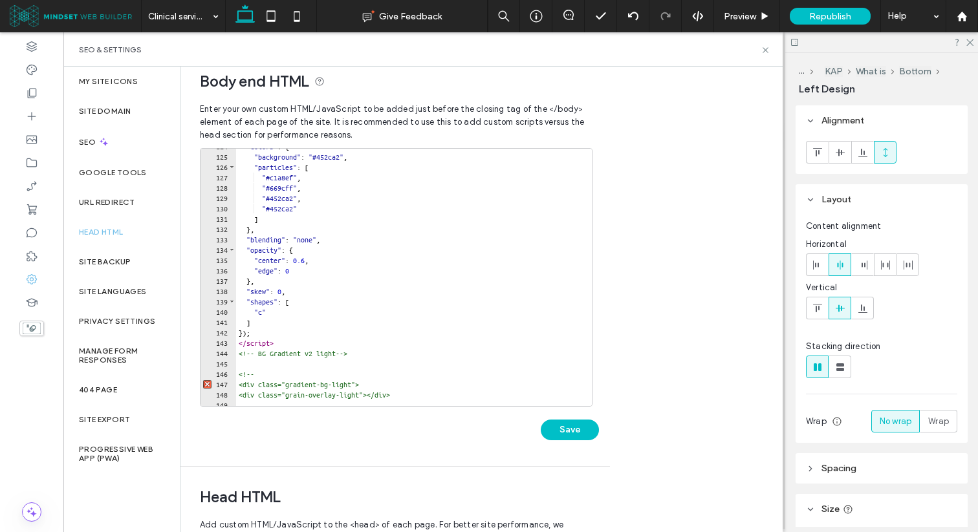
scroll to position [0, 2]
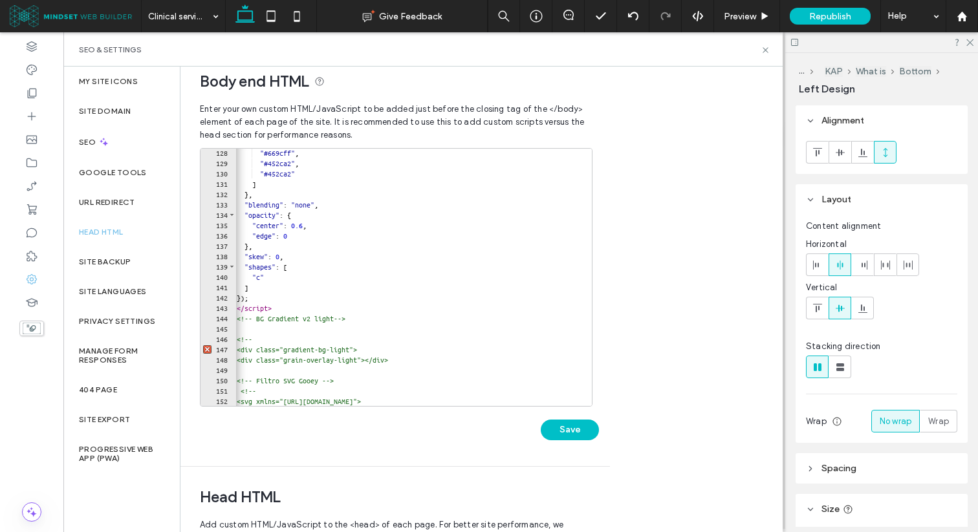
click at [284, 311] on div ""#669cff" , "#452ca2" , "#452ca2" ] } , "blending" : "none" , "opacity" : { "ce…" at bounding box center [553, 287] width 638 height 278
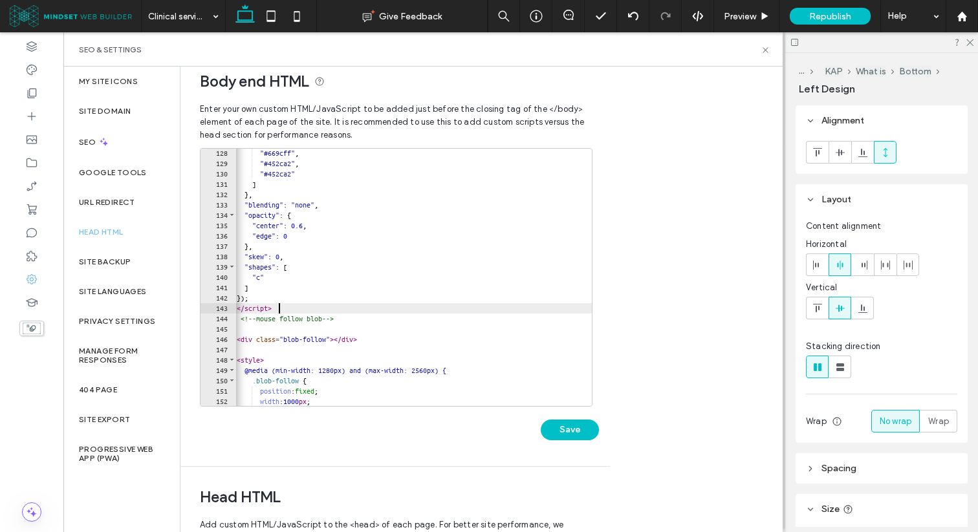
type textarea "**"
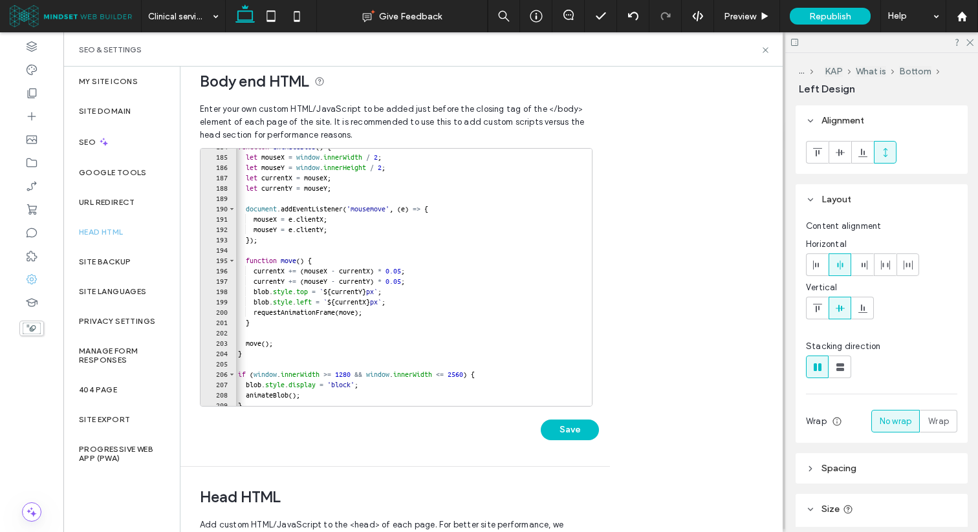
scroll to position [2272, 0]
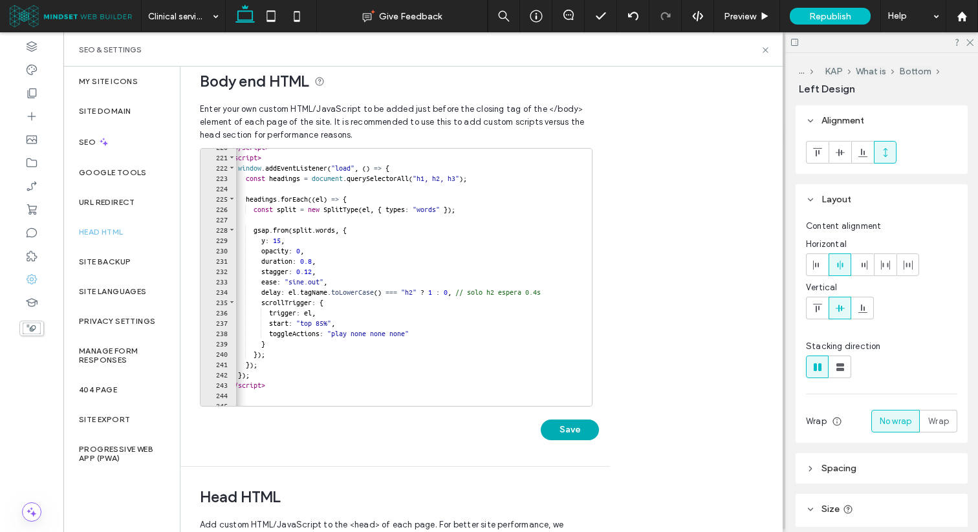
click at [566, 429] on button "Save" at bounding box center [570, 430] width 58 height 21
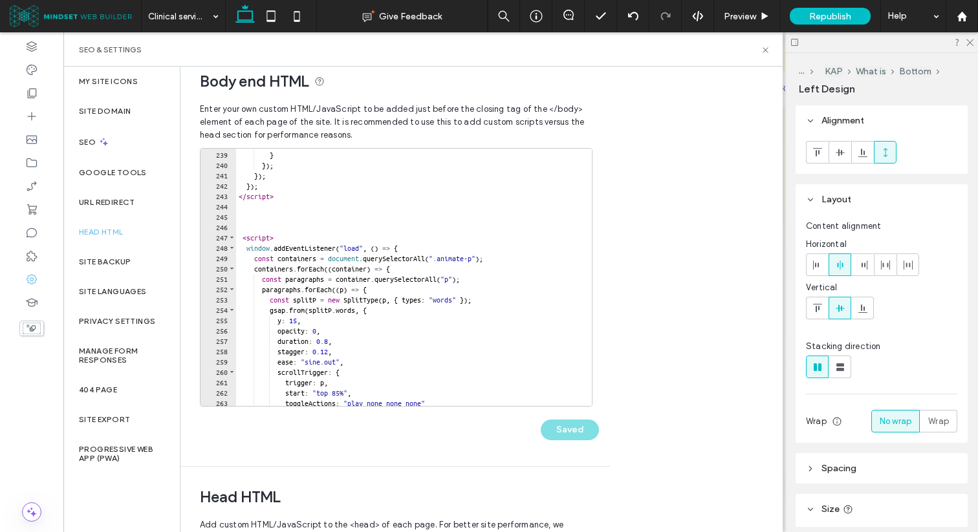
scroll to position [2491, 0]
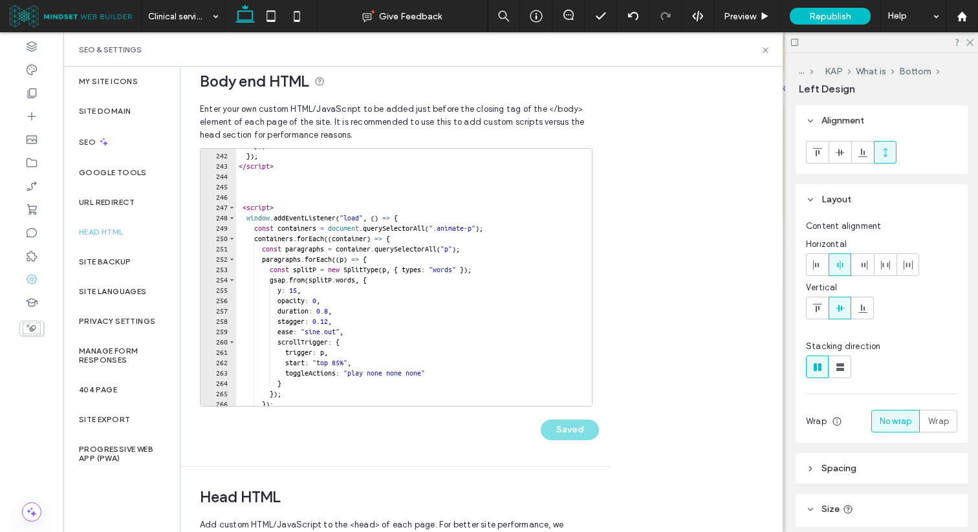
click at [346, 347] on div "}) ; }) ; </ script > < script > window . addEventListener ( "load" , ( ) => { …" at bounding box center [529, 279] width 587 height 278
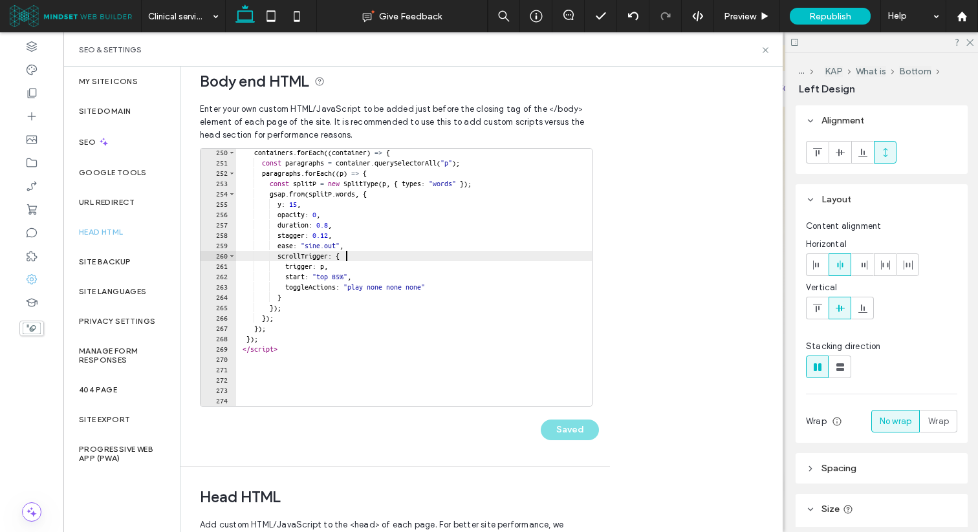
scroll to position [2577, 0]
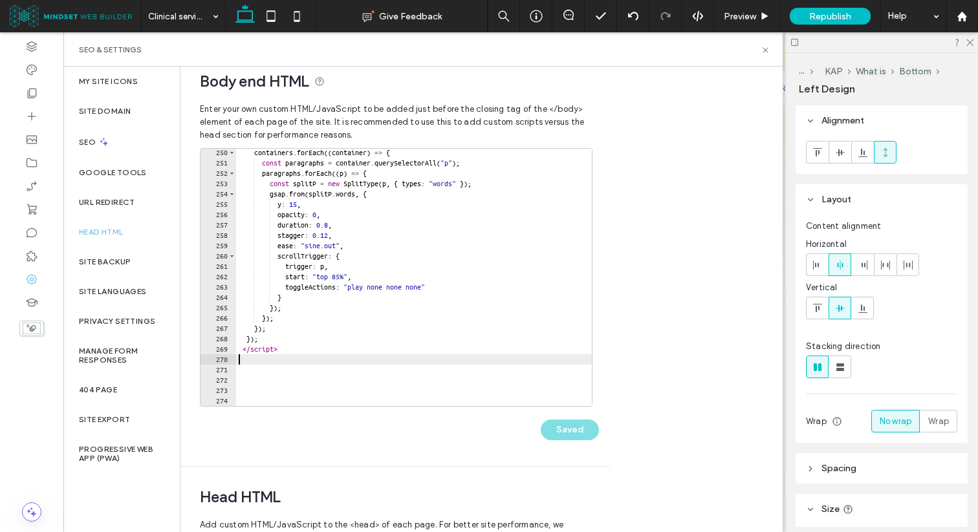
click at [308, 355] on div "containers . forEach (( container ) => { const paragraphs = container . querySe…" at bounding box center [529, 286] width 587 height 278
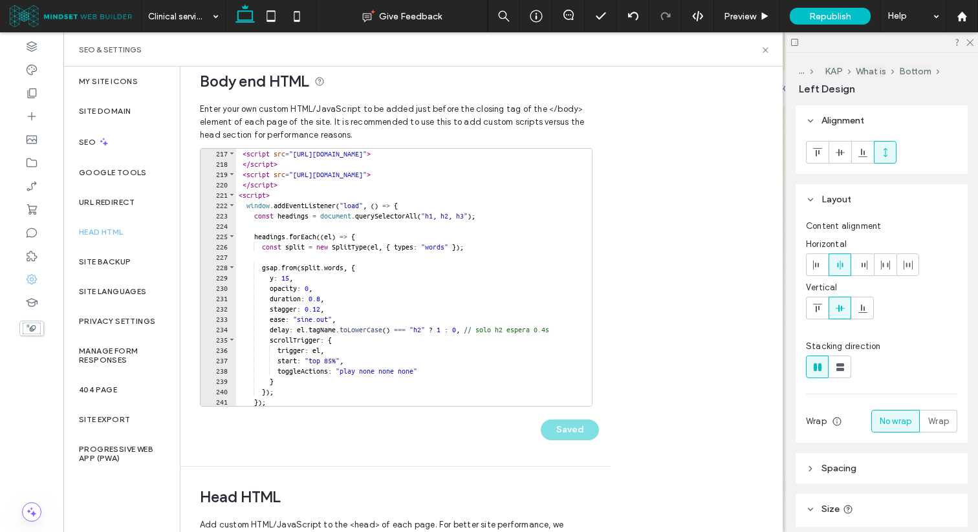
scroll to position [2081, 0]
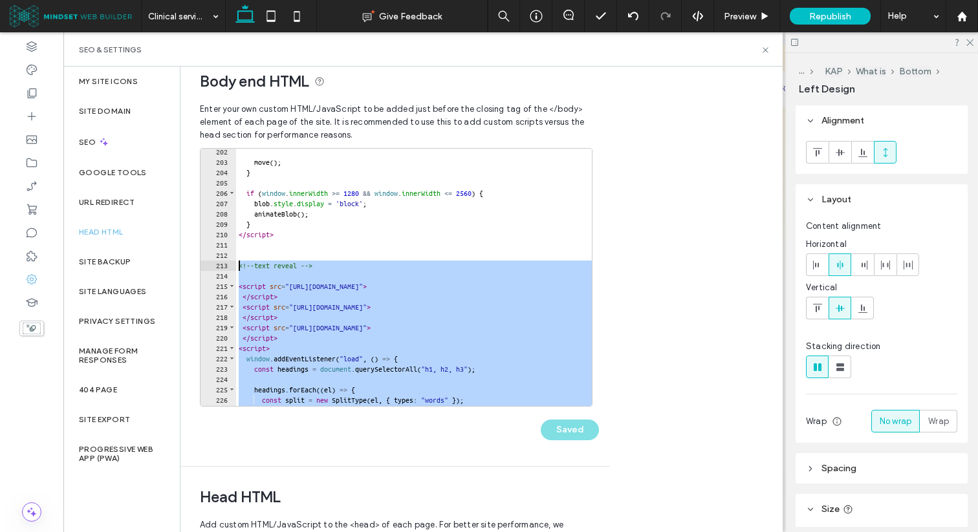
click at [237, 268] on div "move ( ) ; } if ( window . innerWidth >= 1280 && window . innerWidth <= 2560 ) …" at bounding box center [529, 286] width 587 height 278
click at [310, 286] on div "move ( ) ; } if ( window . innerWidth >= 1280 && window . innerWidth <= 2560 ) …" at bounding box center [529, 286] width 587 height 278
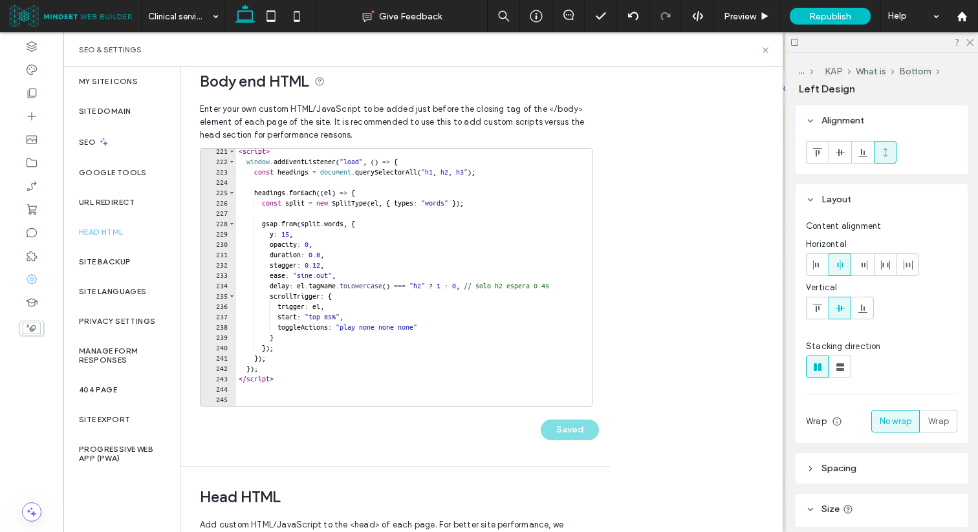
scroll to position [2279, 0]
click at [290, 378] on div "< script > window . addEventListener ( "load" , ( ) => { const headings = docum…" at bounding box center [529, 285] width 587 height 278
click at [238, 153] on div "< script > window . addEventListener ( "load" , ( ) => { const headings = docum…" at bounding box center [529, 285] width 587 height 278
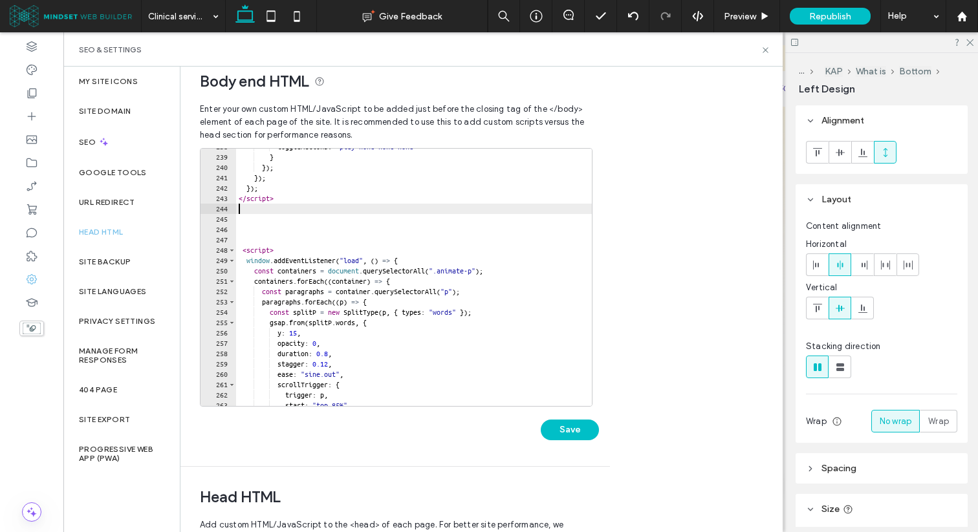
scroll to position [2483, 0]
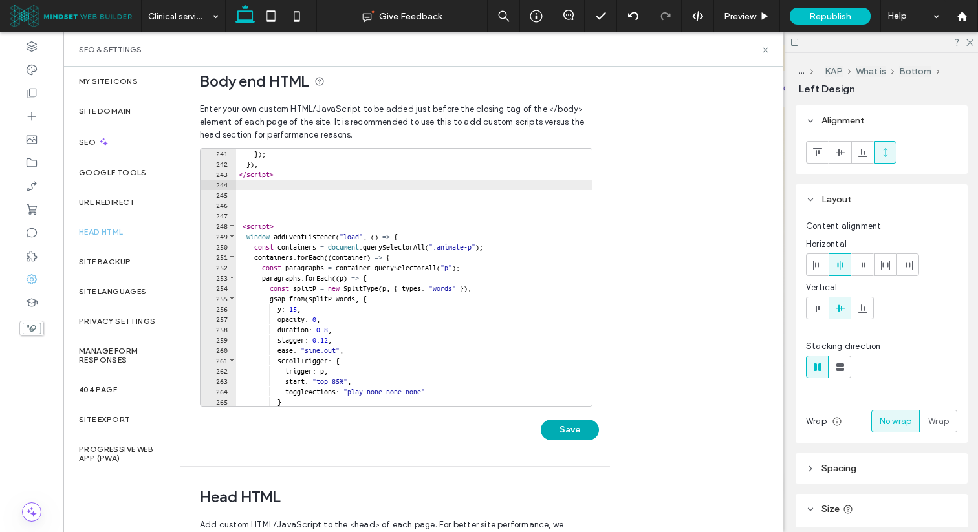
click at [558, 426] on button "Save" at bounding box center [570, 430] width 58 height 21
click at [766, 49] on use at bounding box center [764, 49] width 5 height 5
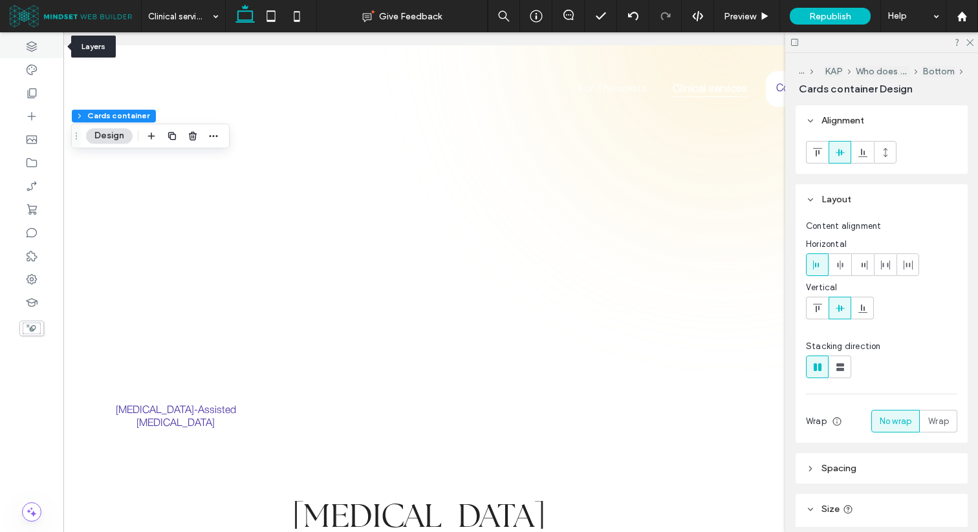
click at [37, 48] on icon at bounding box center [31, 46] width 13 height 13
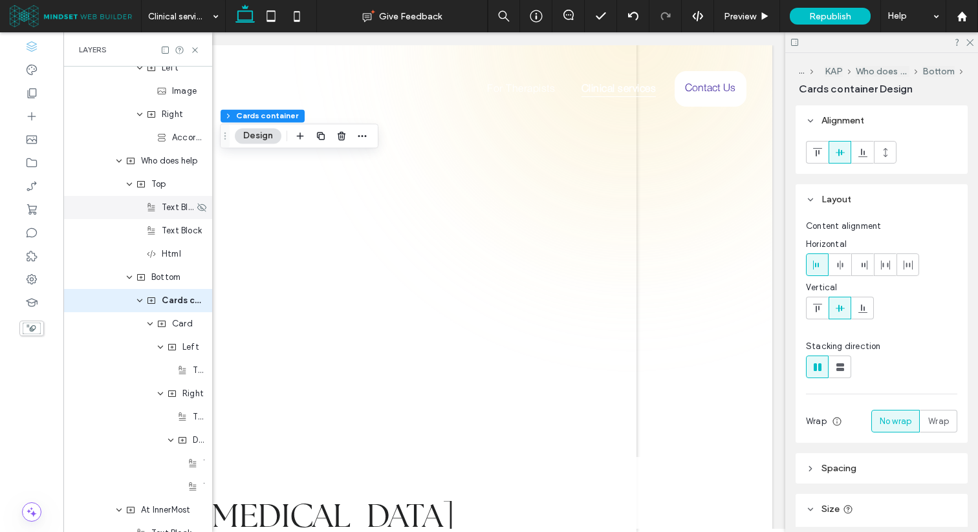
scroll to position [1129, 0]
click at [155, 320] on div "Card" at bounding box center [137, 322] width 149 height 23
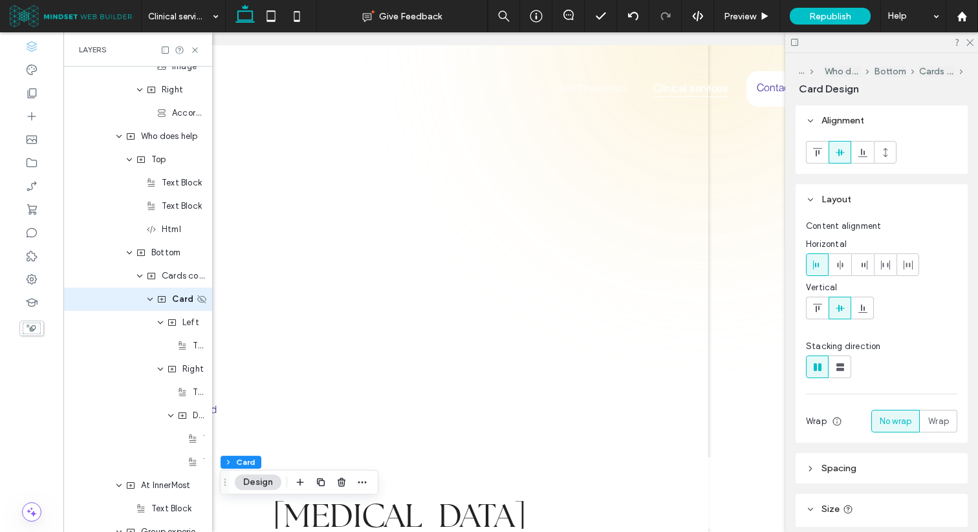
scroll to position [0, 270]
click at [166, 273] on span "Cards container" at bounding box center [178, 276] width 32 height 13
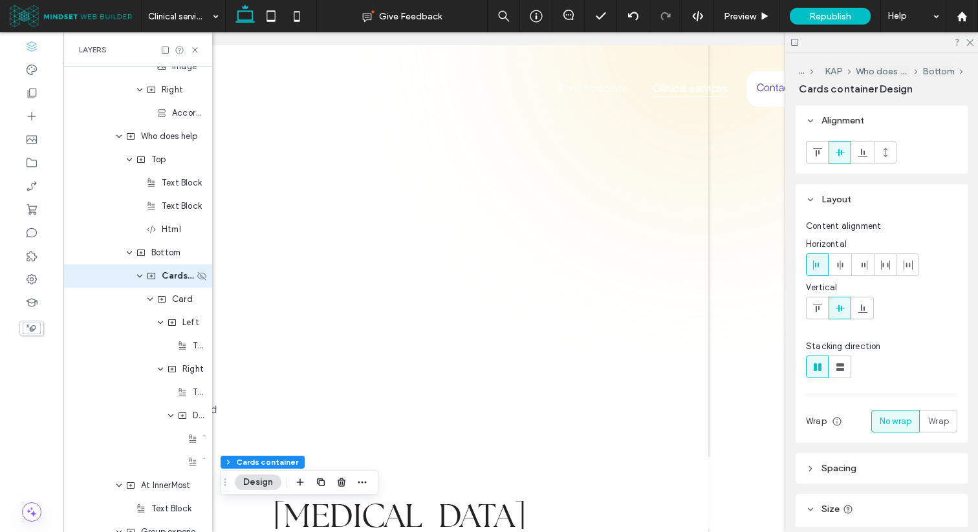
scroll to position [0, 250]
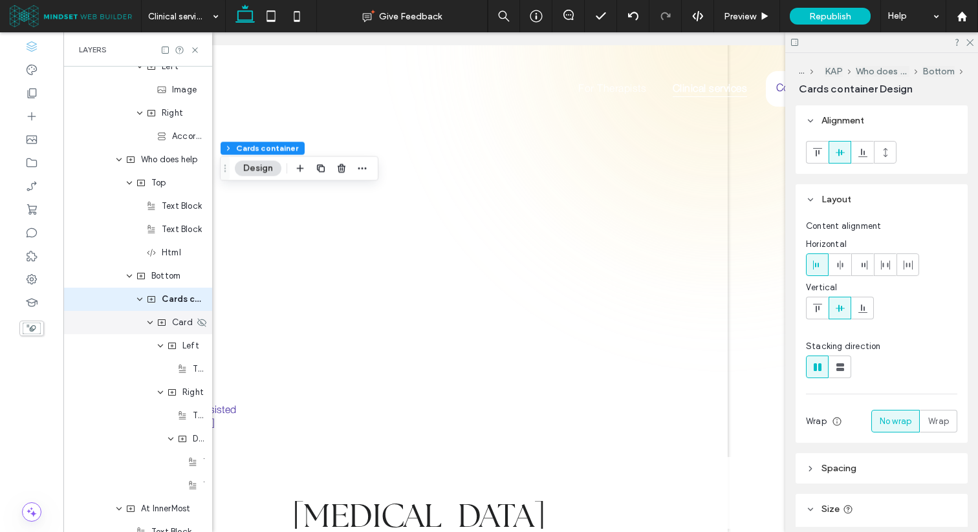
click at [168, 318] on div "Card" at bounding box center [175, 322] width 38 height 13
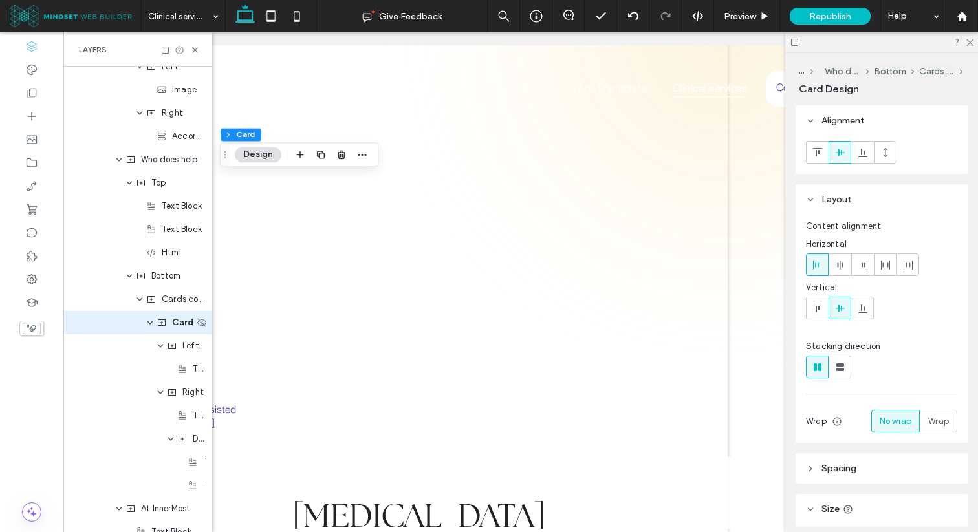
scroll to position [1152, 0]
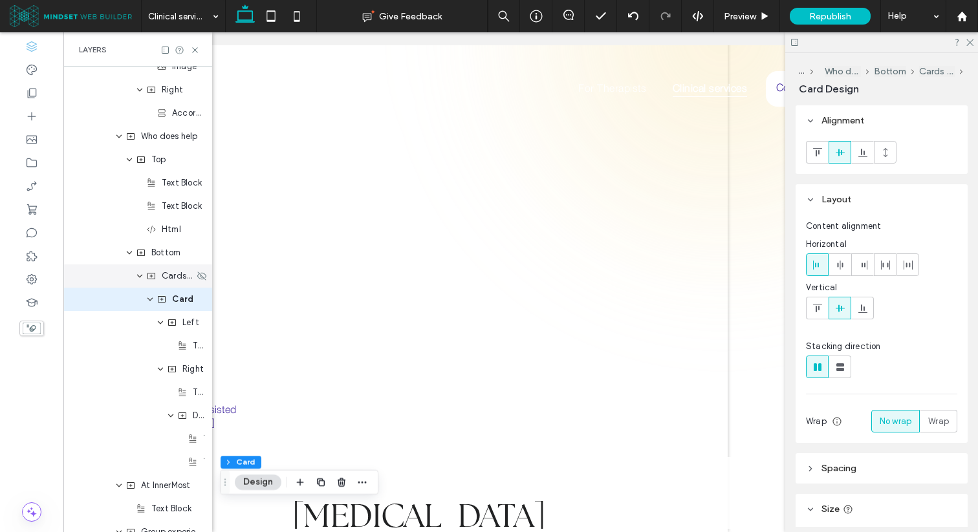
click at [171, 277] on span "Cards container" at bounding box center [178, 276] width 32 height 13
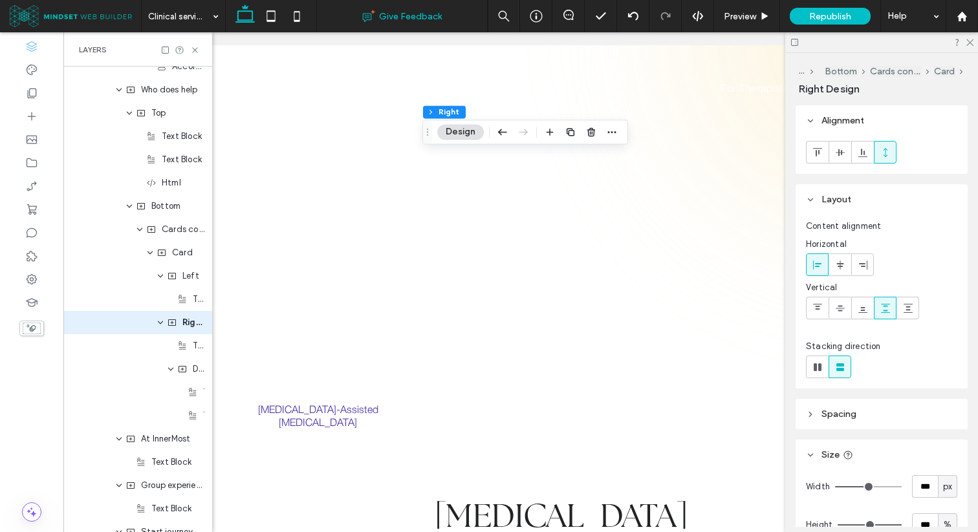
scroll to position [1222, 0]
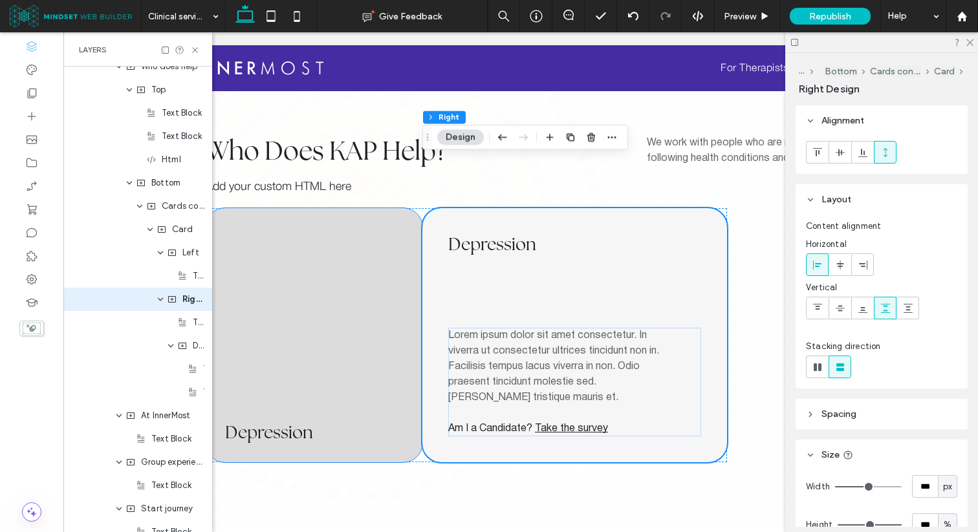
scroll to position [1150, 0]
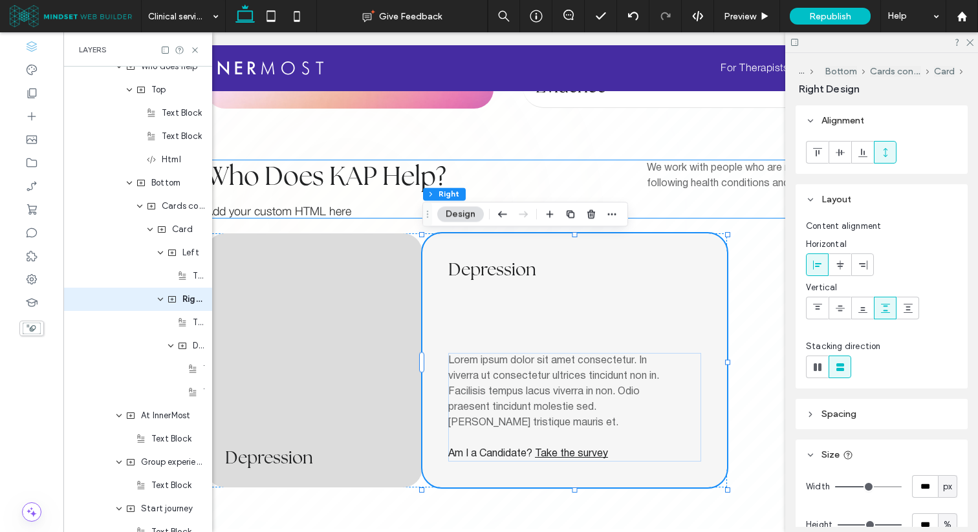
click at [349, 213] on div "Add your custom HTML here" at bounding box center [561, 212] width 711 height 11
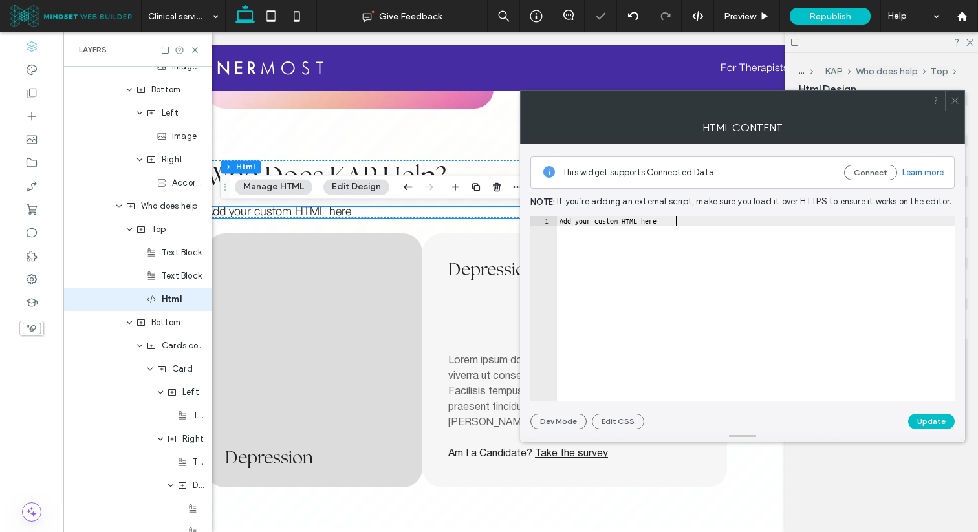
scroll to position [0, 0]
click at [643, 259] on div "Add your custom HTML here" at bounding box center [756, 319] width 398 height 206
paste textarea
type textarea "**"
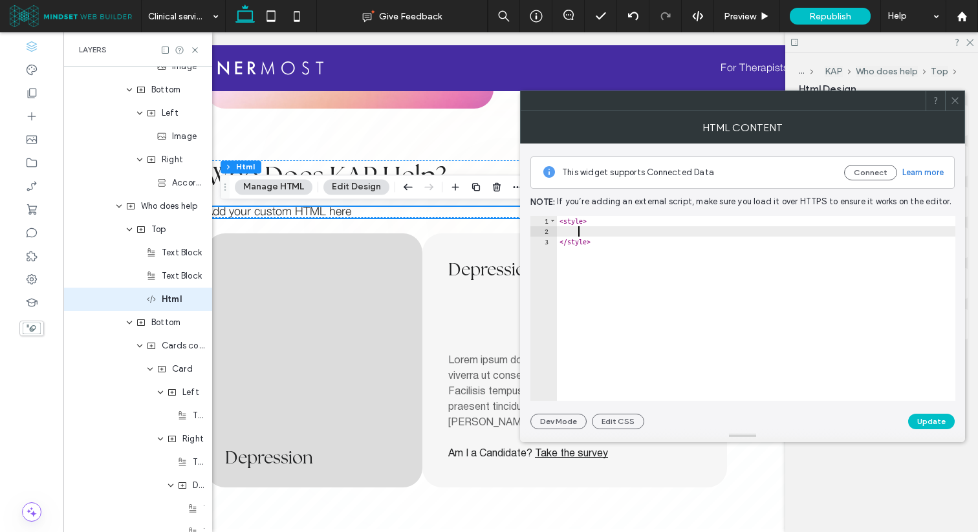
scroll to position [188, 0]
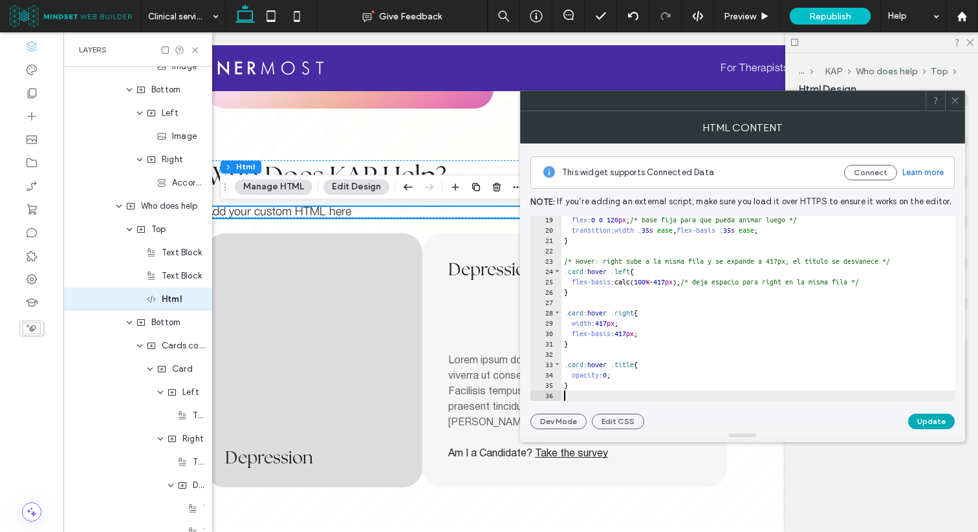
click at [915, 414] on button "Update" at bounding box center [931, 422] width 47 height 16
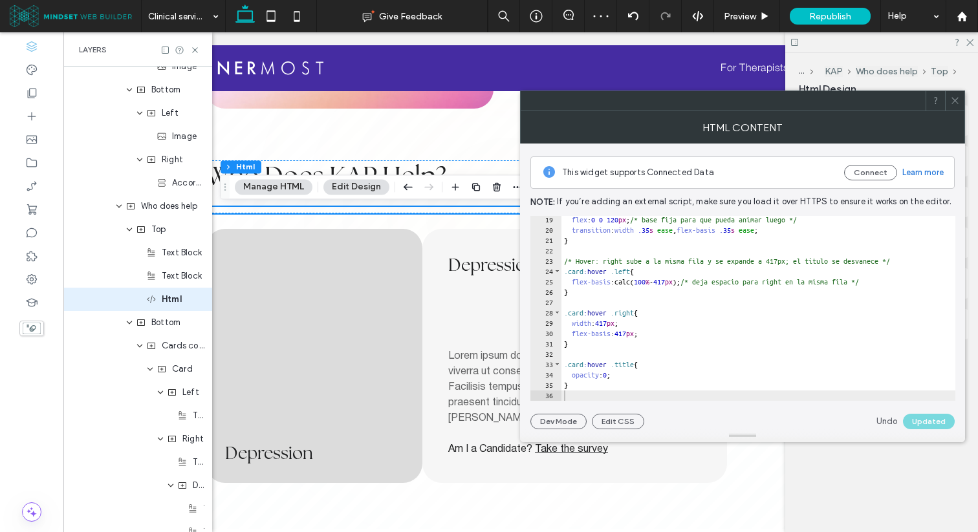
click at [952, 96] on icon at bounding box center [955, 101] width 10 height 10
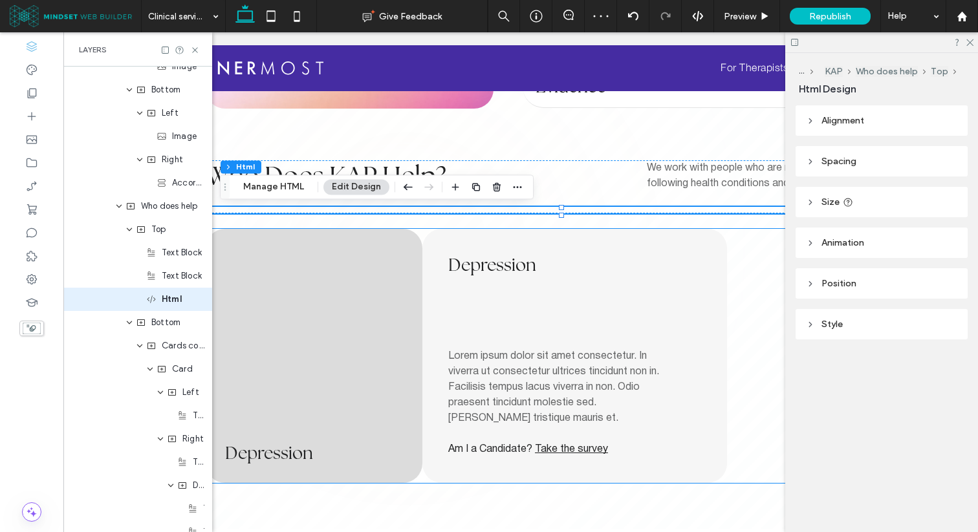
click at [400, 254] on div "[MEDICAL_DATA] ﻿" at bounding box center [314, 356] width 217 height 254
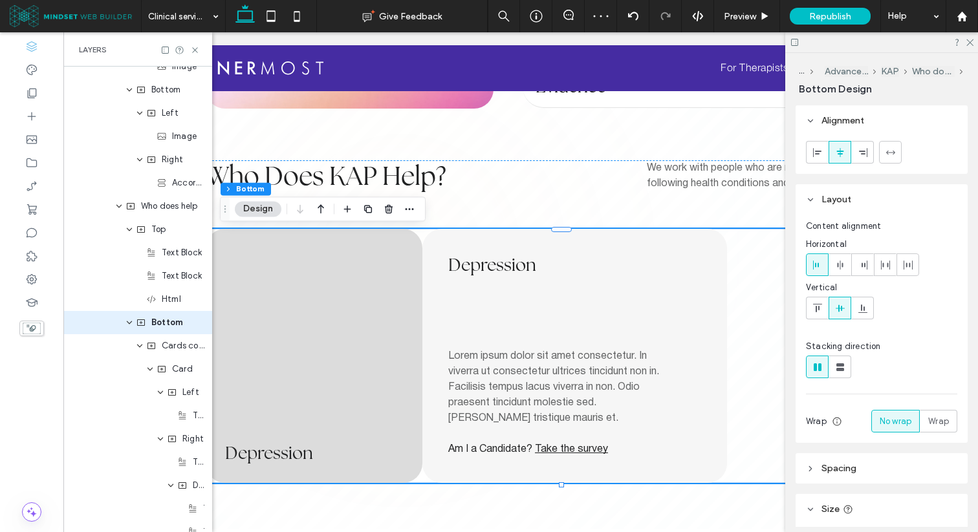
scroll to position [1106, 0]
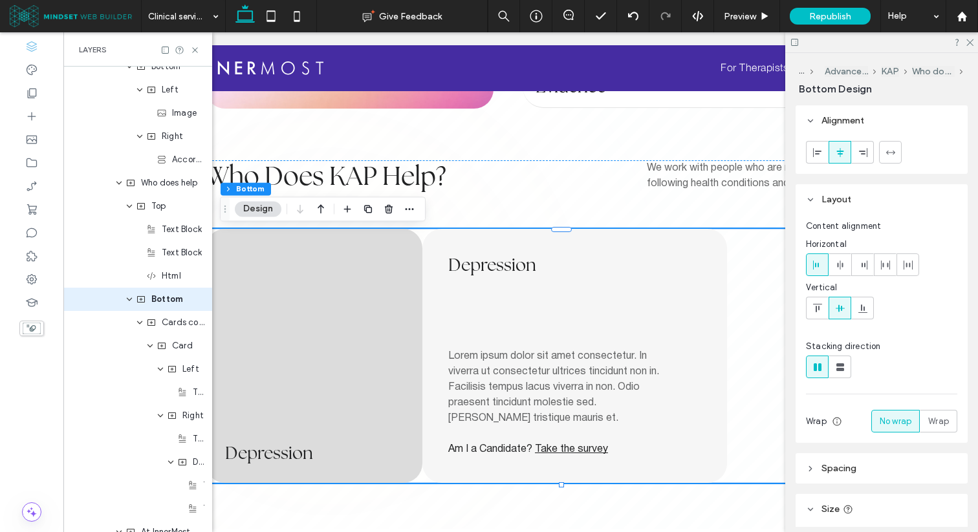
click at [327, 315] on div "[MEDICAL_DATA] ﻿" at bounding box center [314, 356] width 217 height 254
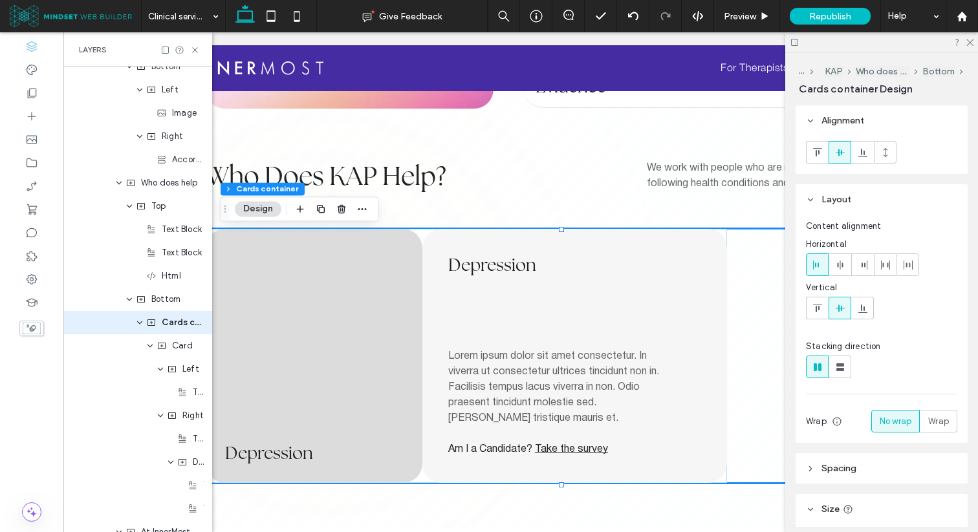
scroll to position [1129, 0]
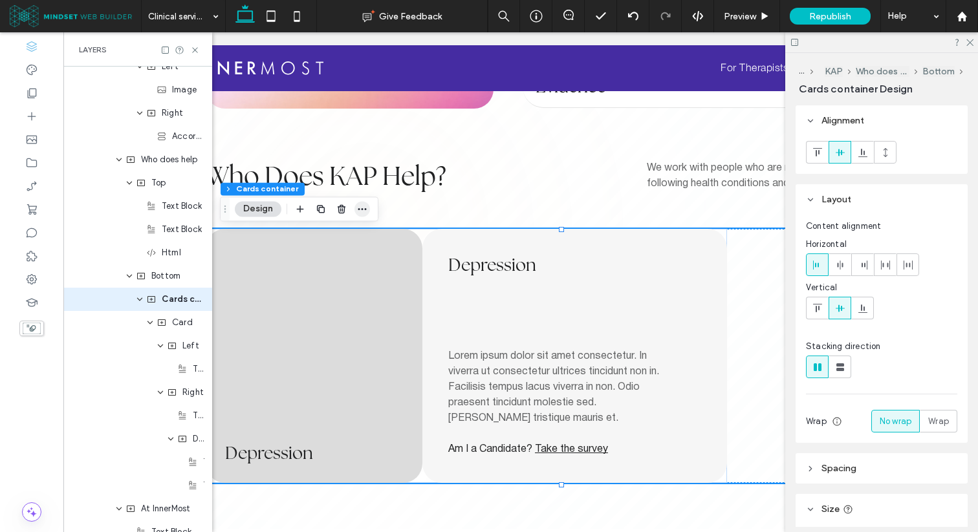
click at [368, 211] on span "button" at bounding box center [362, 209] width 16 height 16
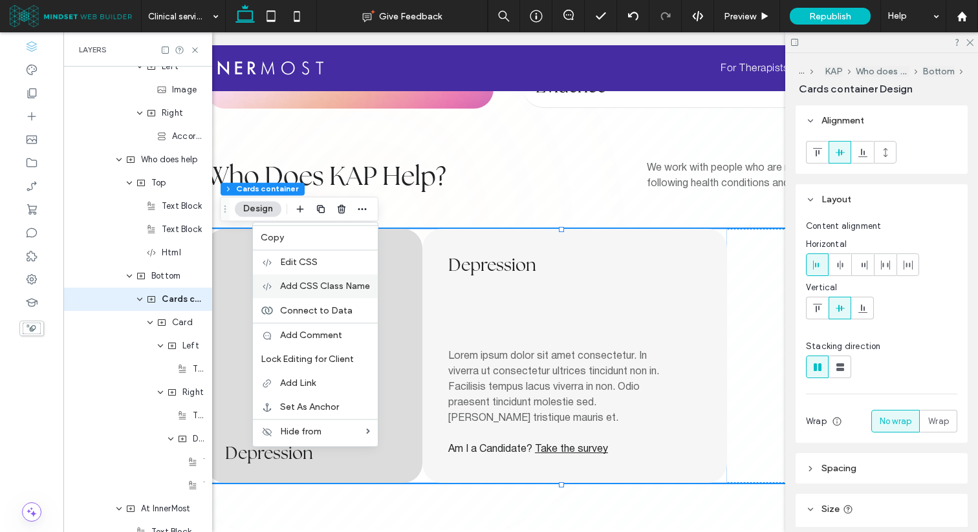
click at [325, 284] on span "Add CSS Class Name" at bounding box center [325, 286] width 90 height 11
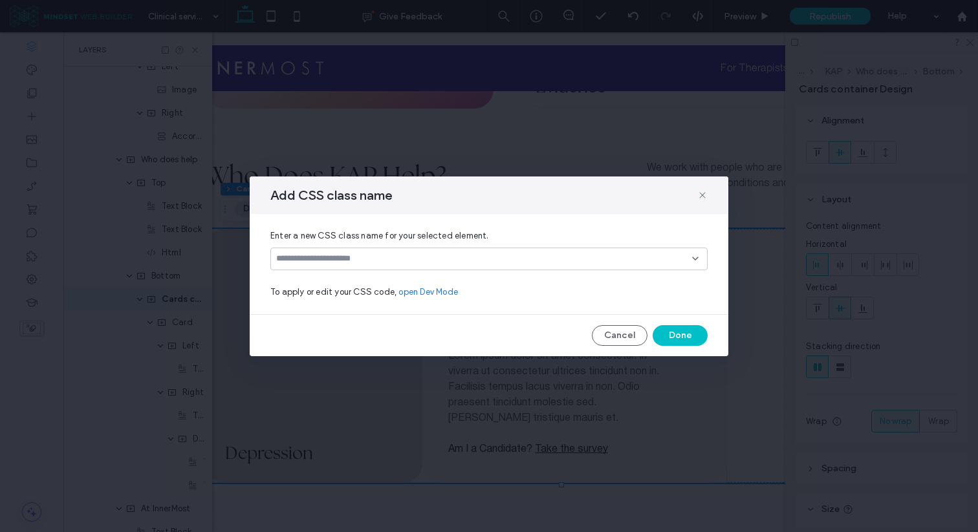
click at [358, 255] on input at bounding box center [484, 258] width 416 height 10
type input "**********"
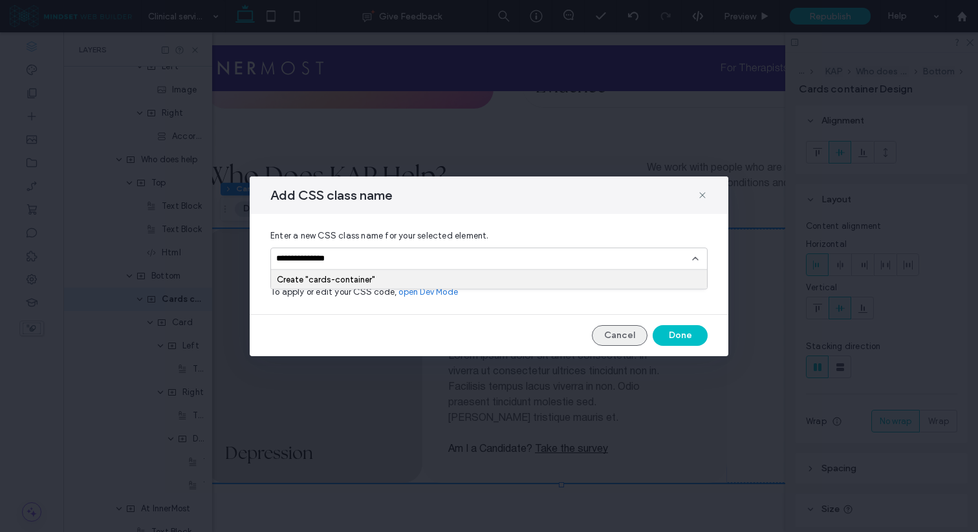
click at [602, 331] on button "Cancel" at bounding box center [620, 335] width 56 height 21
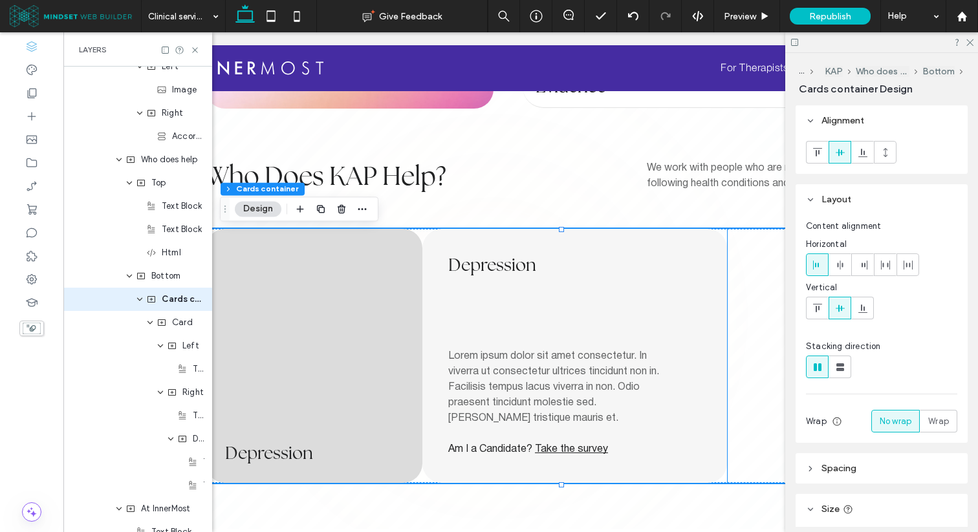
click at [494, 317] on div "[MEDICAL_DATA] Lorem ipsum dolor sit amet consectetur. In viverra ut consectetu…" at bounding box center [574, 356] width 305 height 254
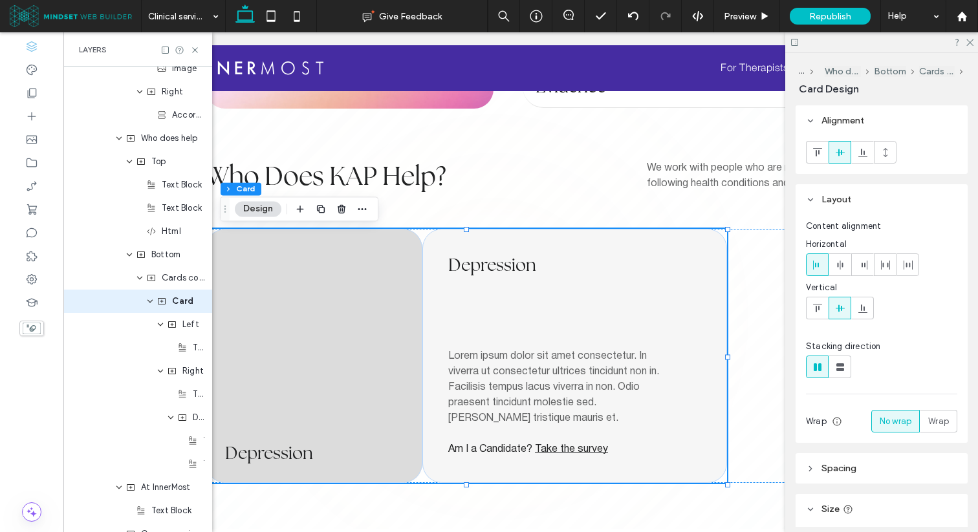
scroll to position [1152, 0]
click at [365, 209] on use "button" at bounding box center [362, 209] width 8 height 2
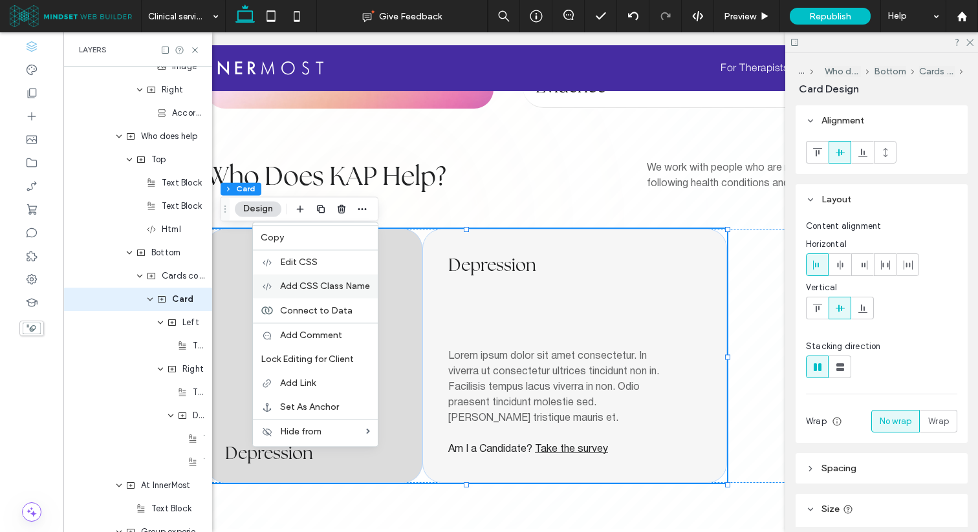
click at [315, 287] on span "Add CSS Class Name" at bounding box center [325, 286] width 90 height 11
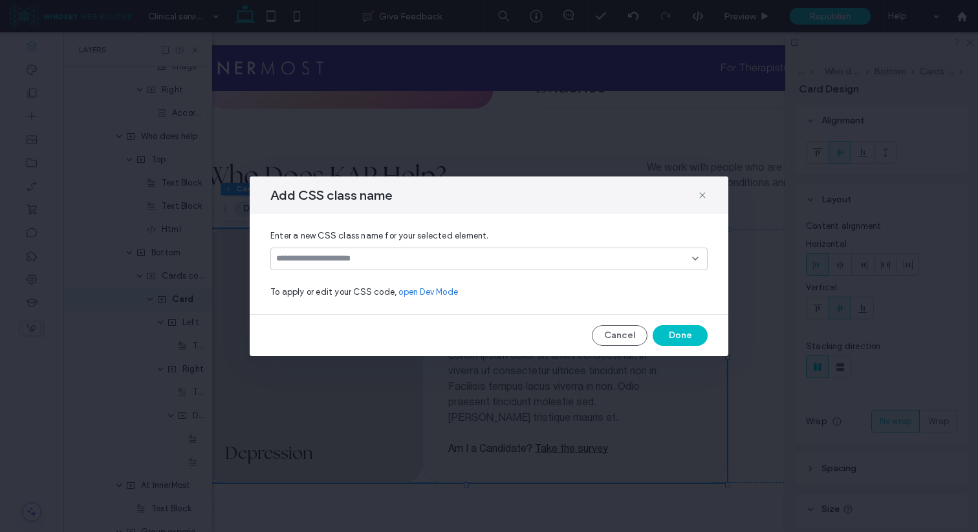
click at [361, 261] on input at bounding box center [484, 258] width 416 height 10
type input "****"
click at [376, 278] on div "Create "card"" at bounding box center [489, 280] width 424 height 10
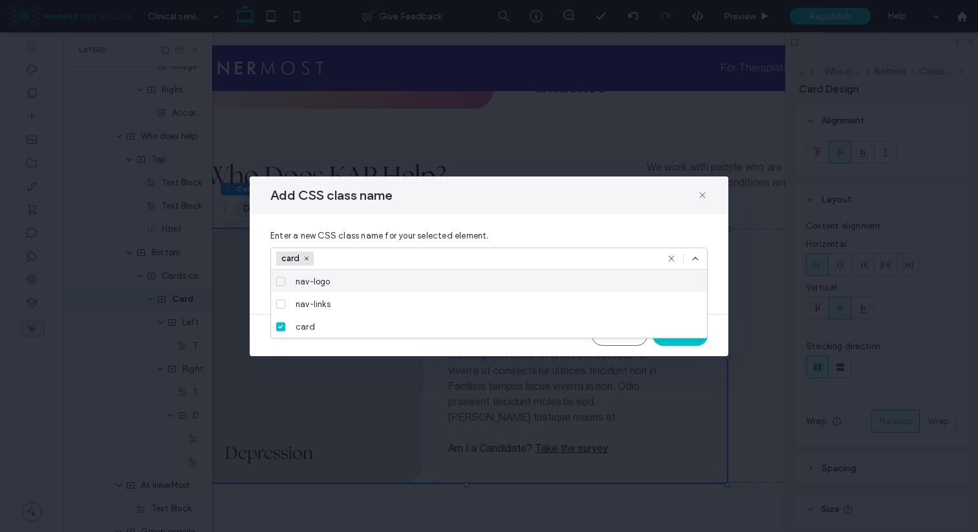
click at [698, 257] on icon at bounding box center [695, 258] width 10 height 10
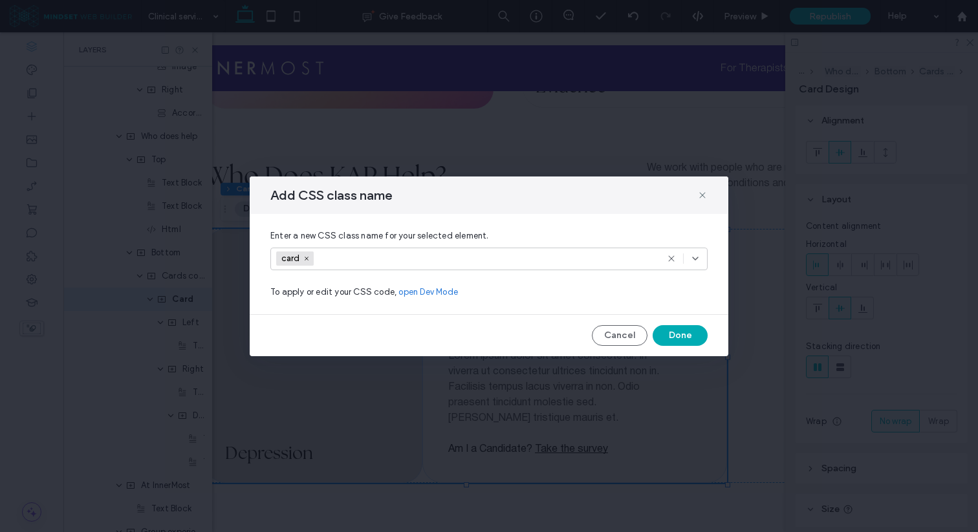
click at [667, 330] on button "Done" at bounding box center [679, 335] width 55 height 21
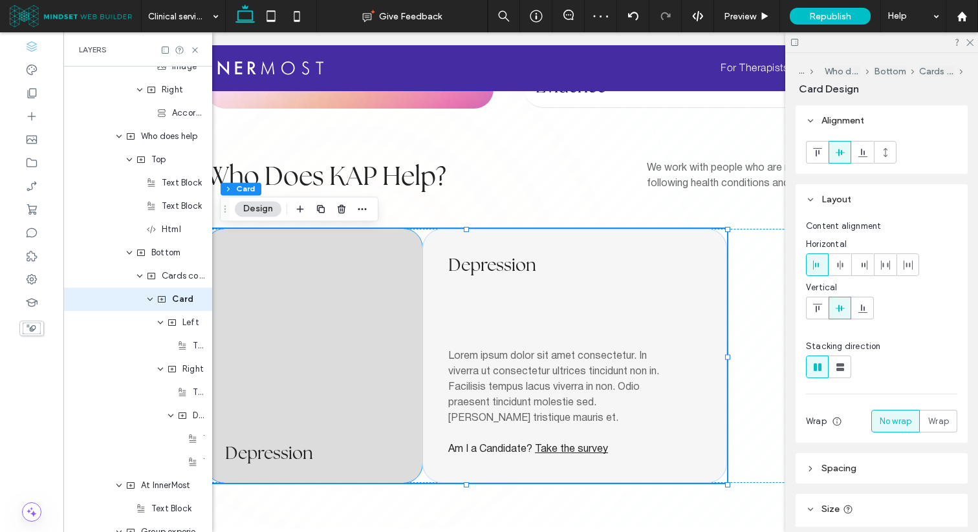
click at [334, 322] on div "[MEDICAL_DATA] ﻿" at bounding box center [314, 356] width 217 height 254
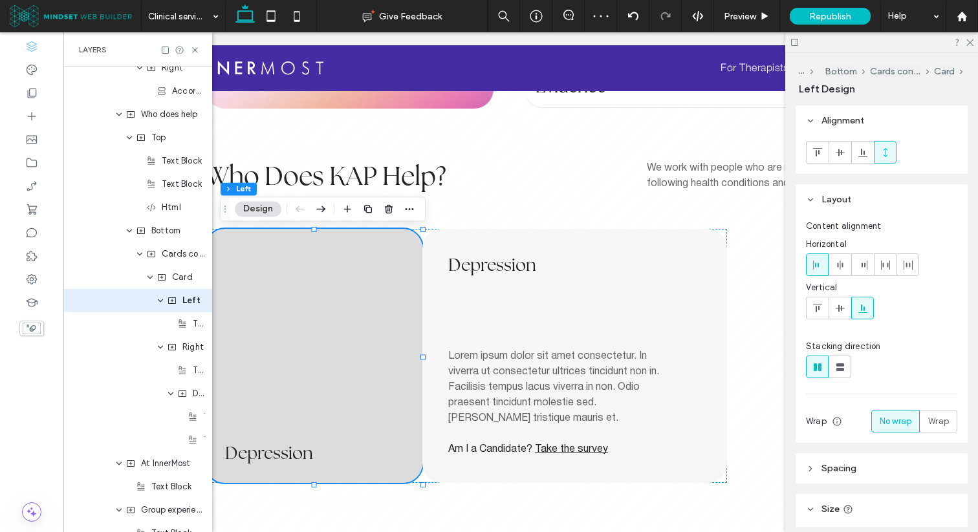
scroll to position [1175, 0]
click at [411, 212] on icon "button" at bounding box center [409, 209] width 10 height 10
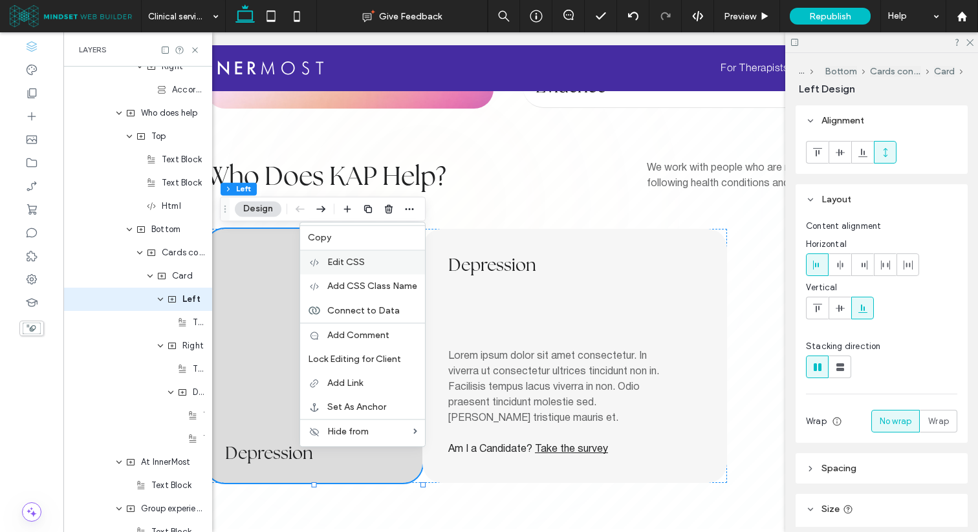
click at [372, 261] on label "Edit CSS" at bounding box center [372, 262] width 90 height 11
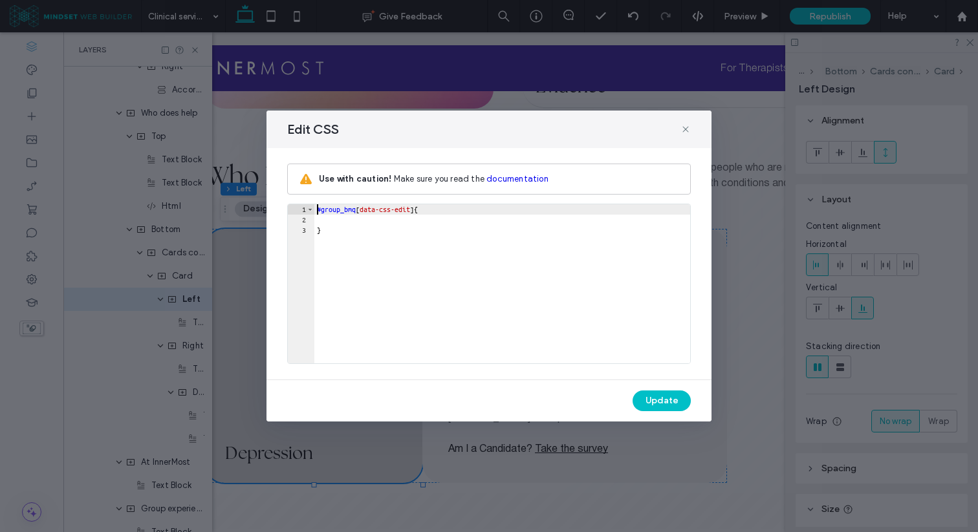
scroll to position [0, 0]
click at [681, 125] on icon at bounding box center [685, 129] width 10 height 10
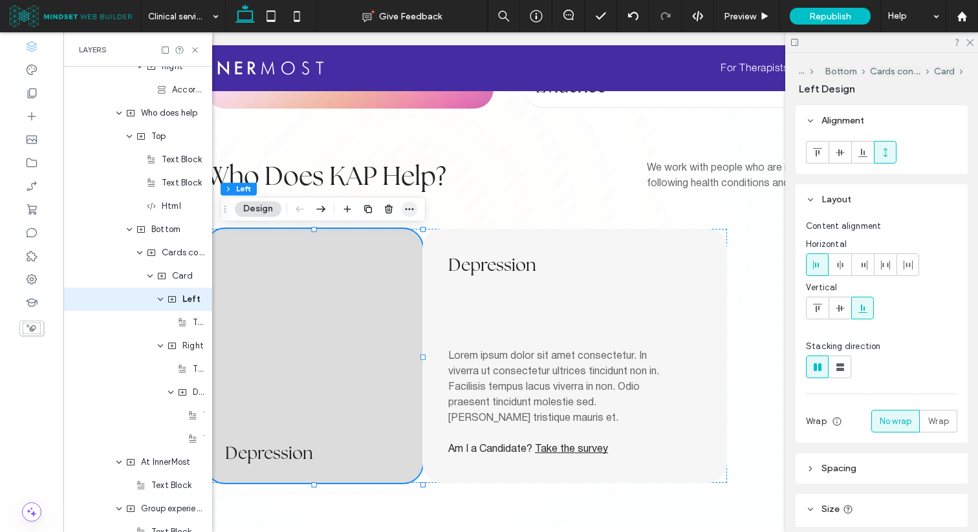
click at [412, 213] on icon "button" at bounding box center [409, 209] width 10 height 10
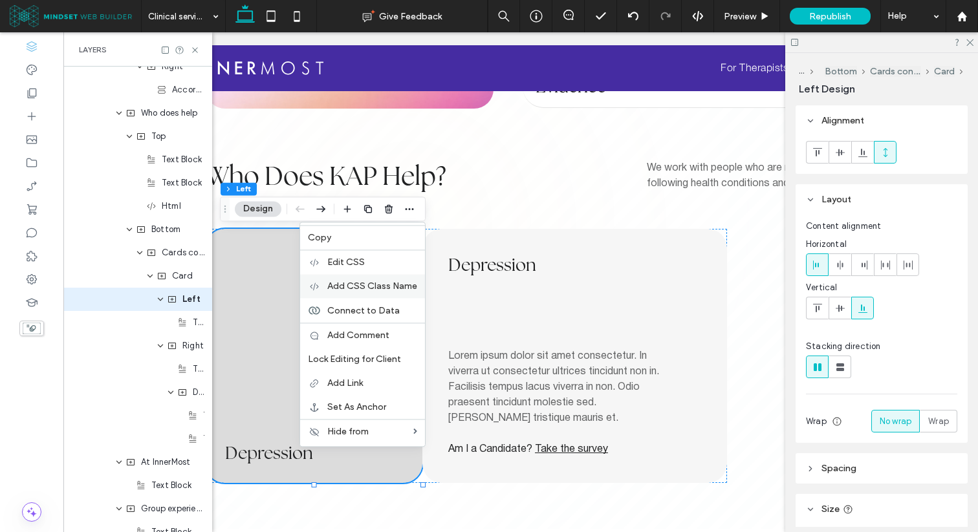
click at [379, 288] on span "Add CSS Class Name" at bounding box center [372, 286] width 90 height 11
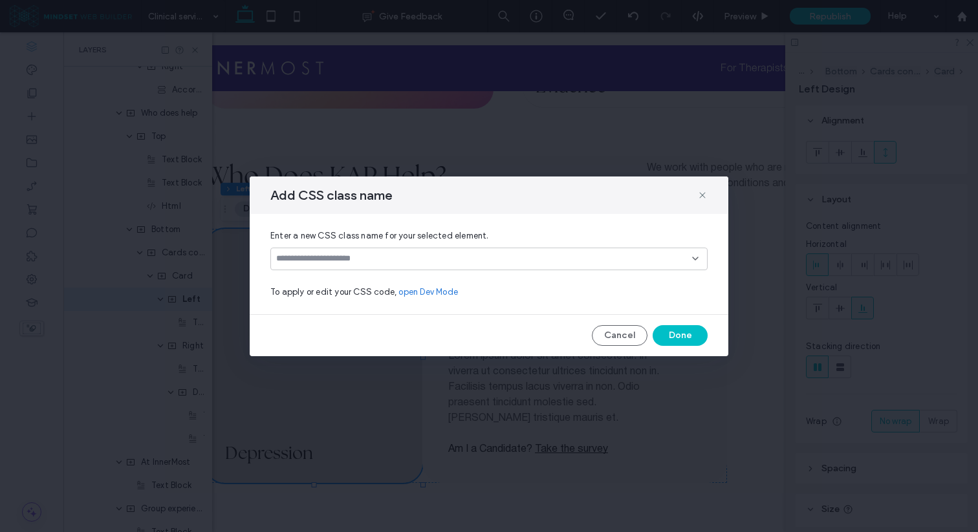
click at [382, 260] on input at bounding box center [484, 258] width 416 height 10
type input "*********"
click at [343, 281] on div "Create "card-left"" at bounding box center [489, 280] width 424 height 10
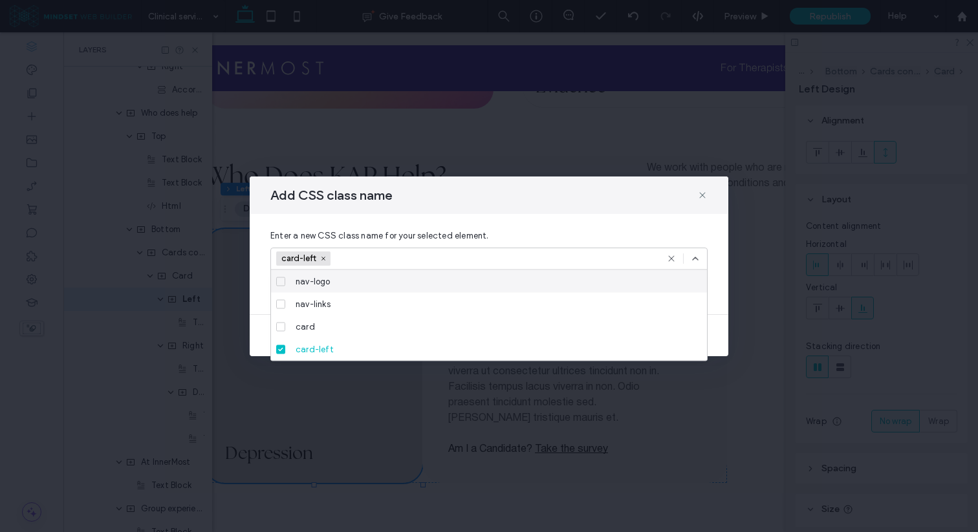
click at [692, 261] on icon at bounding box center [695, 258] width 10 height 10
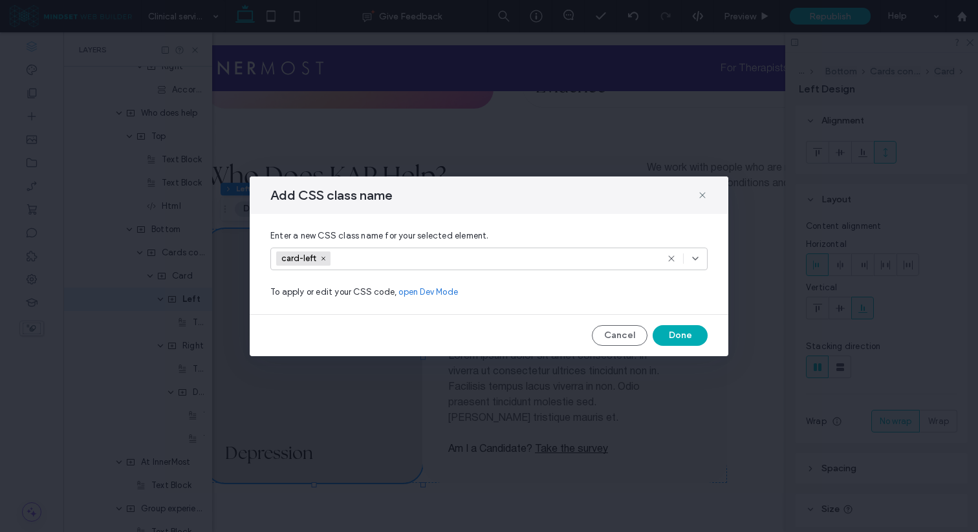
click at [669, 329] on button "Done" at bounding box center [679, 335] width 55 height 21
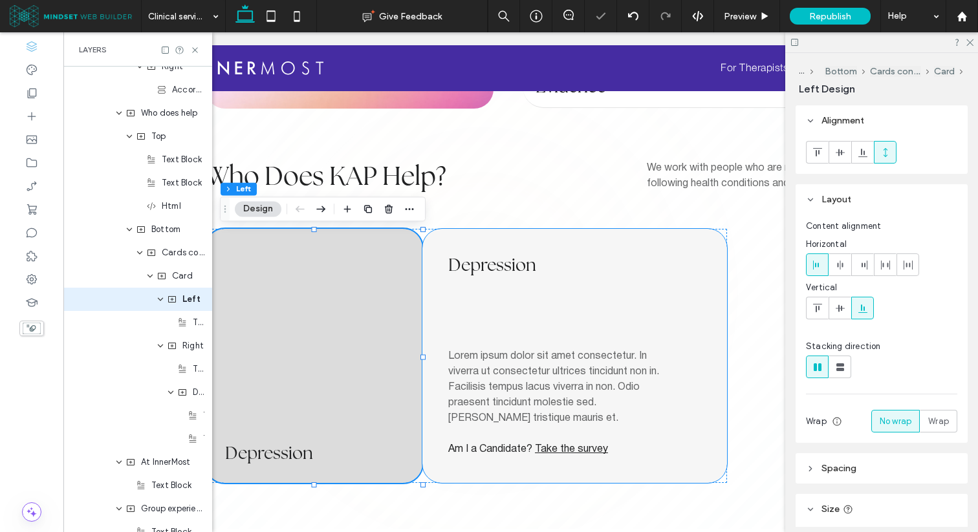
click at [478, 299] on div "[MEDICAL_DATA] Lorem ipsum dolor sit amet consectetur. In viverra ut consectetu…" at bounding box center [574, 356] width 305 height 254
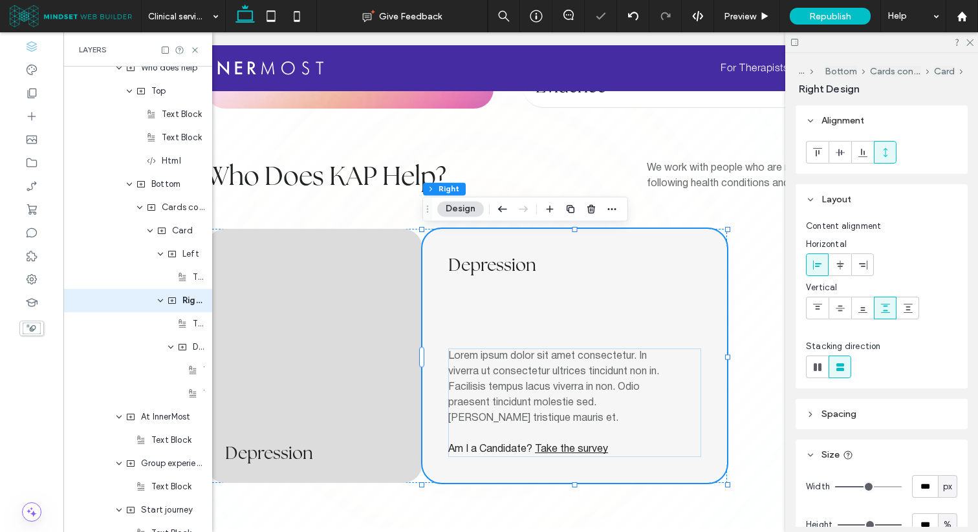
scroll to position [1222, 0]
click at [614, 205] on icon "button" at bounding box center [611, 209] width 10 height 10
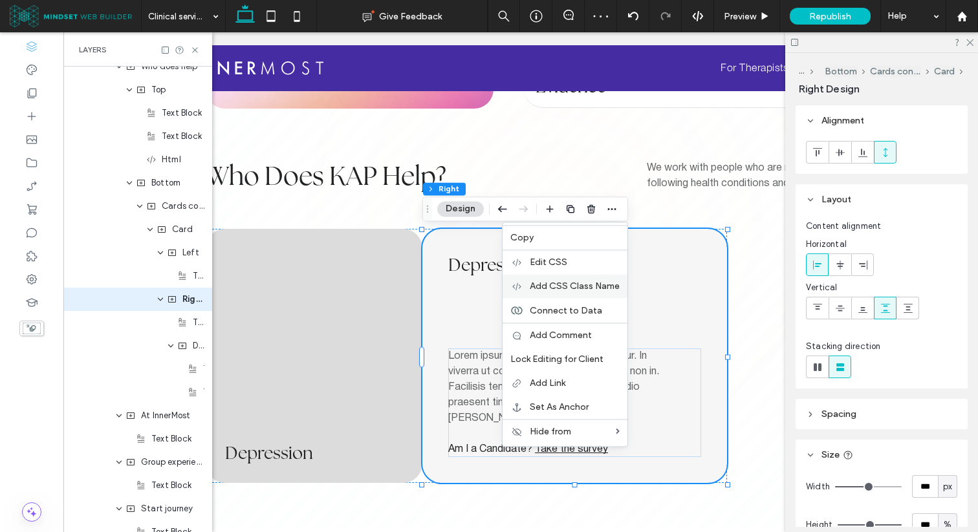
click at [585, 290] on span "Add CSS Class Name" at bounding box center [575, 286] width 90 height 11
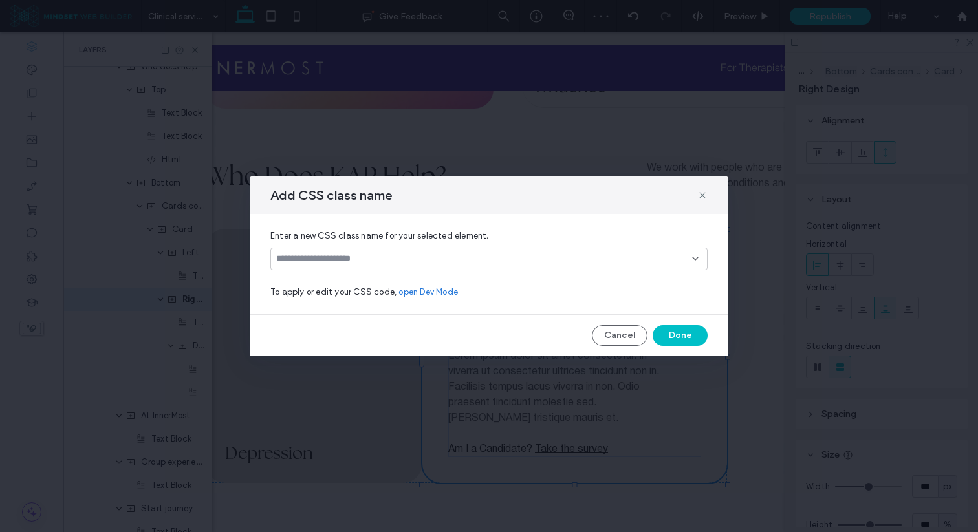
click at [559, 255] on input at bounding box center [484, 258] width 416 height 10
type input "**********"
click at [650, 273] on div "Create "card-right"" at bounding box center [489, 279] width 436 height 19
click at [641, 279] on div "Create "card-right"" at bounding box center [489, 280] width 424 height 10
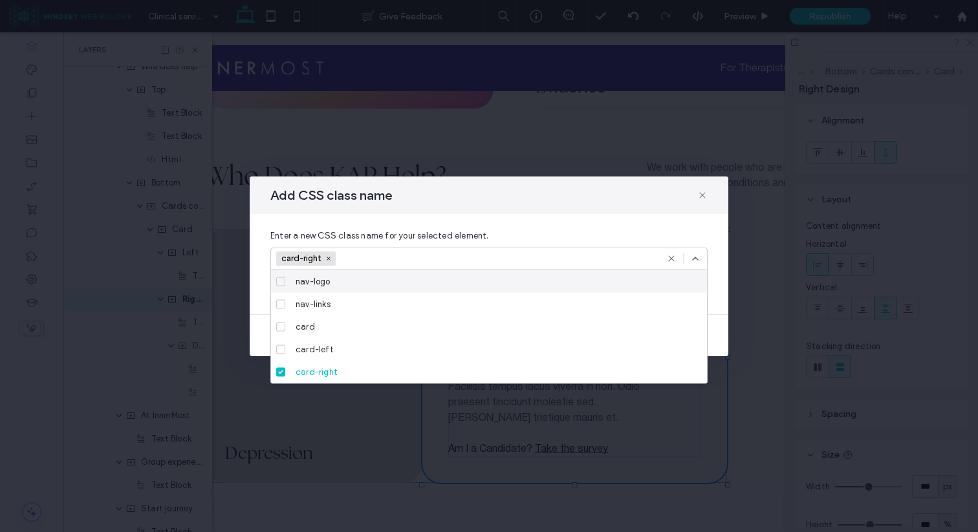
click at [696, 262] on icon at bounding box center [695, 258] width 10 height 10
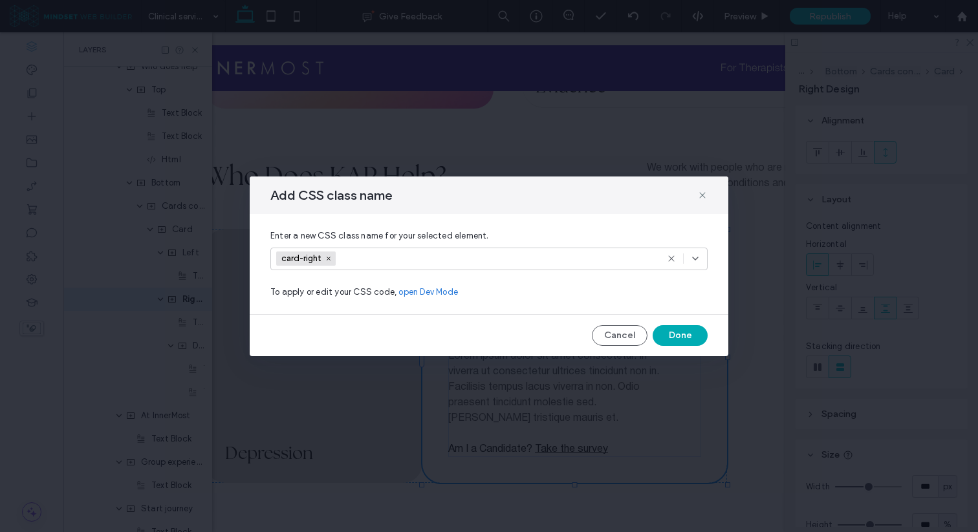
click at [682, 332] on button "Done" at bounding box center [679, 335] width 55 height 21
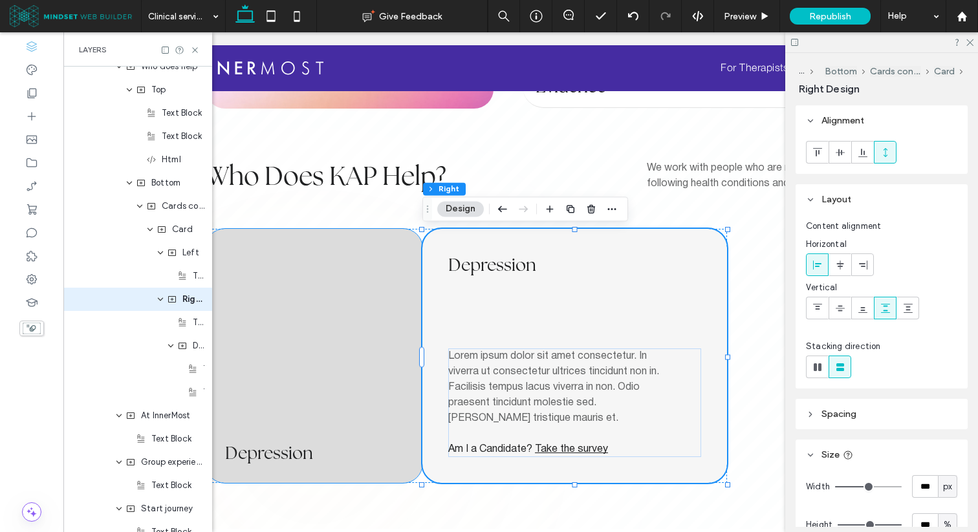
click at [307, 453] on span "[MEDICAL_DATA] ﻿" at bounding box center [269, 453] width 88 height 23
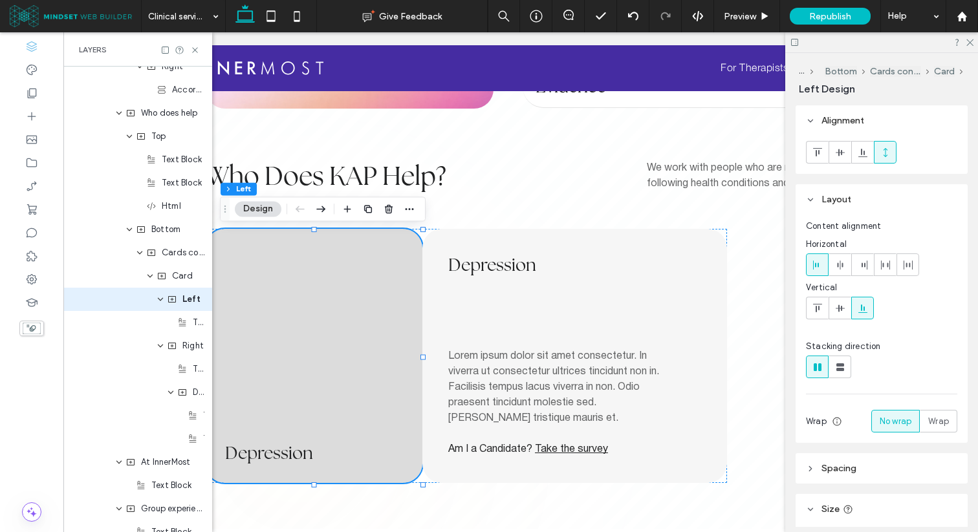
click at [292, 451] on span "[MEDICAL_DATA] ﻿" at bounding box center [269, 453] width 88 height 23
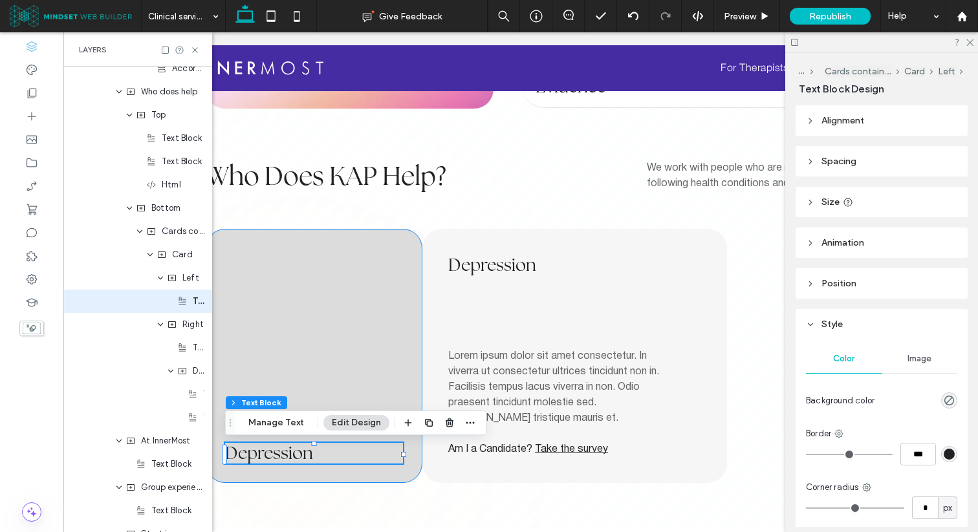
scroll to position [1199, 0]
click at [466, 422] on use "button" at bounding box center [470, 423] width 8 height 2
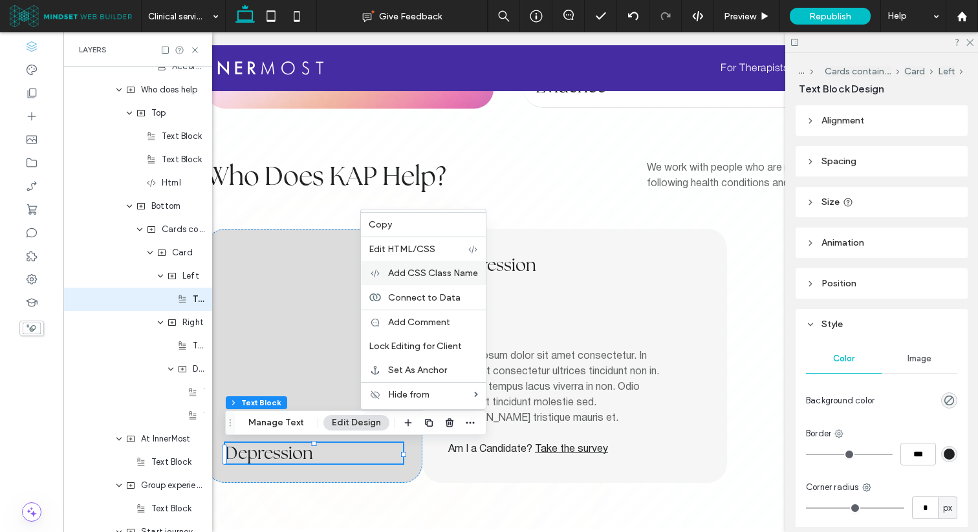
click at [440, 274] on span "Add CSS Class Name" at bounding box center [433, 273] width 90 height 11
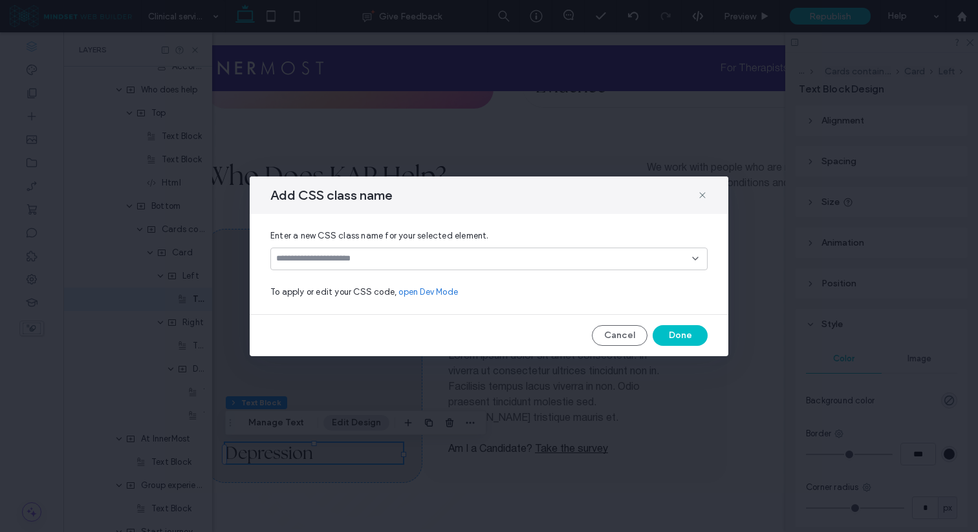
click at [442, 252] on div at bounding box center [488, 259] width 437 height 23
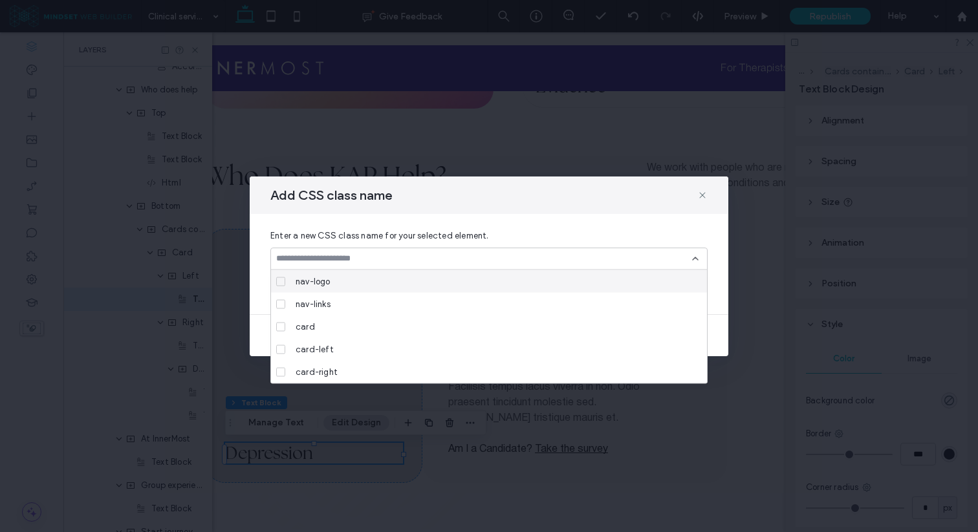
click at [430, 256] on input at bounding box center [484, 258] width 416 height 10
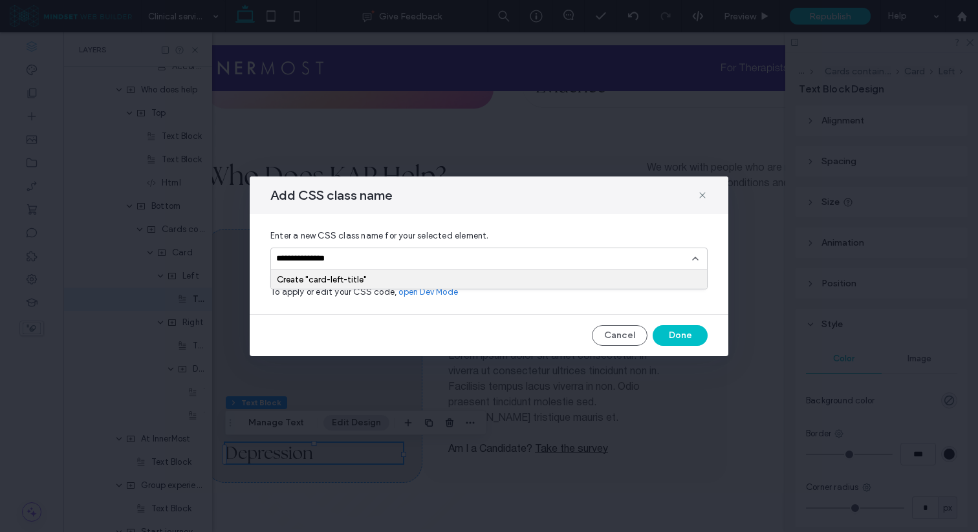
type input "**********"
click at [414, 279] on div "Create "card-left-title"" at bounding box center [489, 280] width 424 height 10
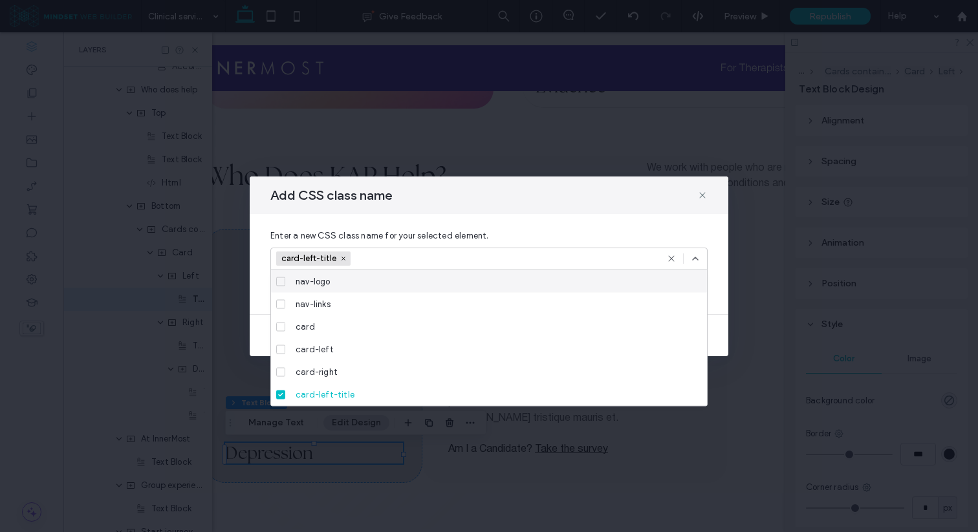
click at [696, 258] on icon at bounding box center [695, 258] width 10 height 10
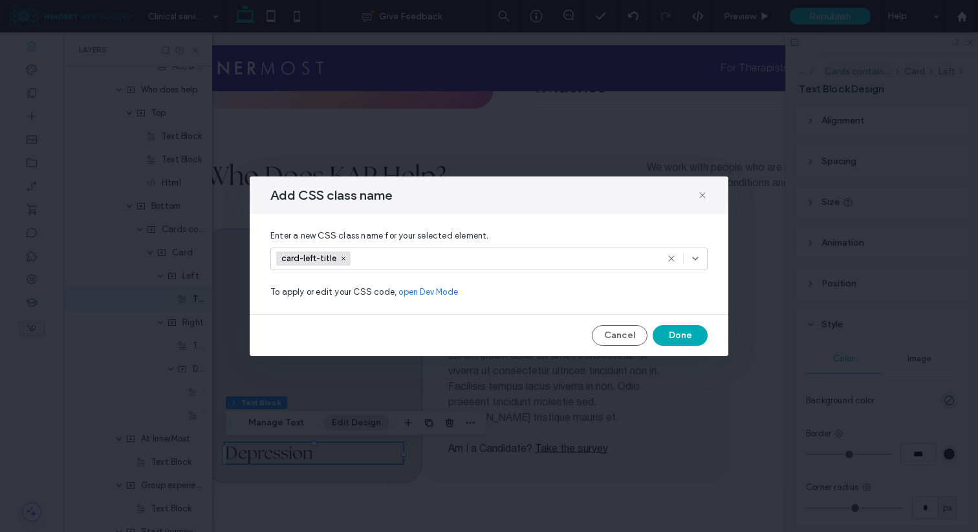
click at [676, 331] on button "Done" at bounding box center [679, 335] width 55 height 21
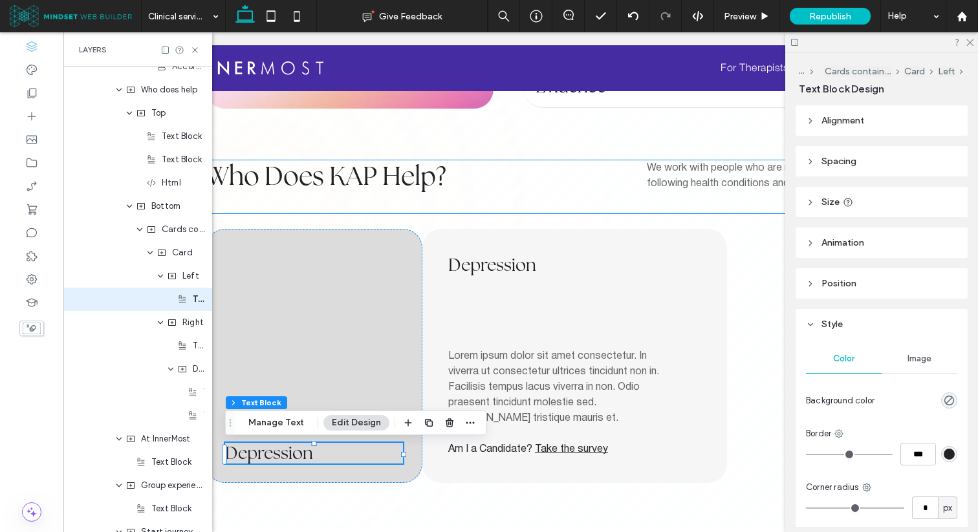
click at [268, 202] on div "Who Does KAP Help? We work with people who are navigating and managing the foll…" at bounding box center [561, 186] width 711 height 53
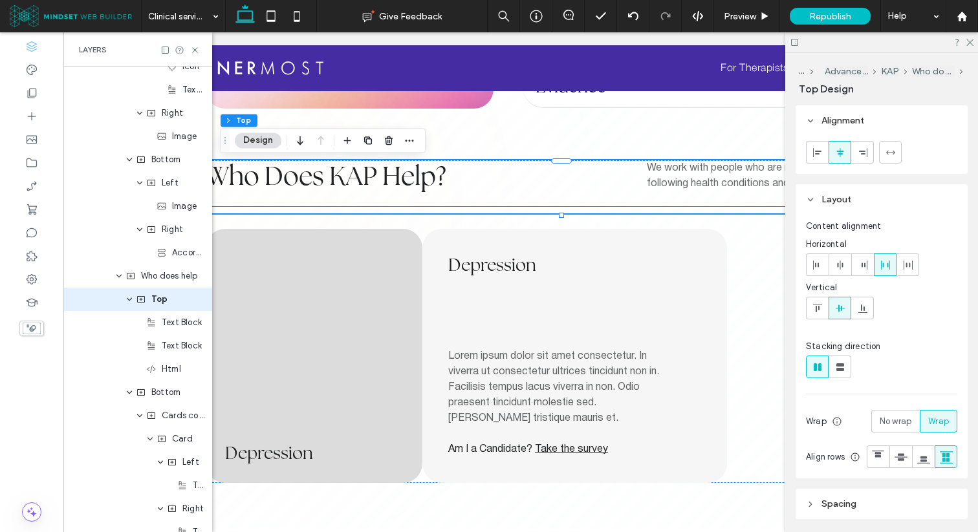
click at [258, 210] on div at bounding box center [561, 210] width 711 height 6
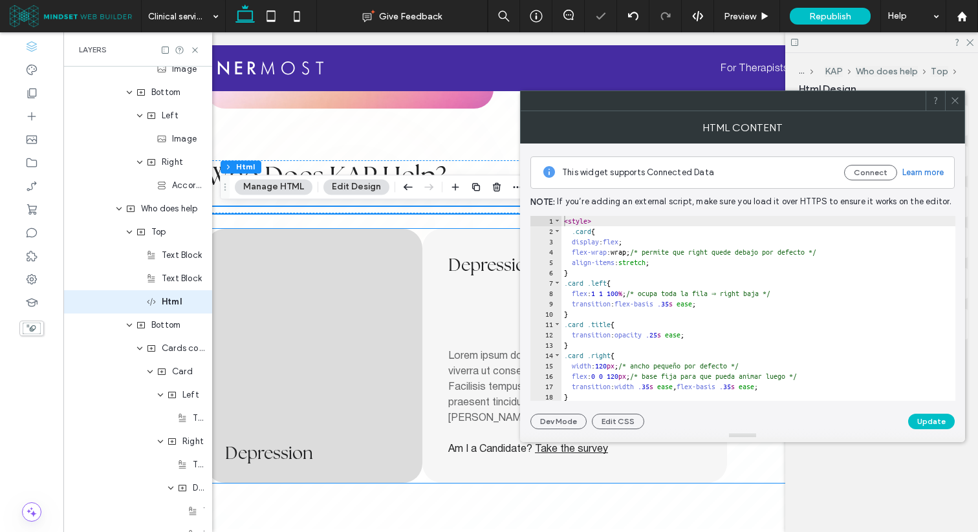
scroll to position [1082, 0]
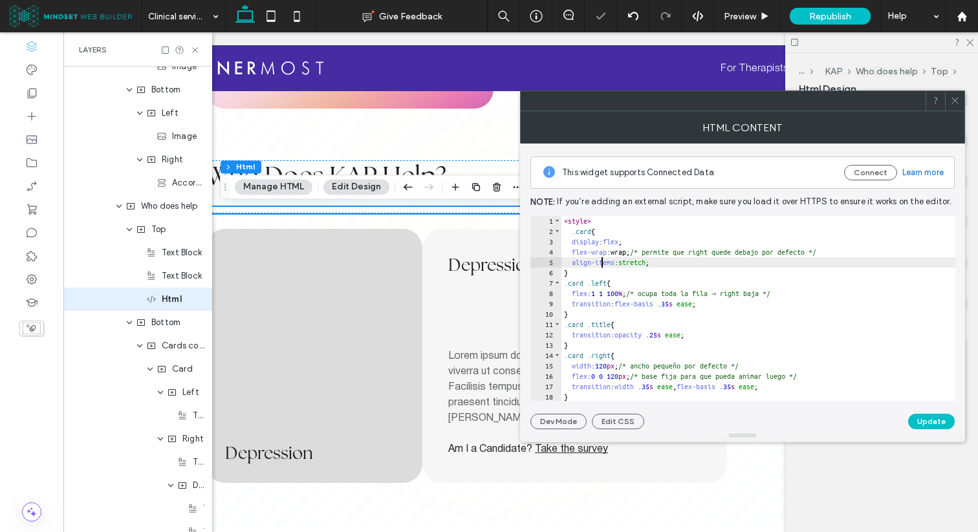
click at [603, 267] on div "< style > .card { display : flex ; flex-wrap :wrap; /* permite que right quede …" at bounding box center [759, 319] width 396 height 206
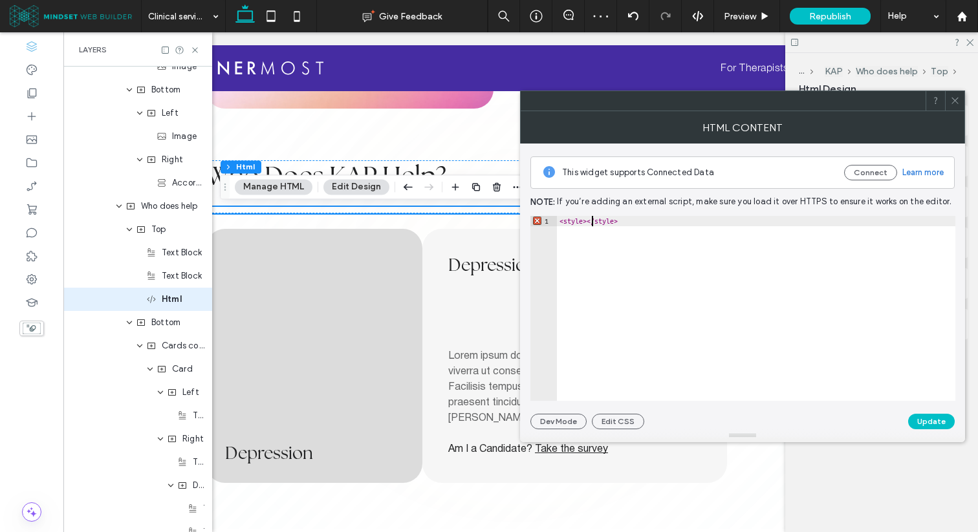
type textarea "**"
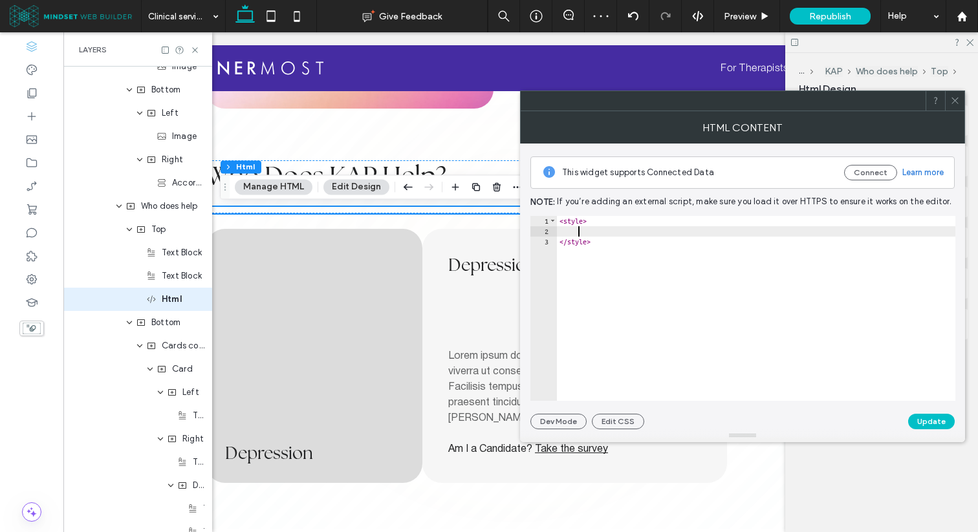
scroll to position [188, 0]
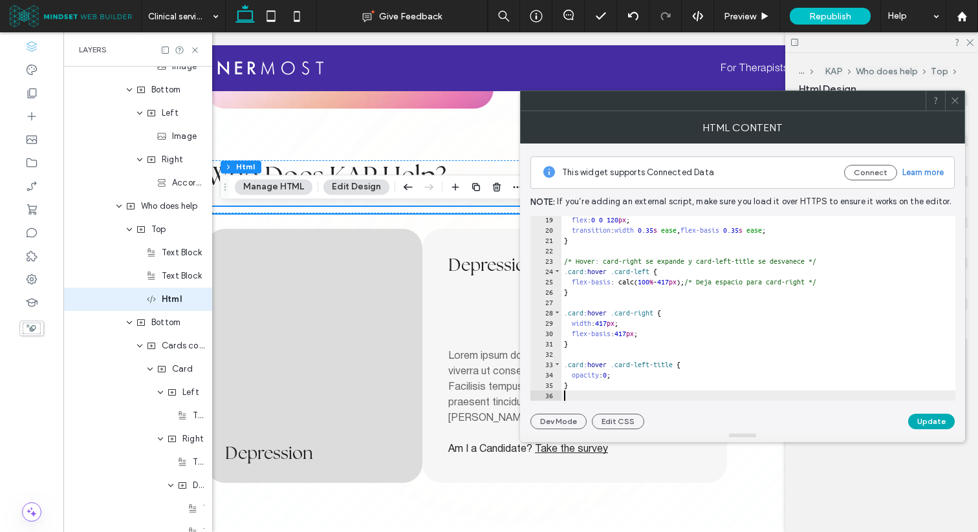
click at [925, 415] on button "Update" at bounding box center [931, 422] width 47 height 16
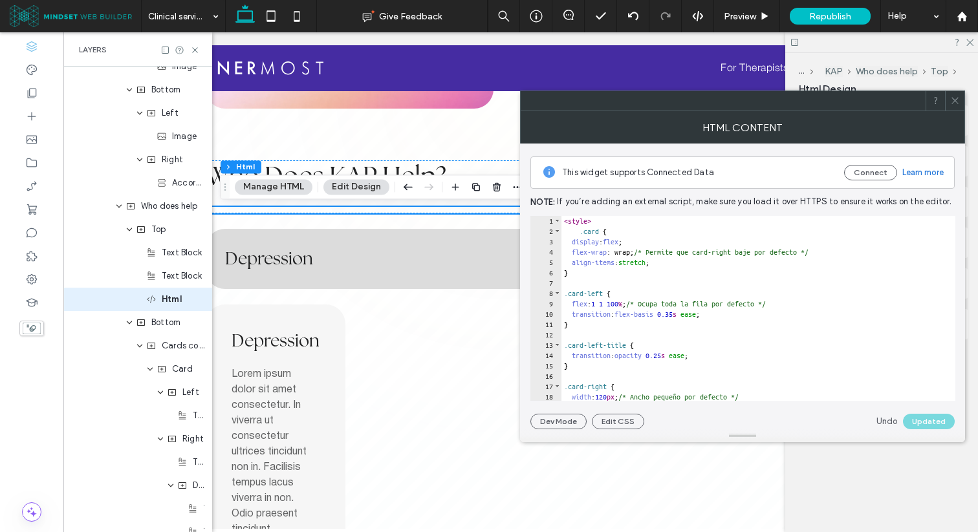
scroll to position [0, 0]
click at [564, 233] on div "< style > .card { display : flex ; flex-wrap : wrap; /* Permite que card-right …" at bounding box center [758, 319] width 394 height 206
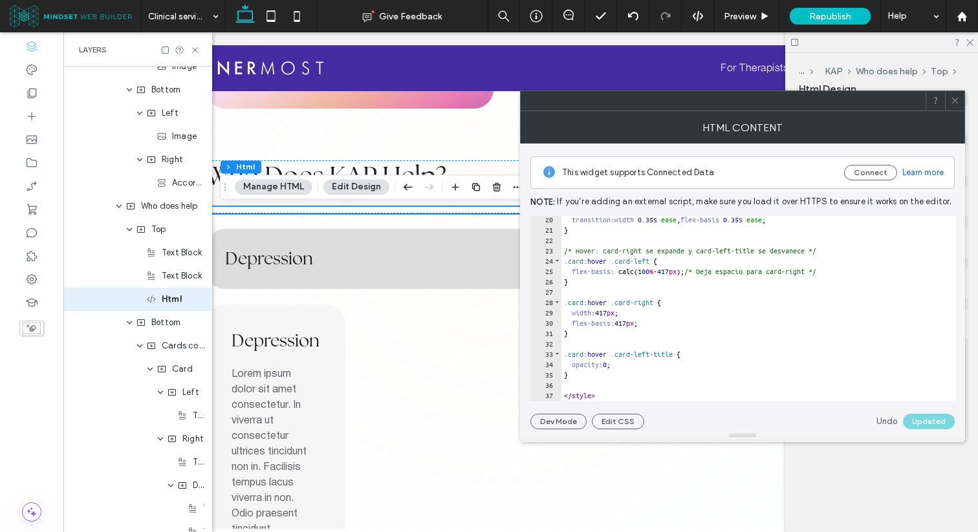
scroll to position [198, 0]
click at [606, 385] on div "transition : width 0.35 s ease , flex-basis 0.35 s ease ; } /* Hover: card-righ…" at bounding box center [758, 318] width 394 height 206
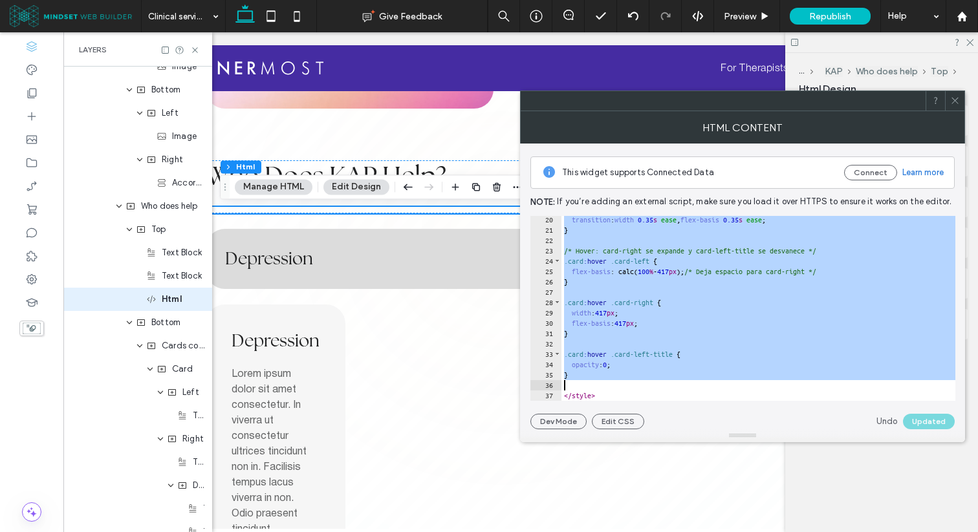
scroll to position [156, 0]
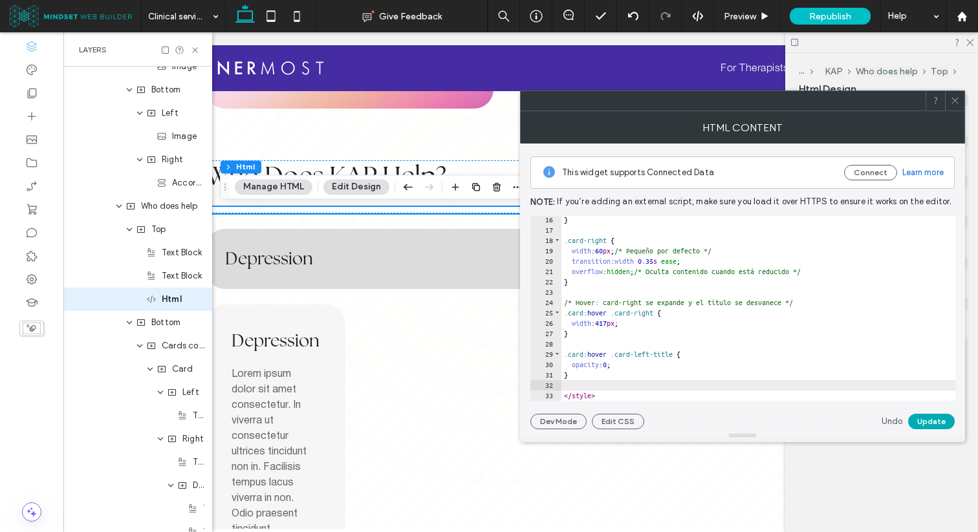
click at [929, 422] on button "Update" at bounding box center [931, 422] width 47 height 16
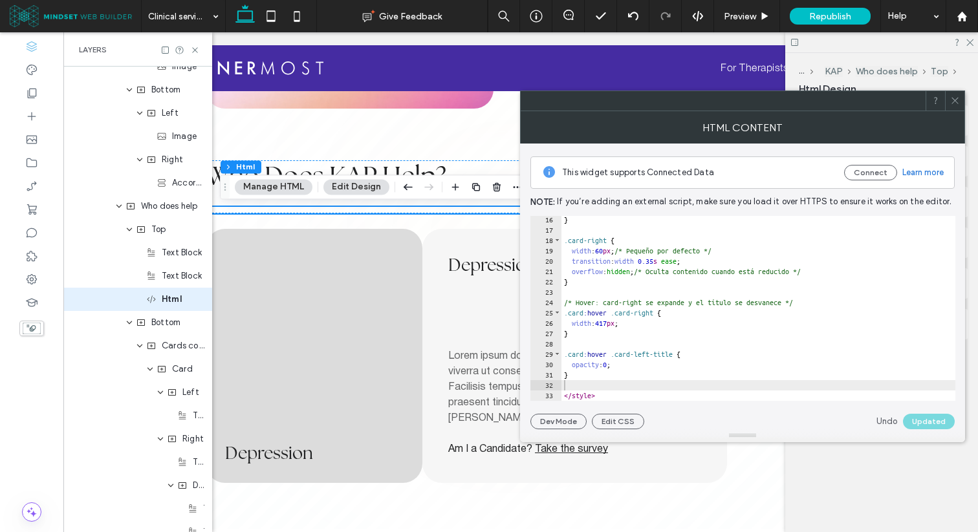
click at [572, 384] on div "} .card-right { width : 60 px ; /* Pequeño por defecto */ transition : width 0.…" at bounding box center [758, 318] width 394 height 206
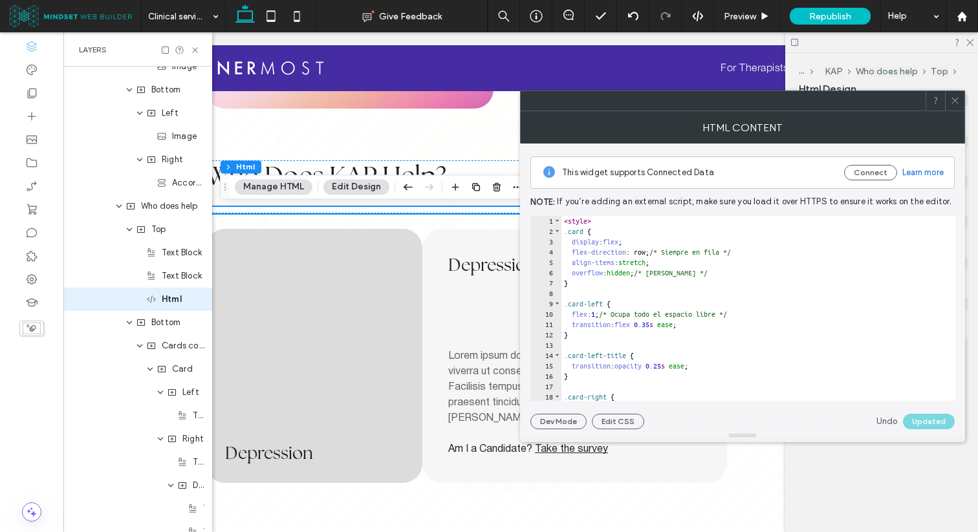
scroll to position [0, 0]
click at [563, 232] on div "< style > .card { display : flex ; flex-direction : row; /* Siempre en fila */ …" at bounding box center [758, 319] width 394 height 206
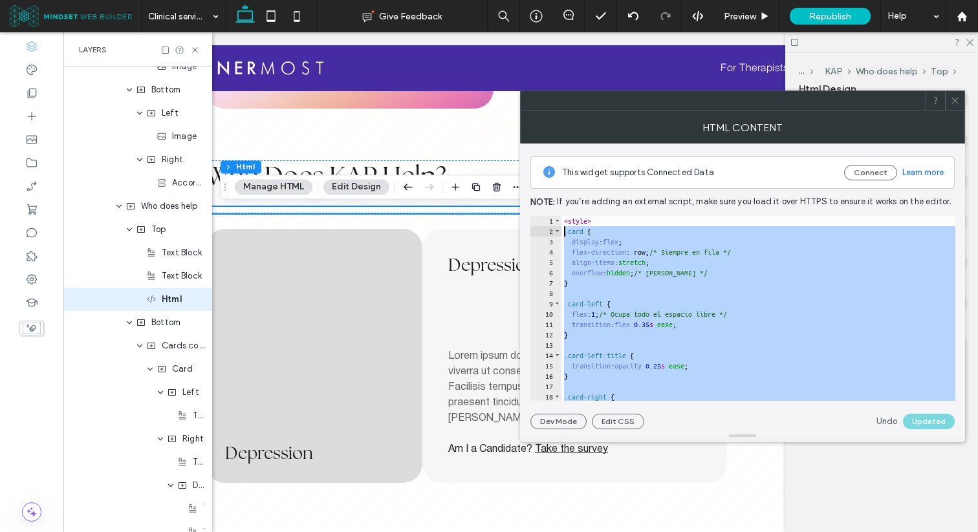
scroll to position [405, 0]
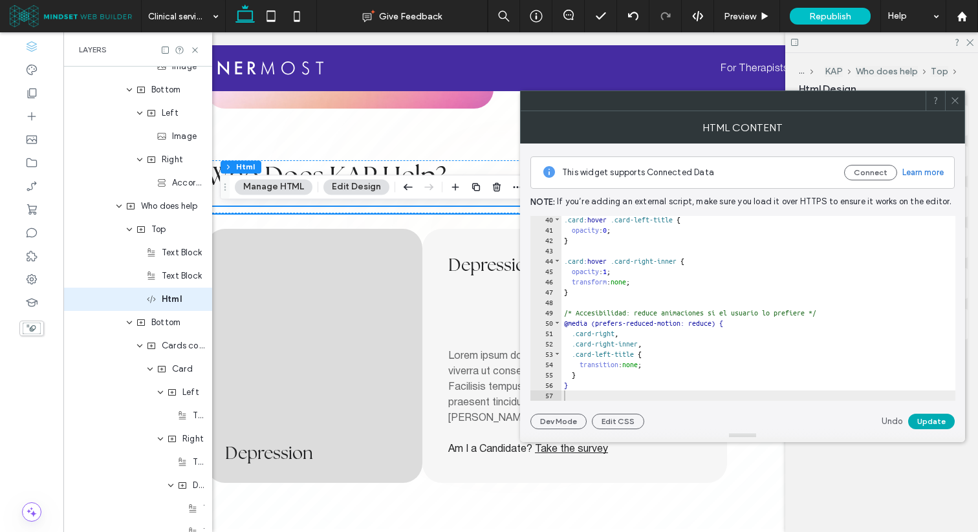
click at [917, 416] on button "Update" at bounding box center [931, 422] width 47 height 16
click at [608, 389] on div at bounding box center [758, 394] width 394 height 13
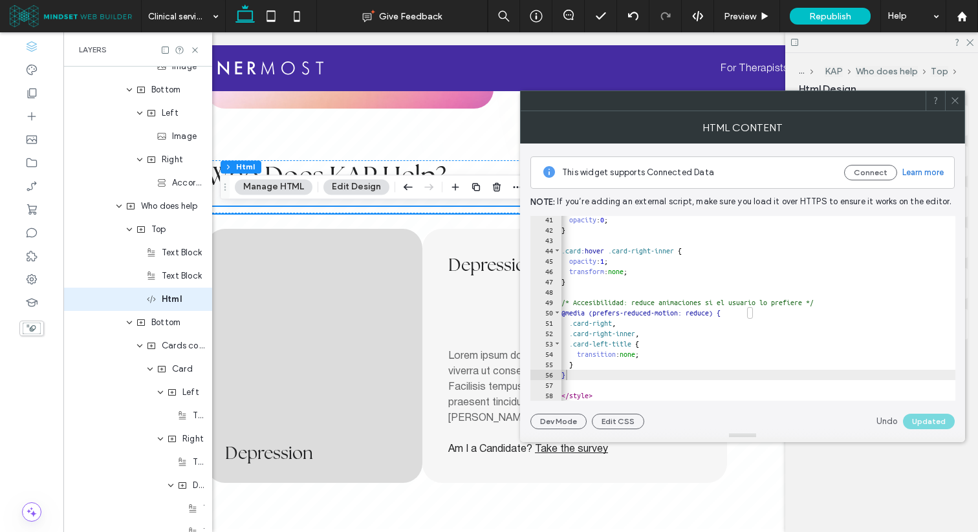
scroll to position [0, 0]
click at [579, 387] on div "opacity : 0 ; } .card :hover .card-right-inner { opacity : 1 ; transform : none…" at bounding box center [761, 318] width 405 height 206
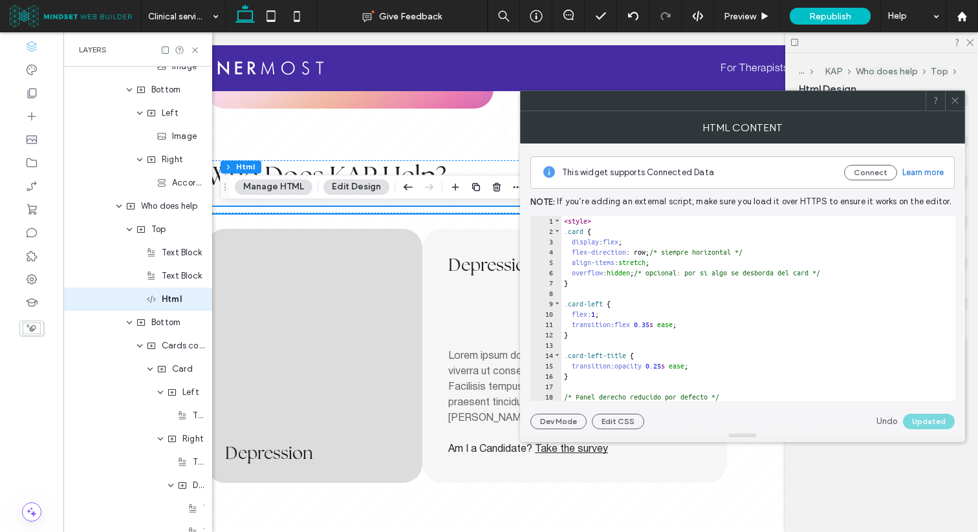
click at [564, 233] on div "< style > .card { display : flex ; flex-direction : row; /* siempre horizontal …" at bounding box center [763, 319] width 405 height 206
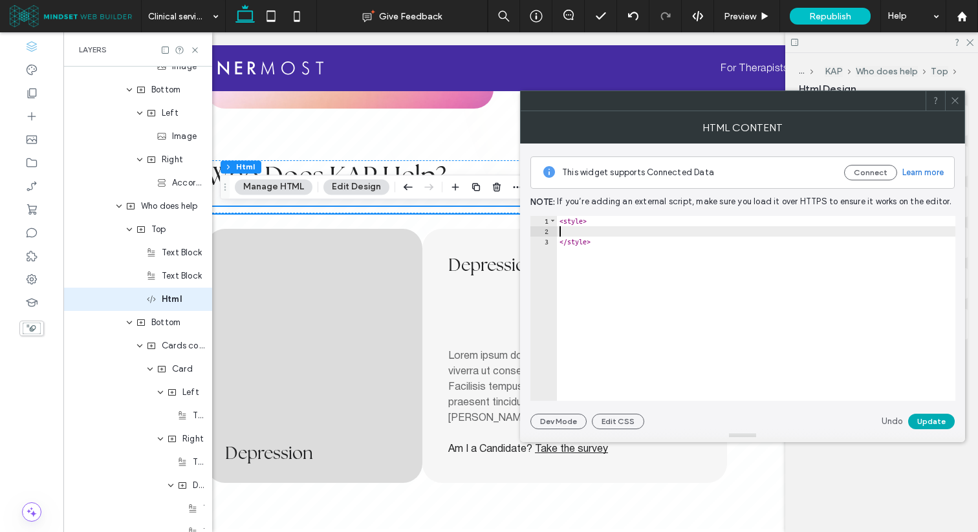
click at [923, 418] on button "Update" at bounding box center [931, 422] width 47 height 16
click at [457, 276] on span "Depression" at bounding box center [492, 264] width 88 height 23
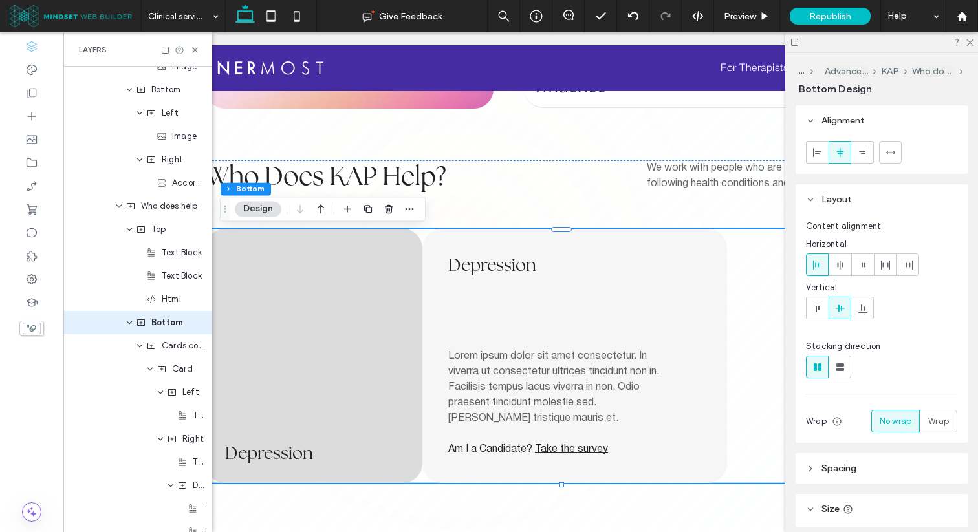
scroll to position [1106, 0]
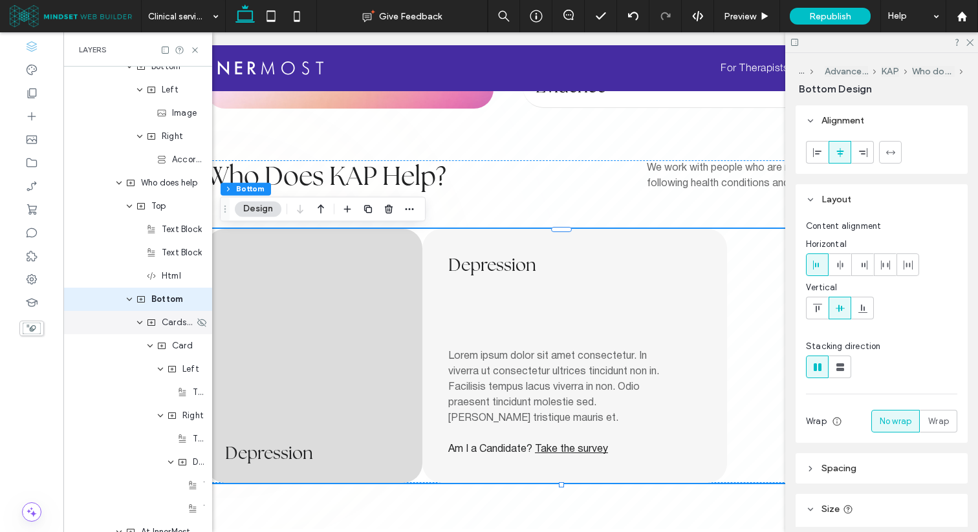
click at [158, 323] on div "Cards container" at bounding box center [170, 322] width 48 height 13
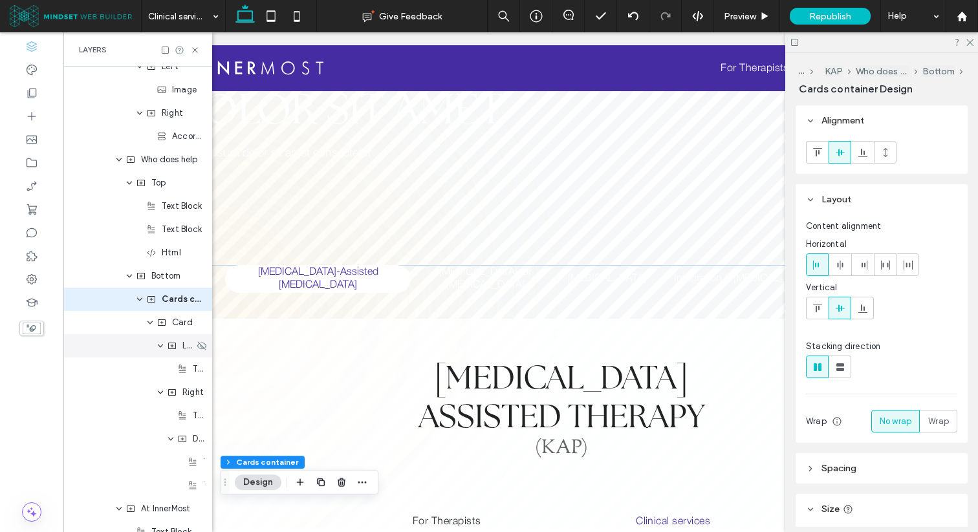
scroll to position [95, 0]
click at [162, 392] on icon "expand Right" at bounding box center [160, 392] width 8 height 10
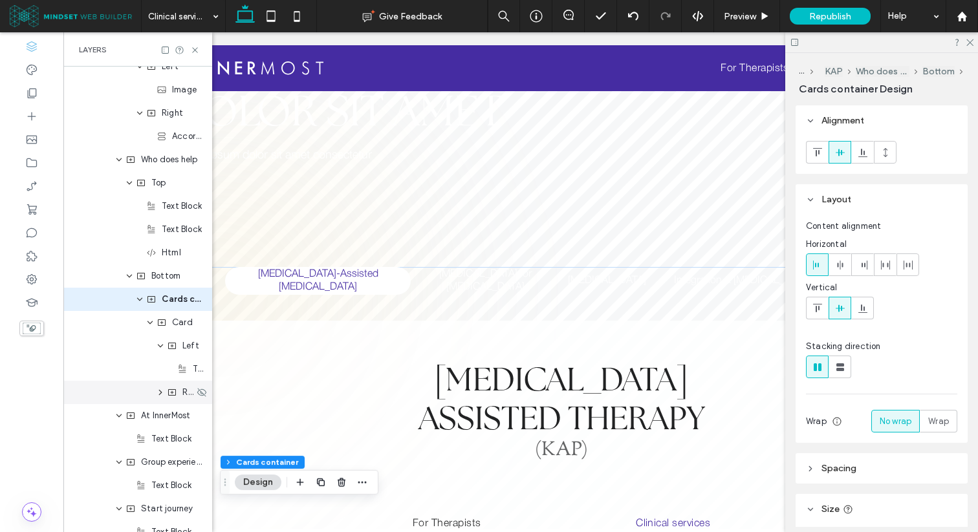
click at [180, 392] on div "Right" at bounding box center [180, 392] width 27 height 13
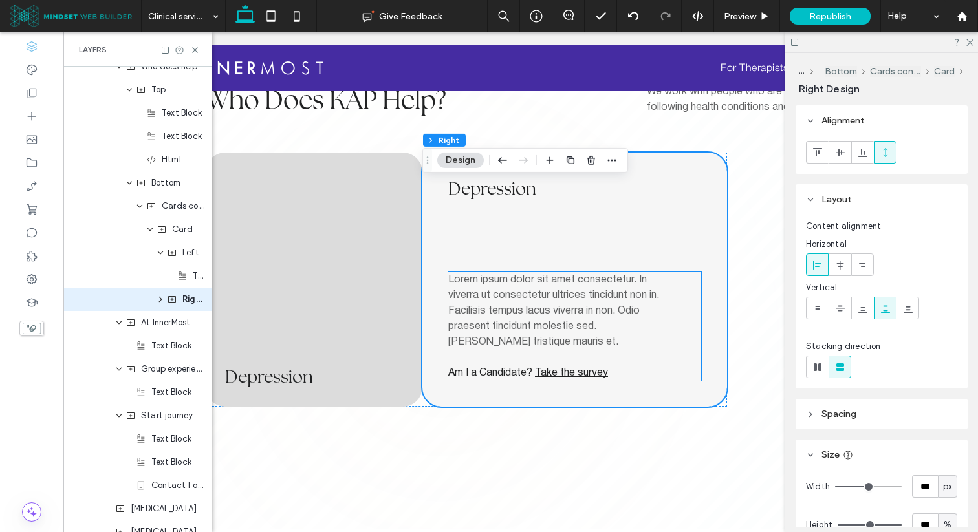
scroll to position [1227, 0]
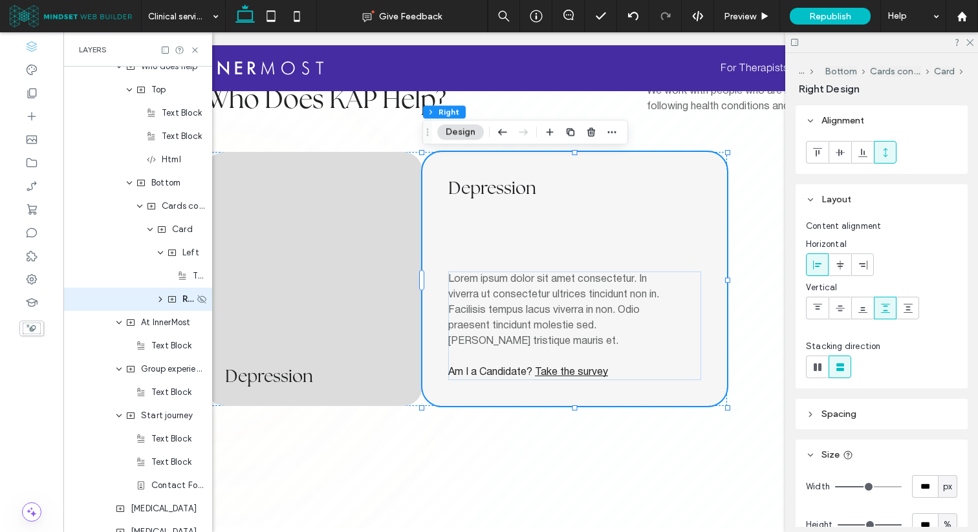
click at [159, 298] on icon "expand Right" at bounding box center [160, 299] width 10 height 8
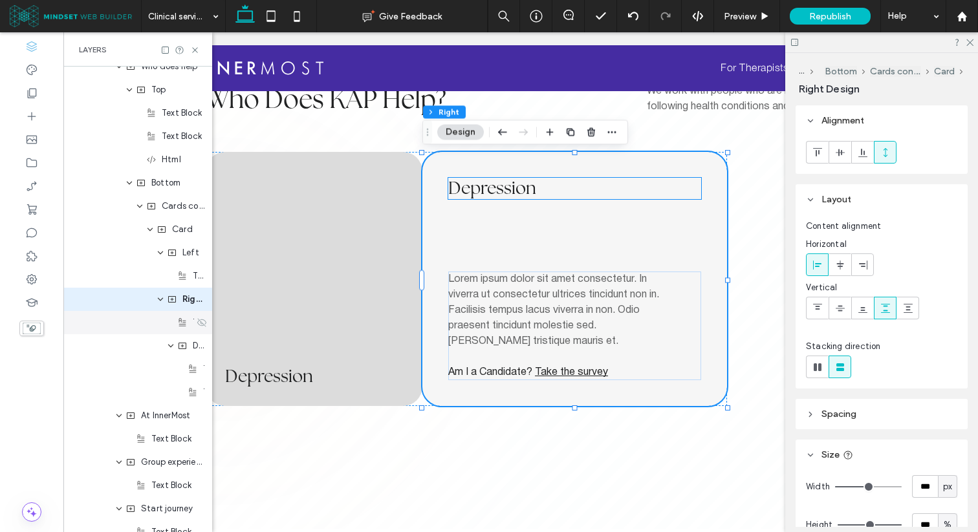
click at [201, 322] on use at bounding box center [201, 322] width 9 height 8
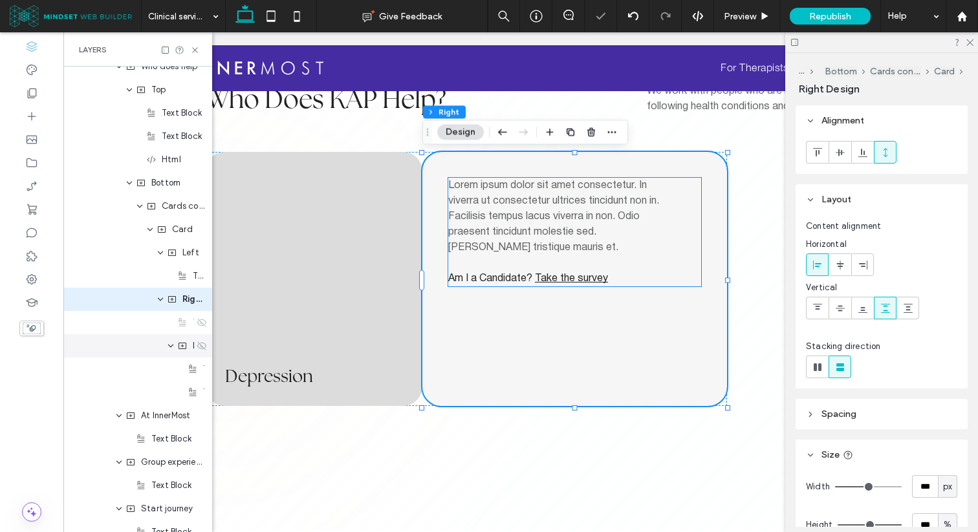
click at [199, 344] on icon at bounding box center [202, 346] width 10 height 10
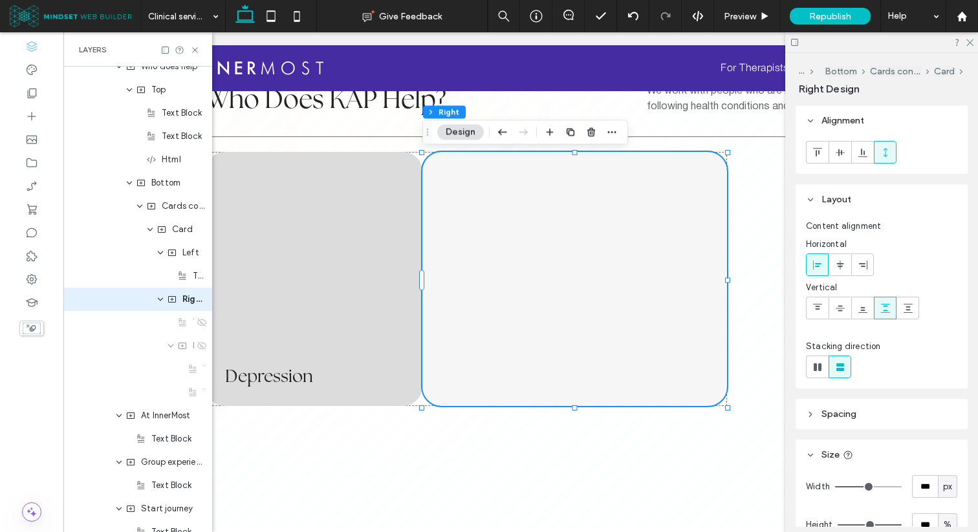
click at [343, 136] on div at bounding box center [561, 133] width 711 height 6
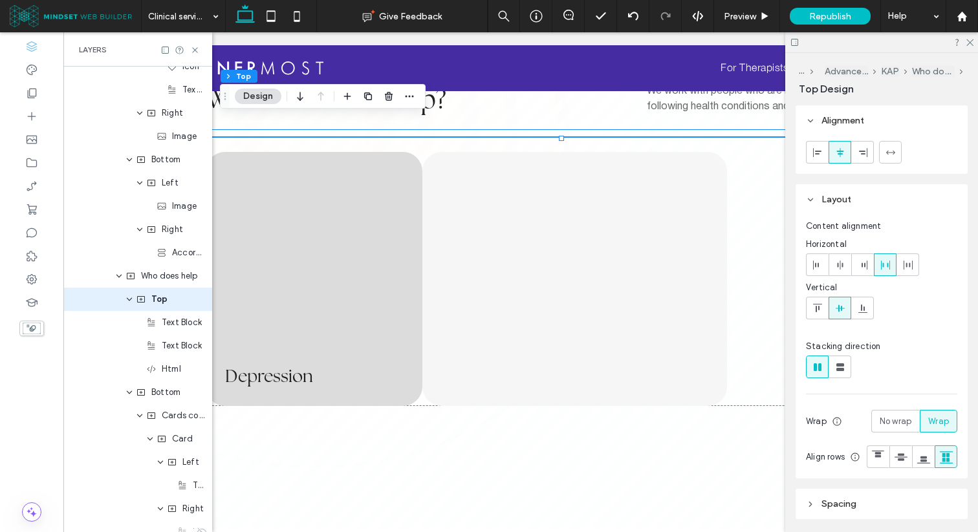
click at [314, 133] on div at bounding box center [561, 133] width 711 height 6
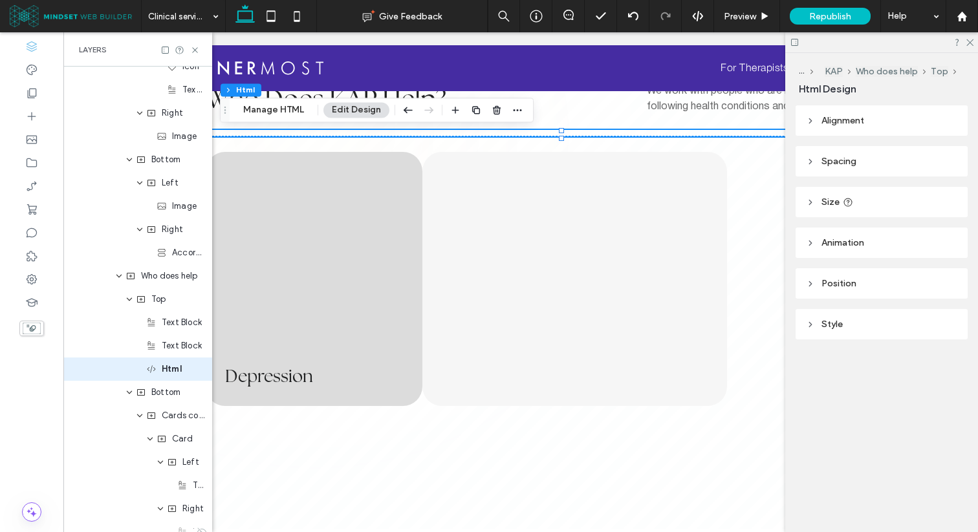
click at [314, 133] on div at bounding box center [561, 133] width 711 height 6
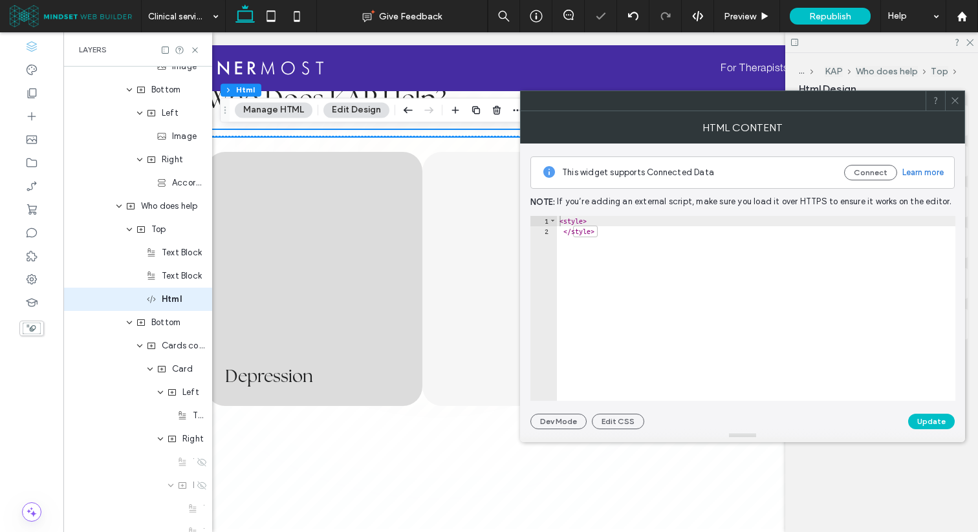
scroll to position [0, 0]
click at [672, 246] on div "< style > </ style >" at bounding box center [756, 319] width 398 height 206
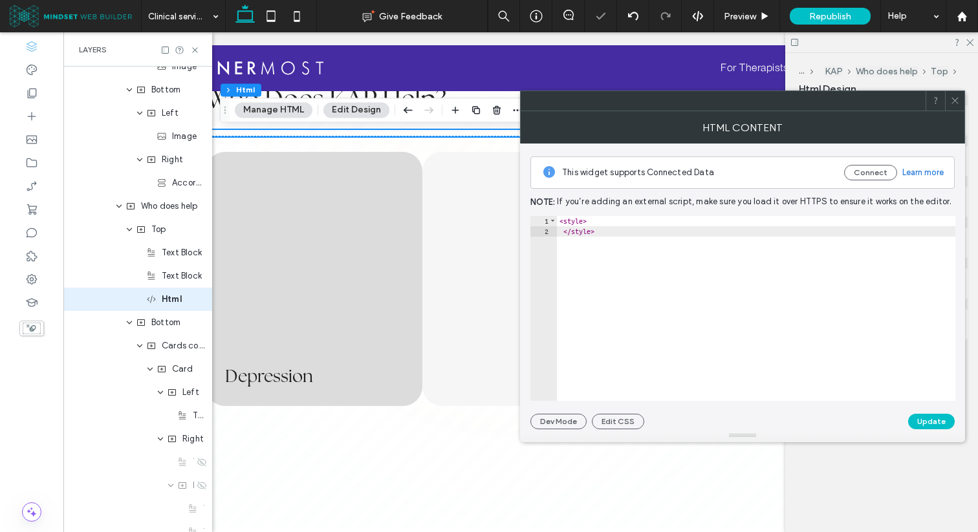
click at [639, 221] on div "< style > </ style >" at bounding box center [756, 319] width 398 height 206
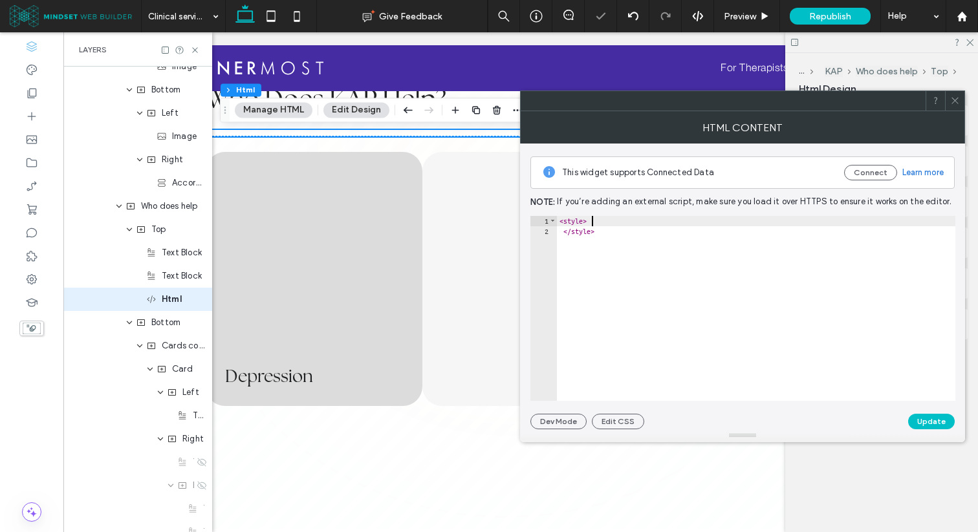
type textarea "**"
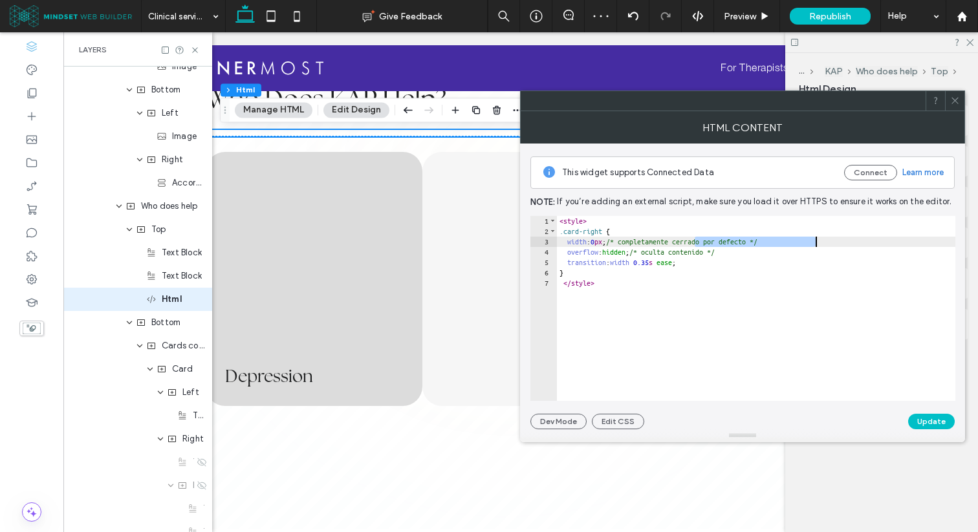
drag, startPoint x: 714, startPoint y: 240, endPoint x: 942, endPoint y: 240, distance: 227.6
click at [942, 240] on div "< style > .card-right { width : 0 px ; /* completamente cerrado por defecto */ …" at bounding box center [756, 319] width 398 height 206
drag, startPoint x: 702, startPoint y: 249, endPoint x: 903, endPoint y: 249, distance: 201.1
click at [903, 249] on div "< style > .card-right { width : 0 px ; overflow : hidden ; /* oculta contenido …" at bounding box center [756, 319] width 398 height 206
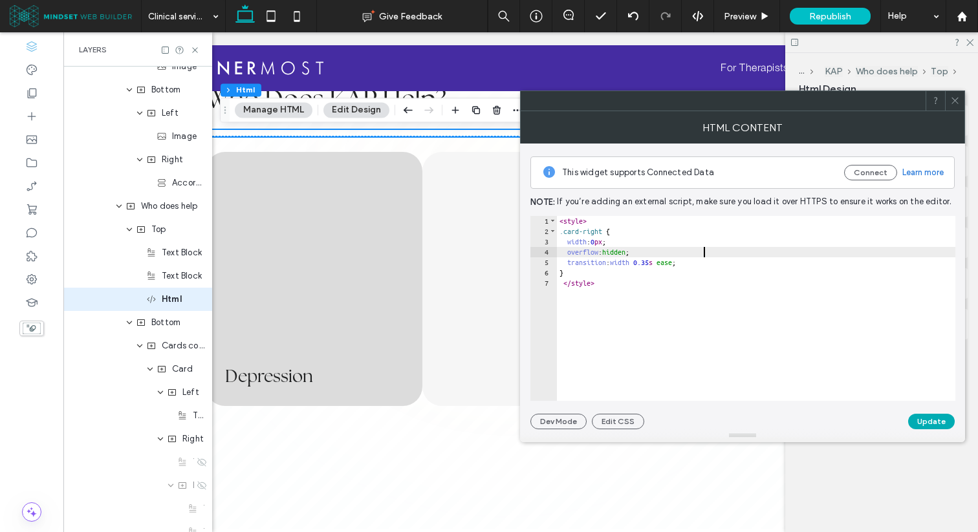
click at [934, 420] on button "Update" at bounding box center [931, 422] width 47 height 16
click at [616, 243] on div "< style > .card-right { width : 0 px ; overflow : hidden ; transition : width 0…" at bounding box center [756, 319] width 398 height 206
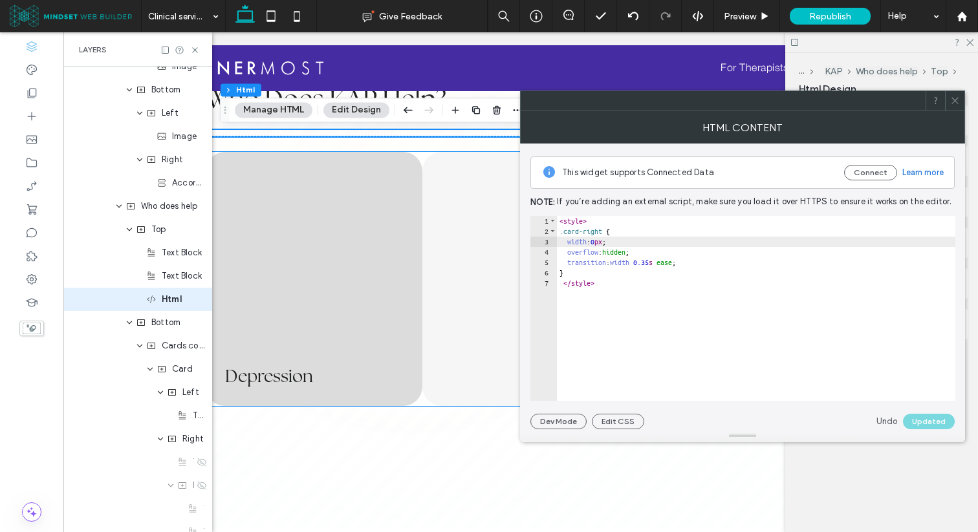
click at [431, 193] on div "[MEDICAL_DATA] Lorem ipsum dolor sit amet consectetur. In viverra ut consectetu…" at bounding box center [574, 279] width 305 height 254
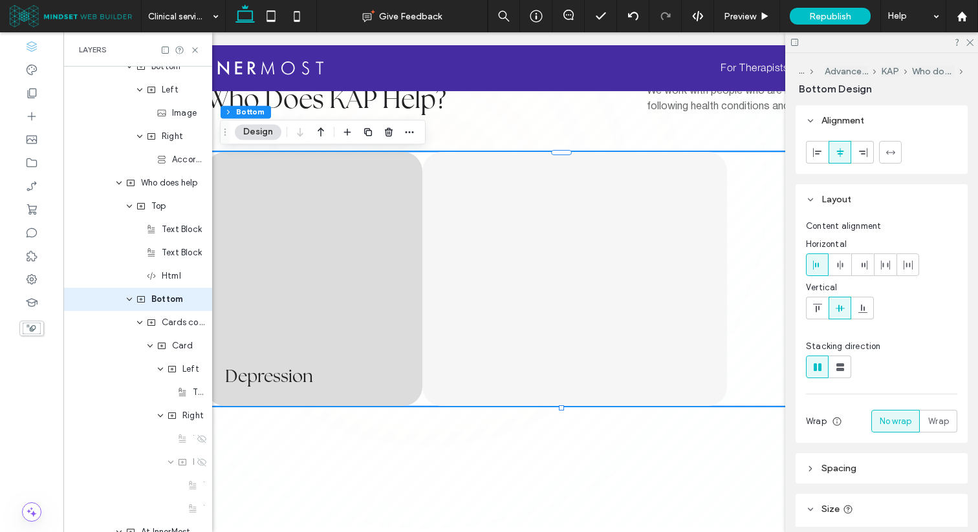
click at [431, 193] on div "[MEDICAL_DATA] Lorem ipsum dolor sit amet consectetur. In viverra ut consectetu…" at bounding box center [574, 279] width 305 height 254
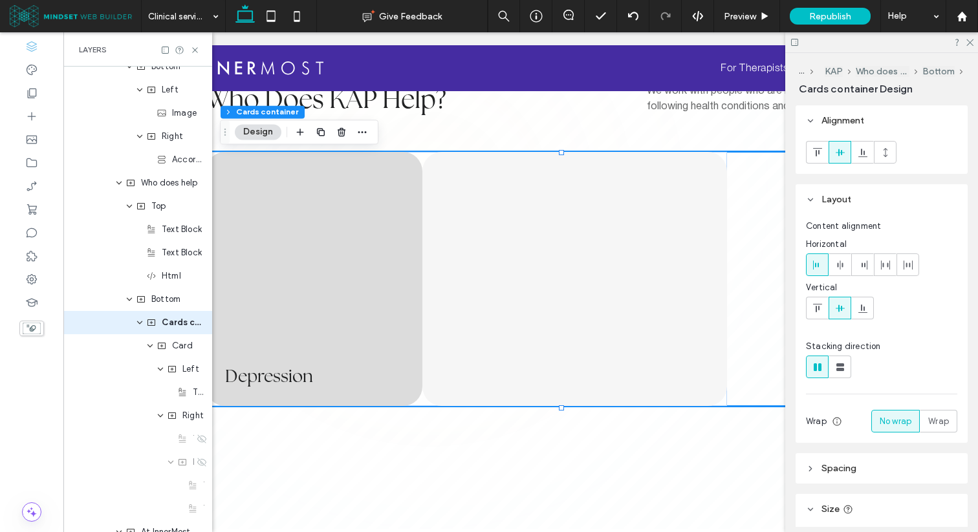
scroll to position [1129, 0]
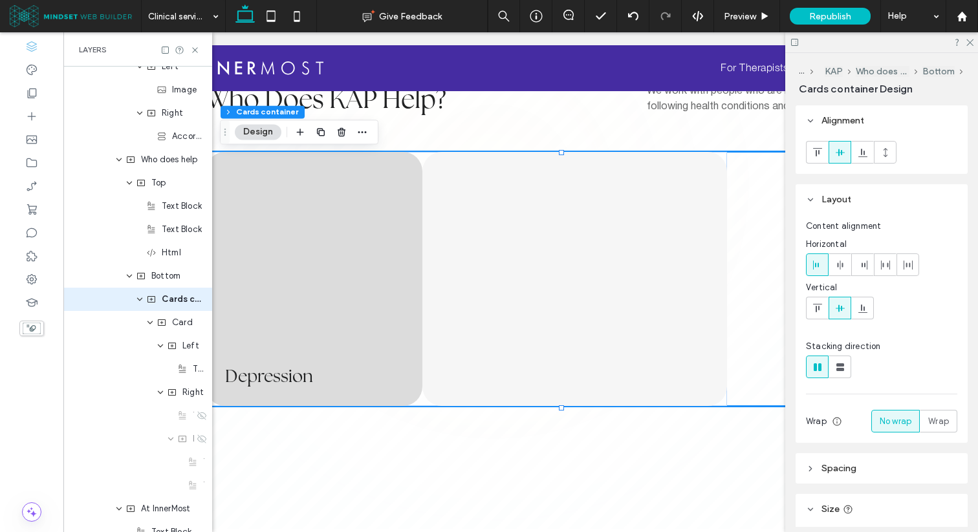
click at [491, 186] on div "[MEDICAL_DATA] Lorem ipsum dolor sit amet consectetur. In viverra ut consectetu…" at bounding box center [574, 279] width 305 height 254
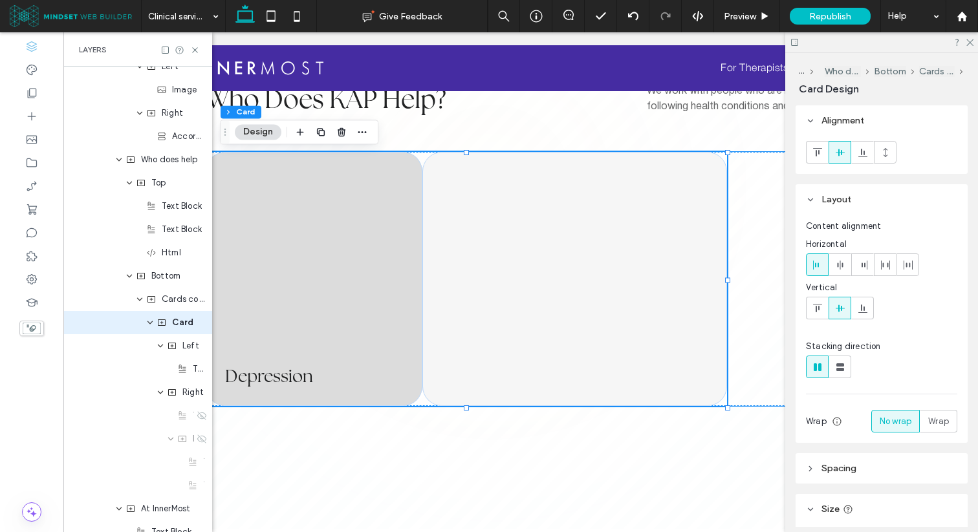
scroll to position [1152, 0]
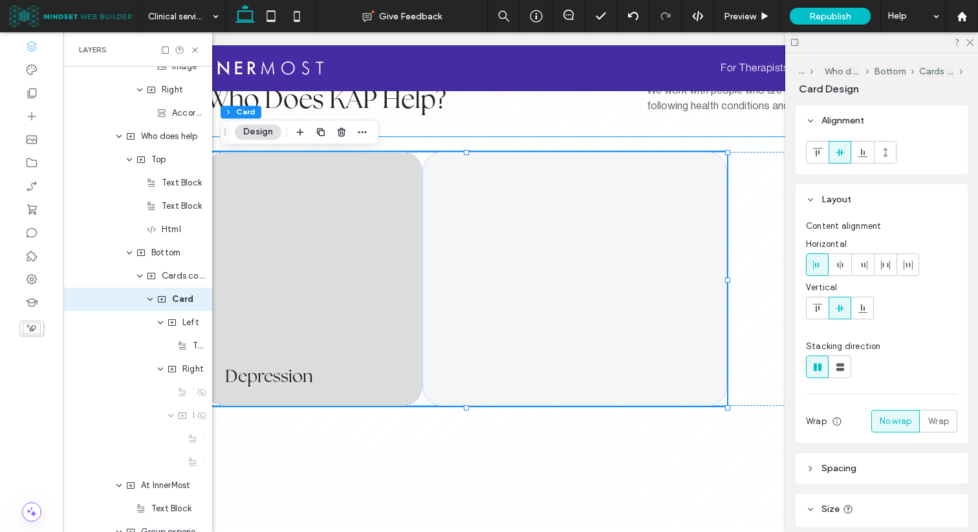
click at [390, 128] on div "Who Does KAP Help? We work with people who are navigating and managing the foll…" at bounding box center [561, 109] width 711 height 53
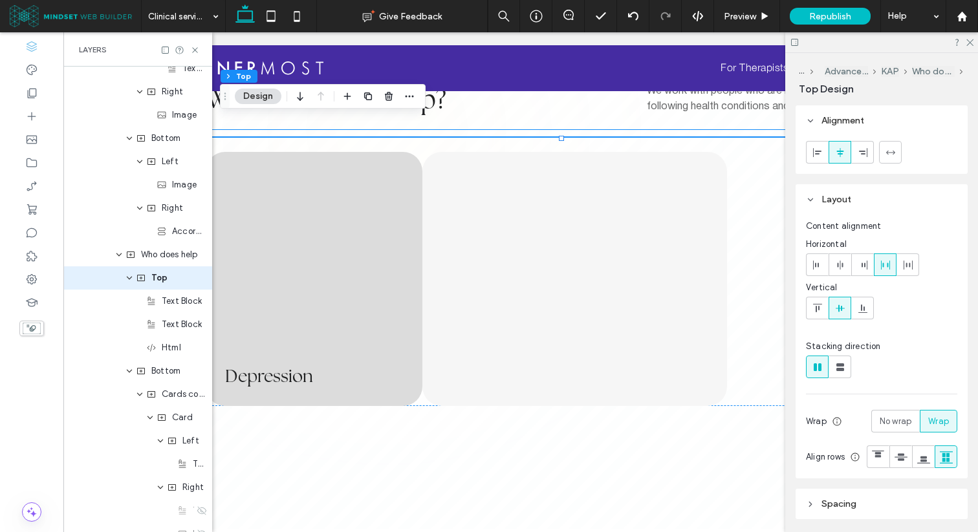
scroll to position [1013, 0]
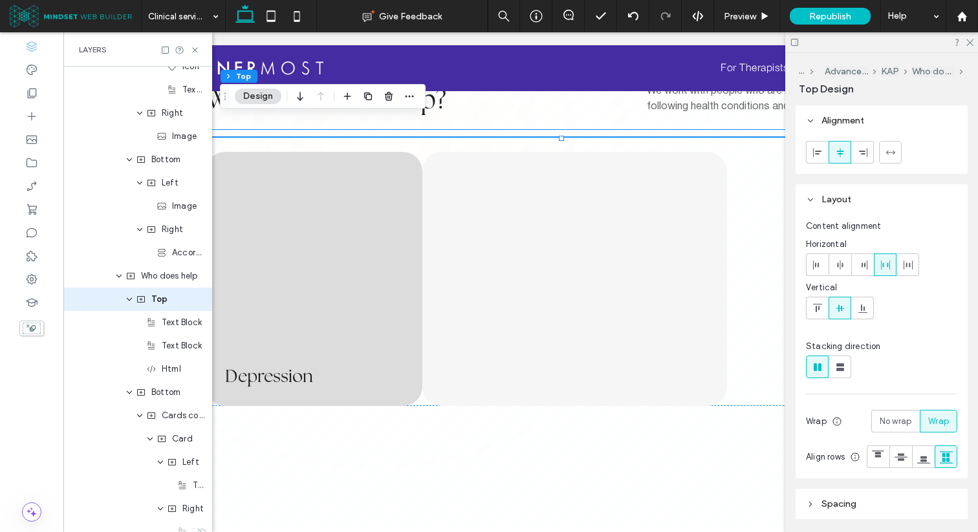
click at [371, 133] on div at bounding box center [561, 133] width 711 height 6
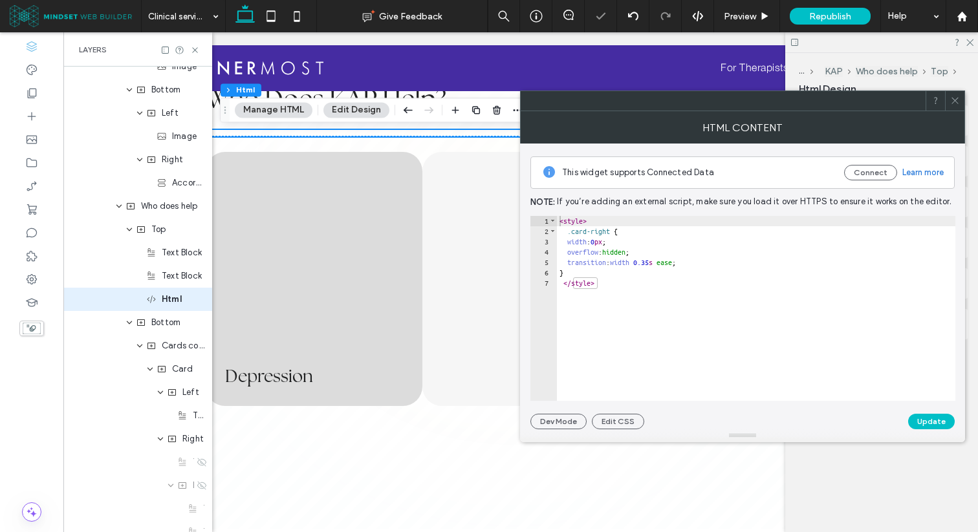
scroll to position [0, 0]
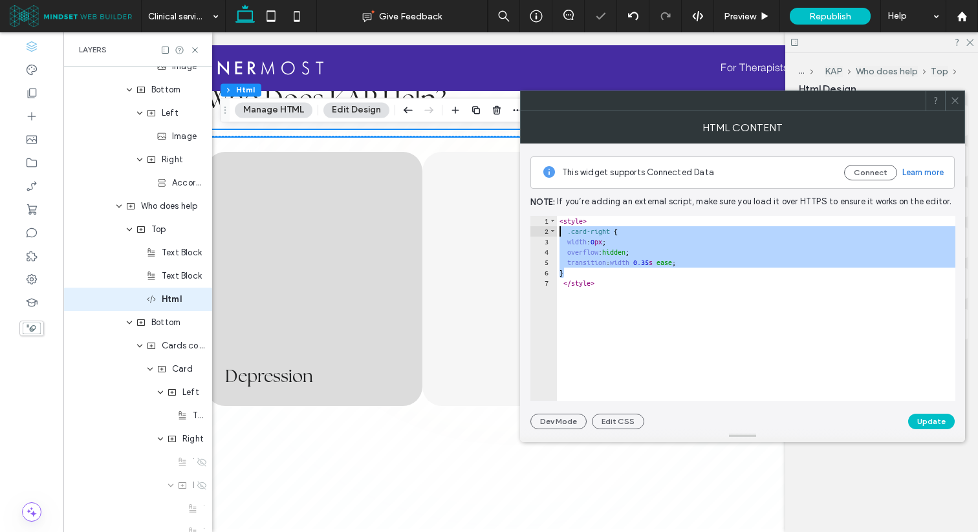
drag, startPoint x: 566, startPoint y: 270, endPoint x: 547, endPoint y: 234, distance: 40.8
click at [547, 234] on div "** 1 2 3 4 5 6 7 < style > .card-right { width : 0 px ; overflow : hidden ; tra…" at bounding box center [742, 308] width 425 height 185
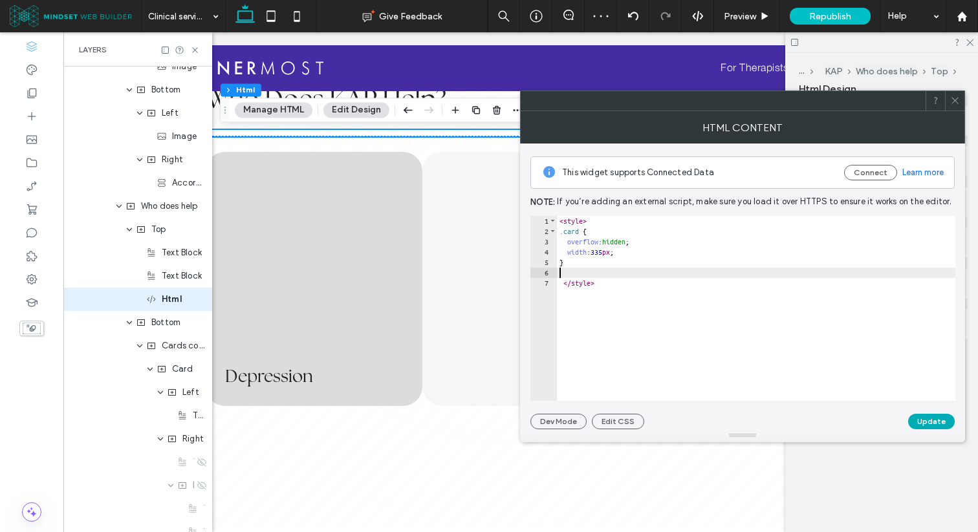
click at [932, 421] on button "Update" at bounding box center [931, 422] width 47 height 16
click at [952, 100] on icon at bounding box center [955, 101] width 10 height 10
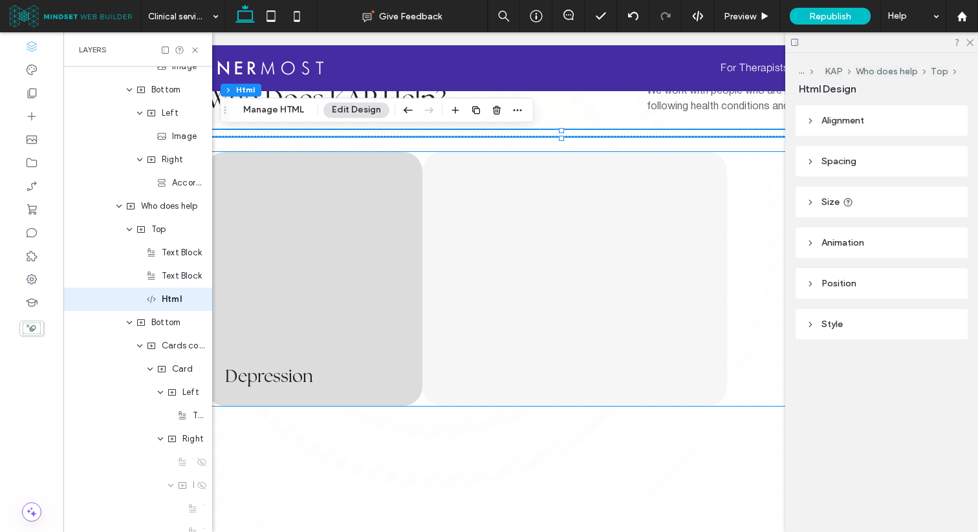
click at [429, 236] on div "[MEDICAL_DATA] Lorem ipsum dolor sit amet consectetur. In viverra ut consectetu…" at bounding box center [574, 279] width 305 height 254
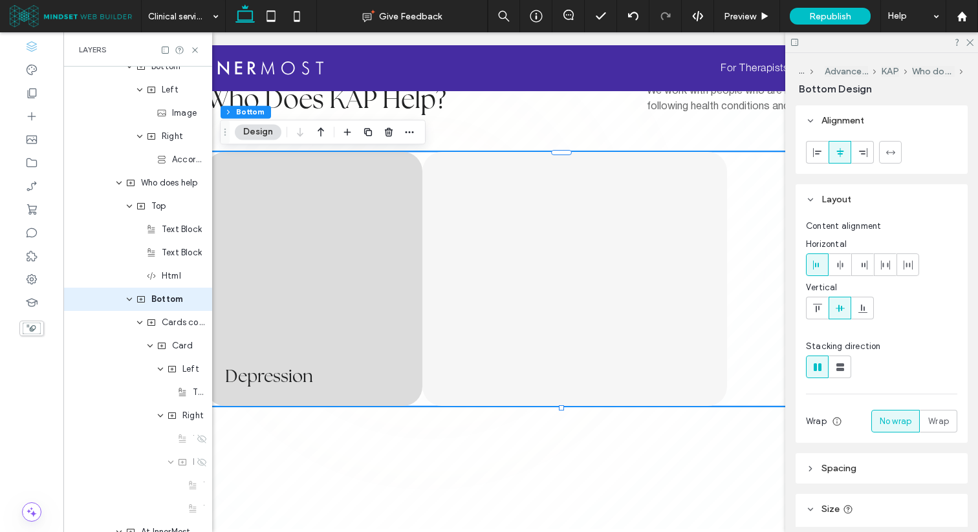
click at [429, 236] on div "[MEDICAL_DATA] Lorem ipsum dolor sit amet consectetur. In viverra ut consectetu…" at bounding box center [574, 279] width 305 height 254
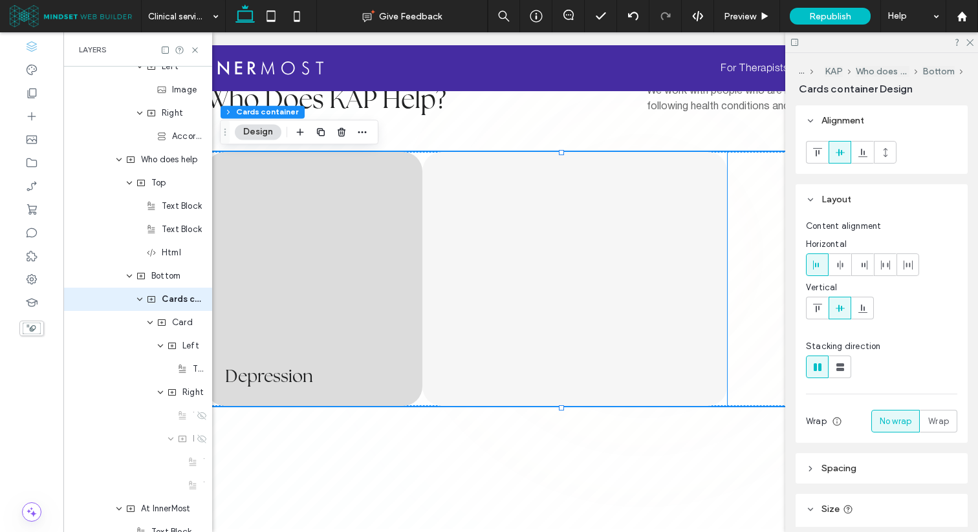
click at [621, 241] on div "[MEDICAL_DATA] Lorem ipsum dolor sit amet consectetur. In viverra ut consectetu…" at bounding box center [574, 279] width 305 height 254
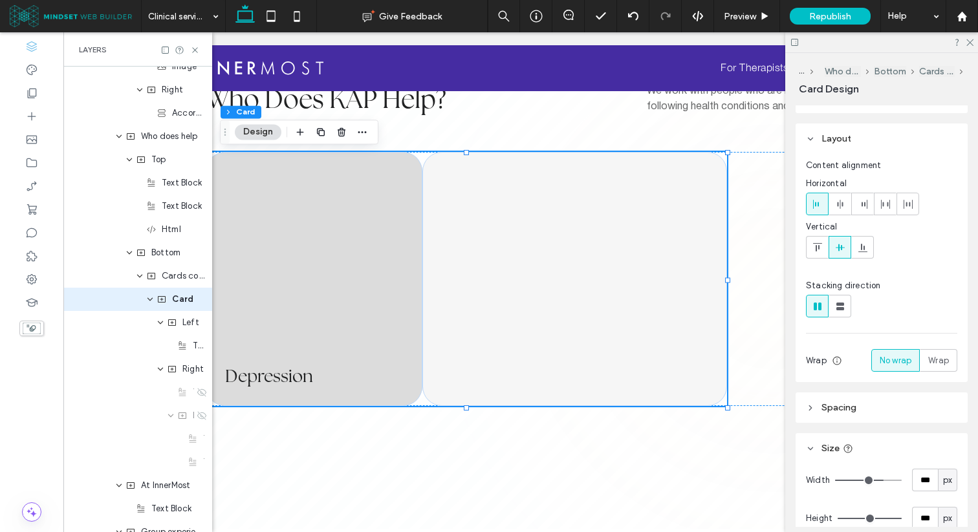
scroll to position [84, 0]
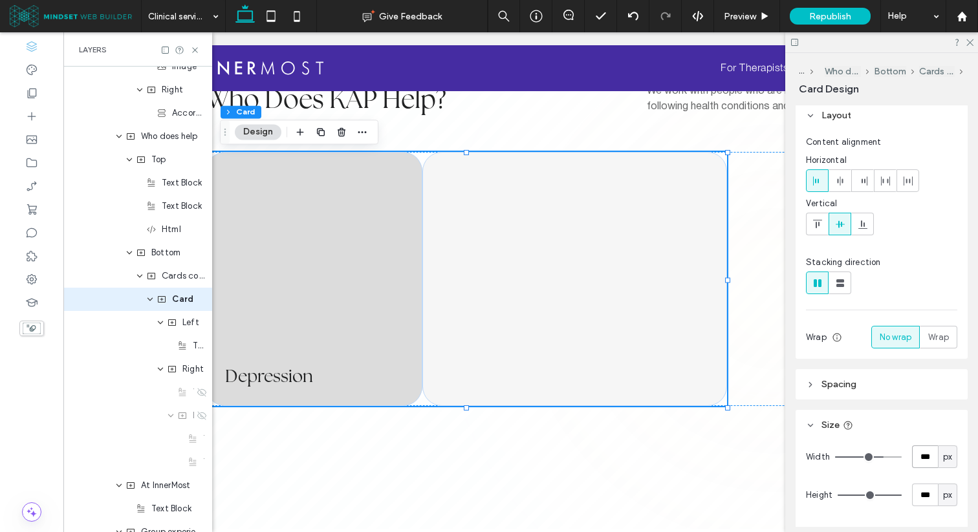
click at [918, 455] on input "***" at bounding box center [925, 456] width 26 height 23
type input "***"
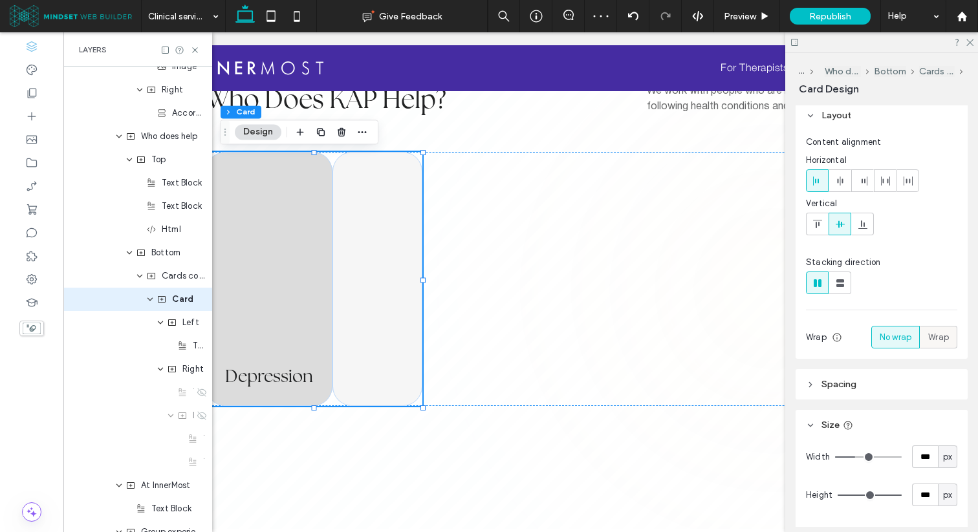
click at [928, 331] on span "Wrap" at bounding box center [938, 337] width 21 height 13
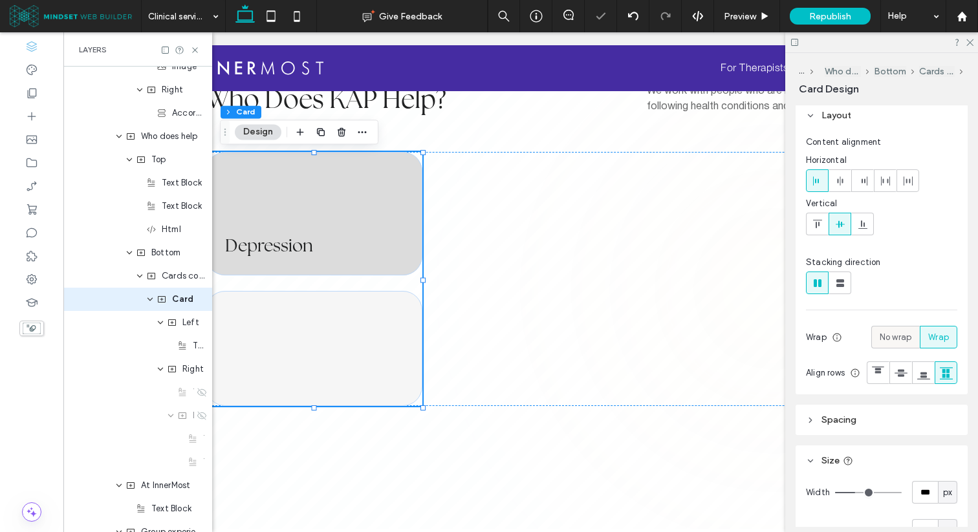
click at [903, 339] on span "No wrap" at bounding box center [895, 337] width 32 height 13
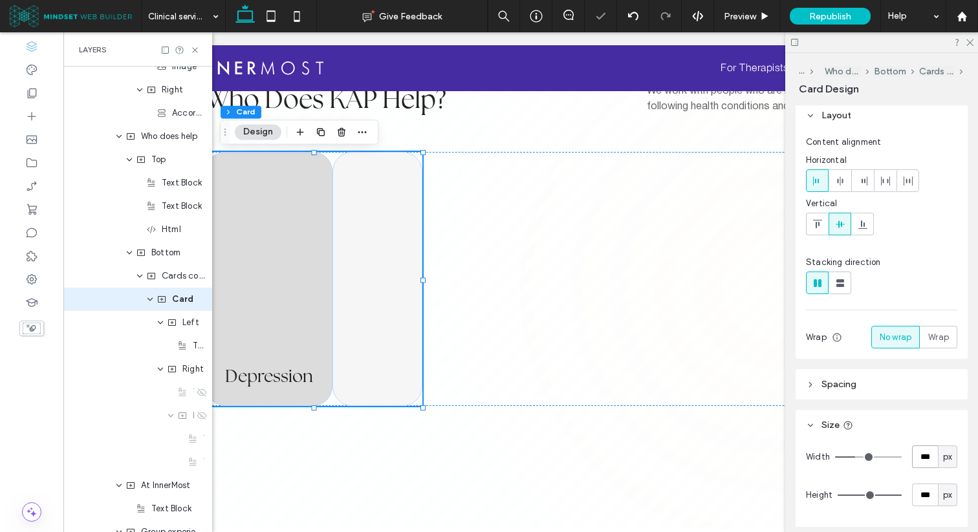
click at [924, 453] on input "***" at bounding box center [925, 456] width 26 height 23
type input "*"
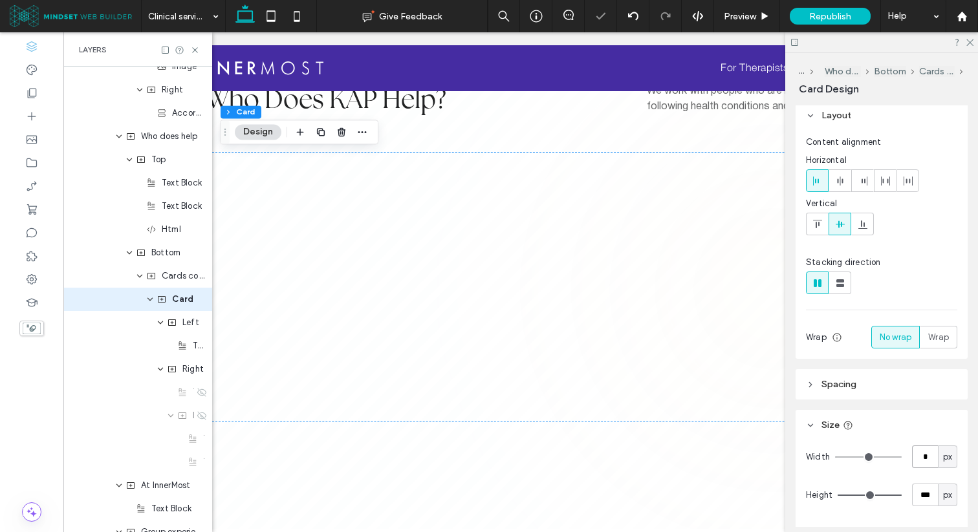
click at [916, 457] on input "*" at bounding box center [925, 456] width 26 height 23
type input "***"
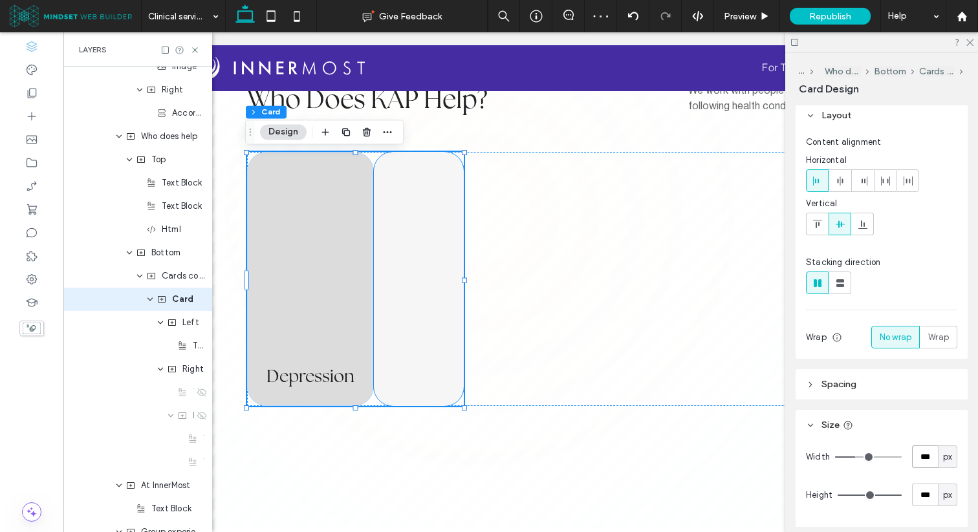
scroll to position [0, 62]
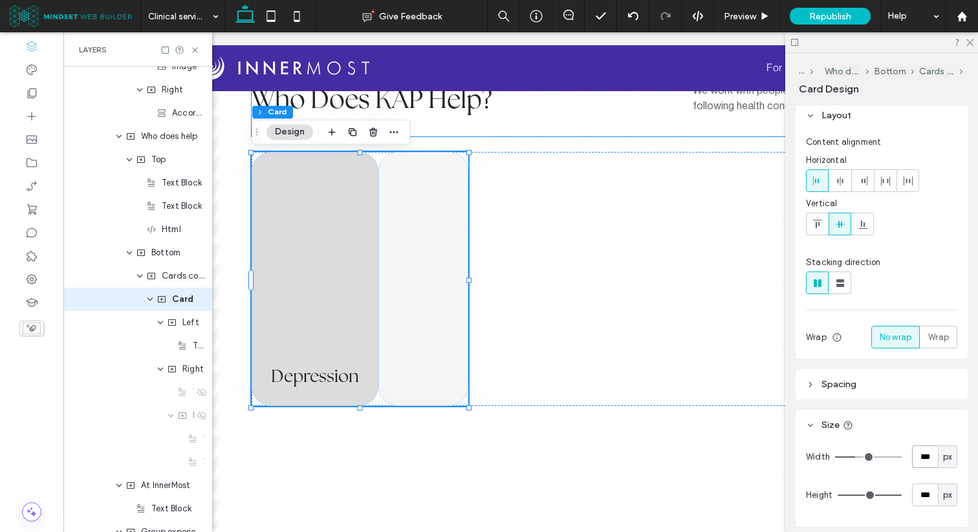
click at [432, 129] on div "Who Does KAP Help? We work with people who are navigating and managing the foll…" at bounding box center [607, 109] width 711 height 53
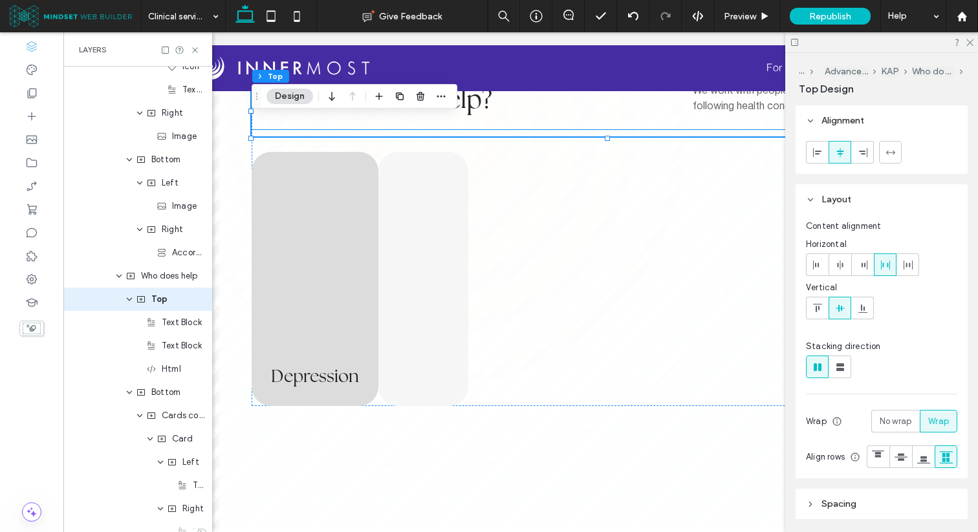
click at [431, 132] on div at bounding box center [607, 133] width 711 height 6
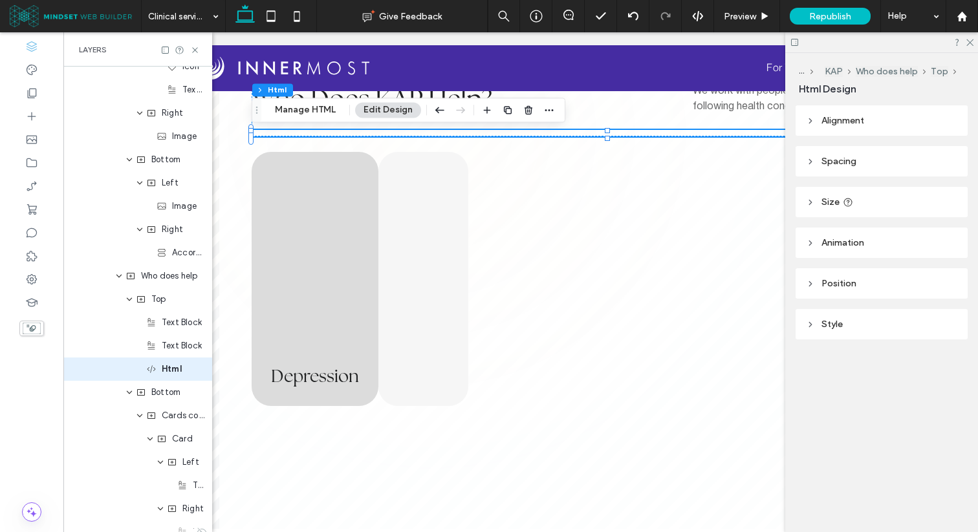
click at [431, 132] on div at bounding box center [607, 133] width 711 height 6
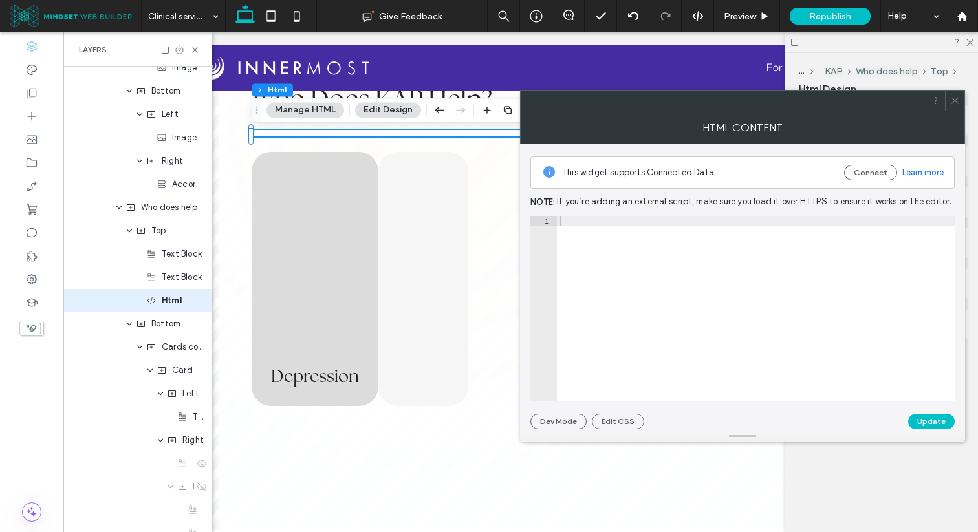
scroll to position [1082, 0]
click at [606, 262] on div "< style > .card { overflow : hidden ; width : 335 px ; } </ style >" at bounding box center [756, 319] width 398 height 206
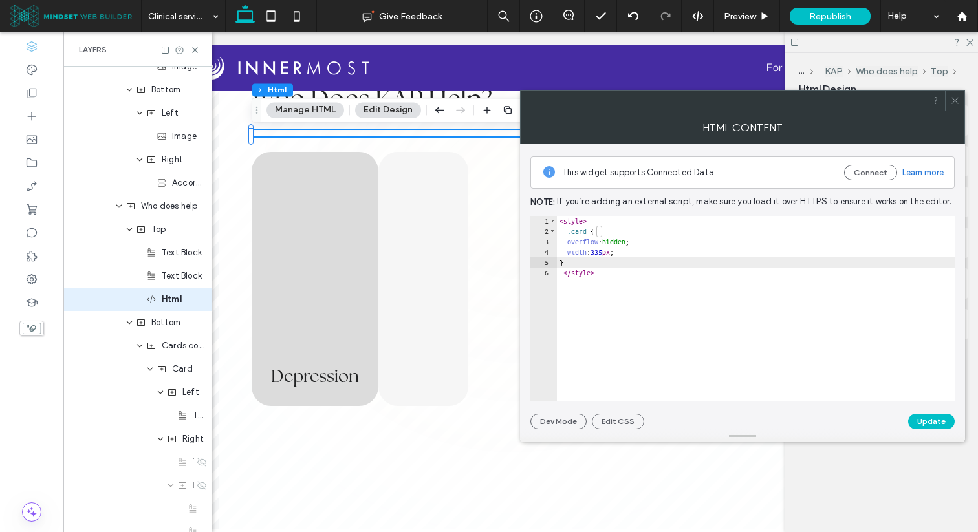
type textarea "**"
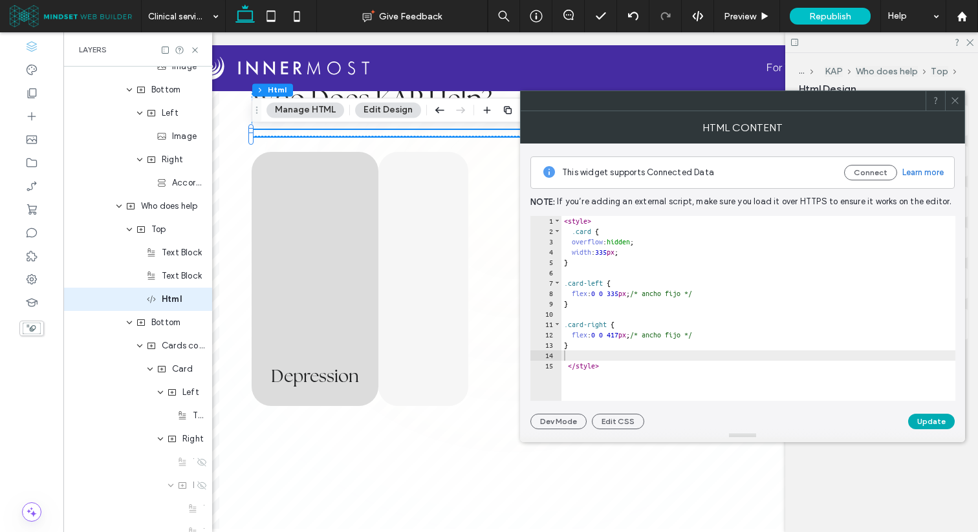
click at [941, 417] on button "Update" at bounding box center [931, 422] width 47 height 16
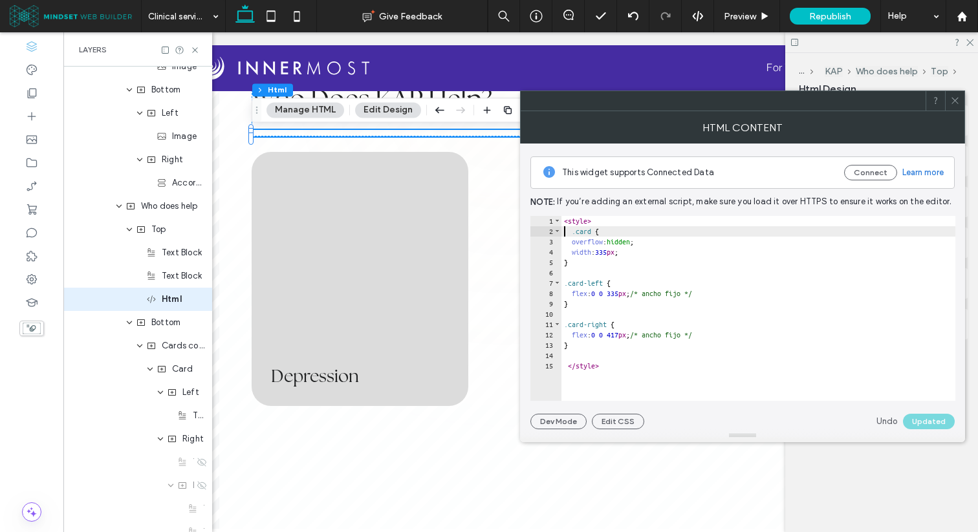
click at [565, 231] on div "< style > .card { overflow : hidden ; width : 335 px ; } .card-left { flex : 0 …" at bounding box center [758, 319] width 394 height 206
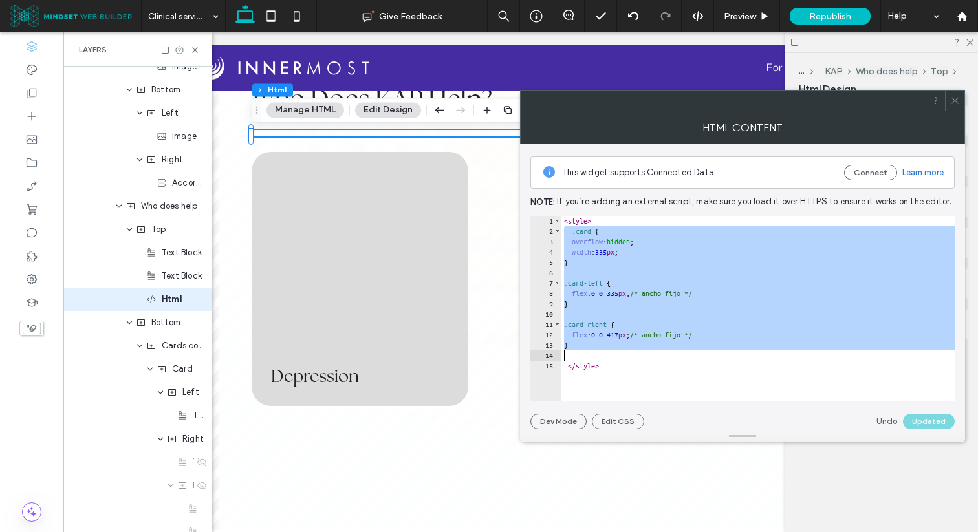
click at [591, 350] on div "< style > .card { overflow : hidden ; width : 335 px ; } .card-left { flex : 0 …" at bounding box center [758, 319] width 394 height 206
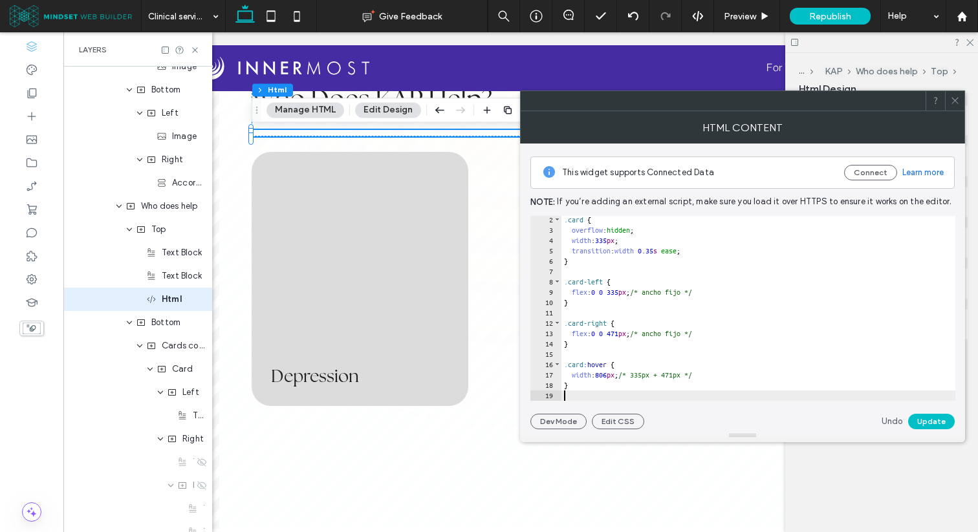
scroll to position [12, 0]
click at [913, 420] on button "Update" at bounding box center [931, 422] width 47 height 16
